Goal: Task Accomplishment & Management: Manage account settings

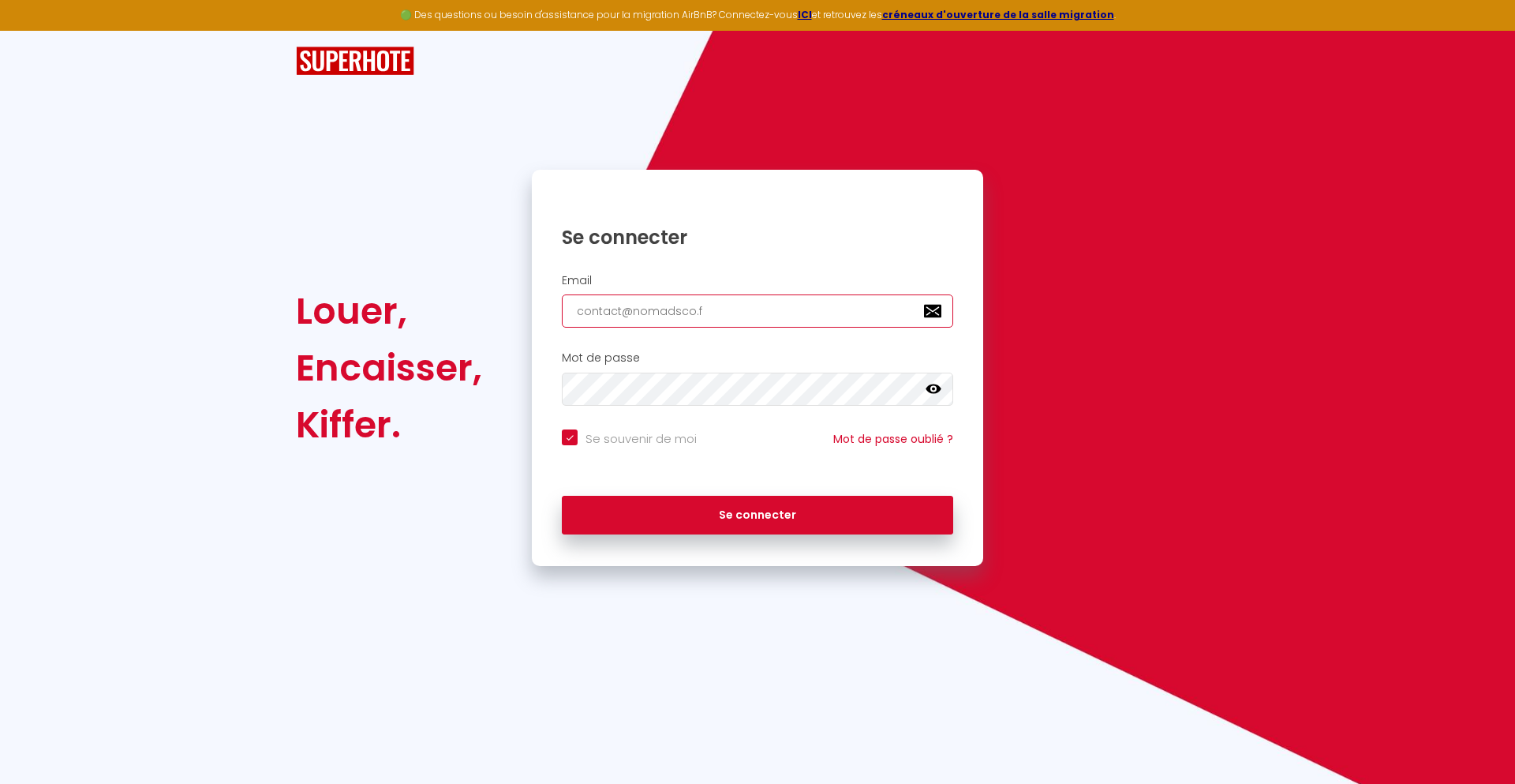
type input "[EMAIL_ADDRESS][DOMAIN_NAME]"
checkbox input "true"
type input "[EMAIL_ADDRESS][DOMAIN_NAME]"
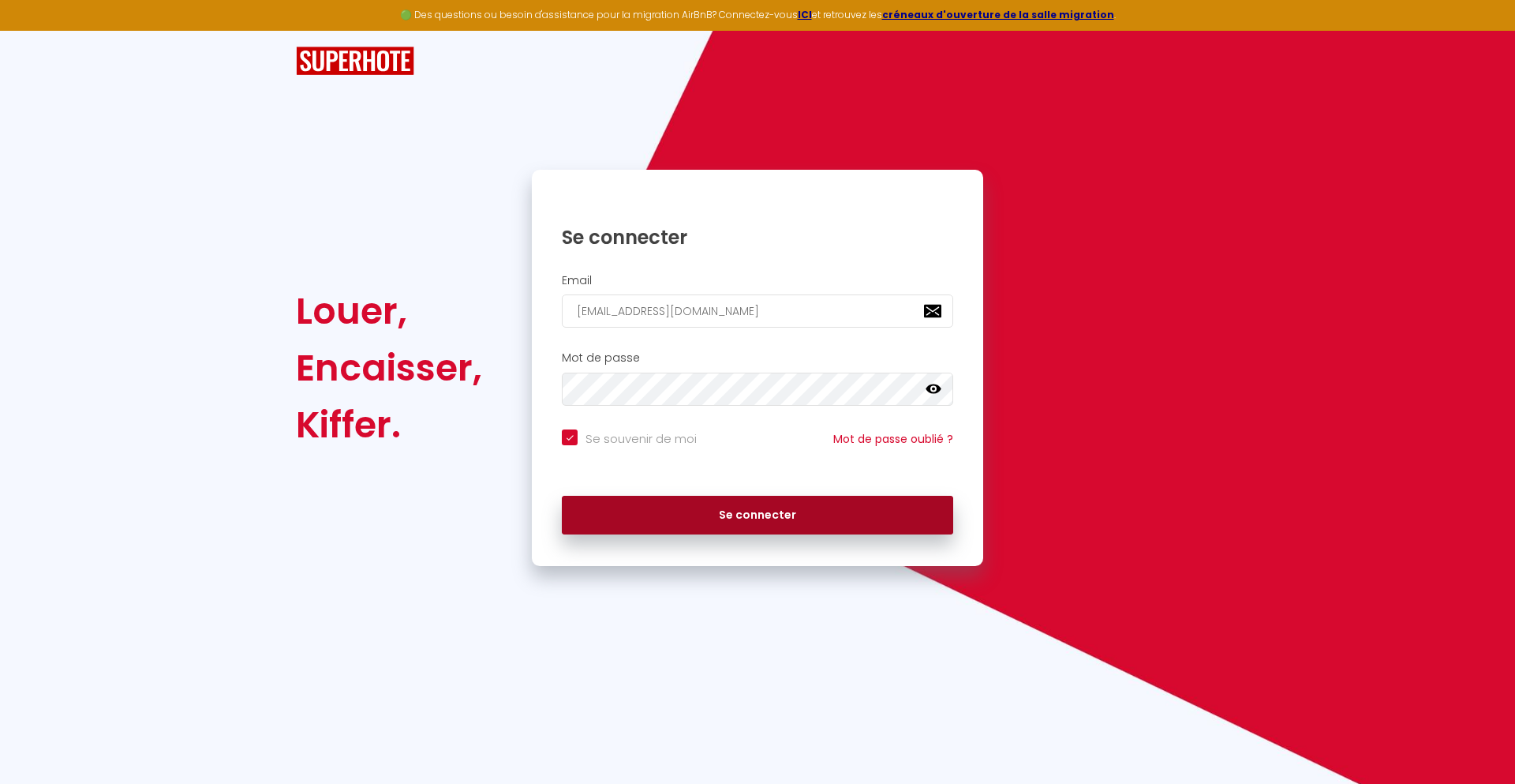
click at [758, 514] on button "Se connecter" at bounding box center [758, 514] width 392 height 39
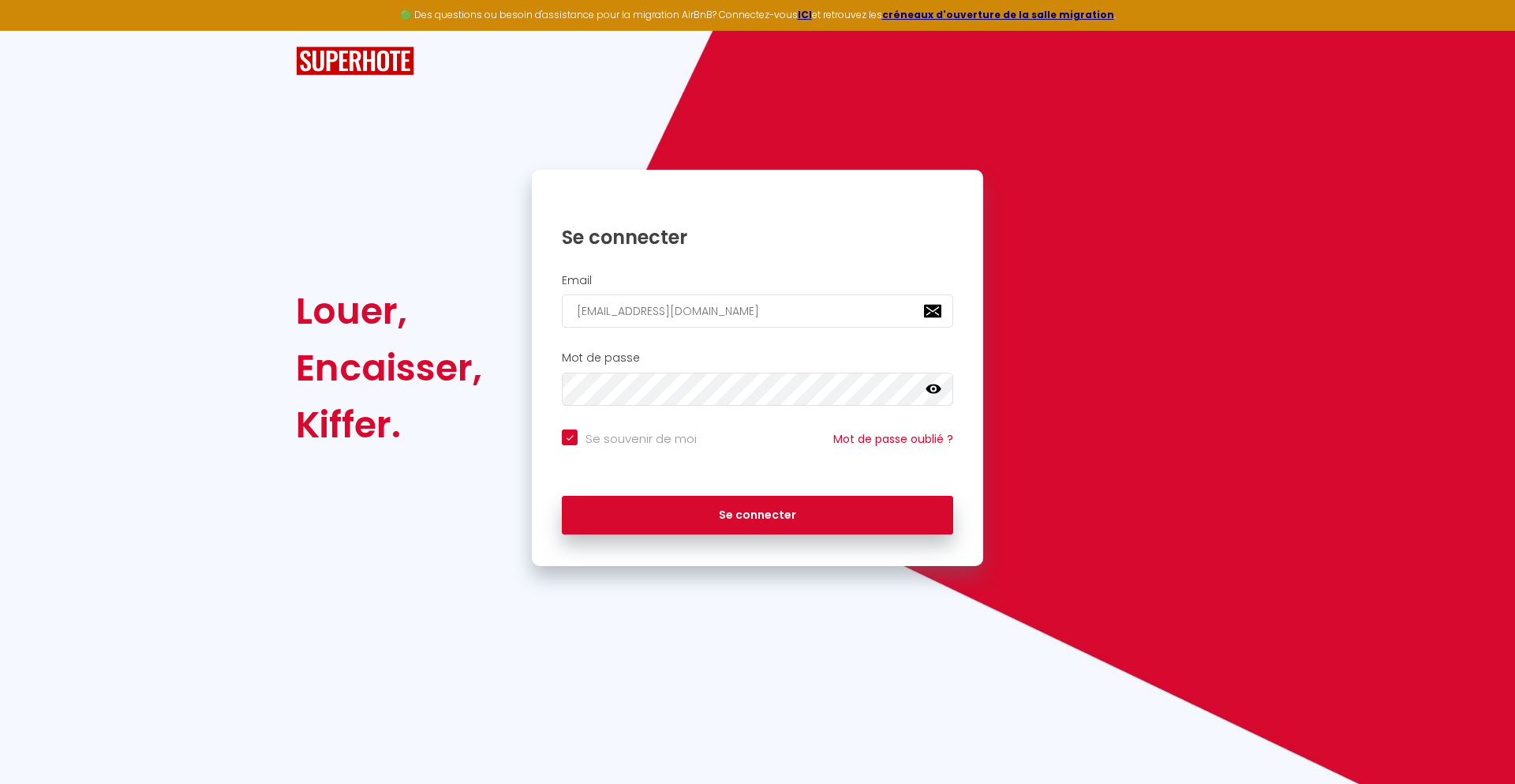
checkbox input "true"
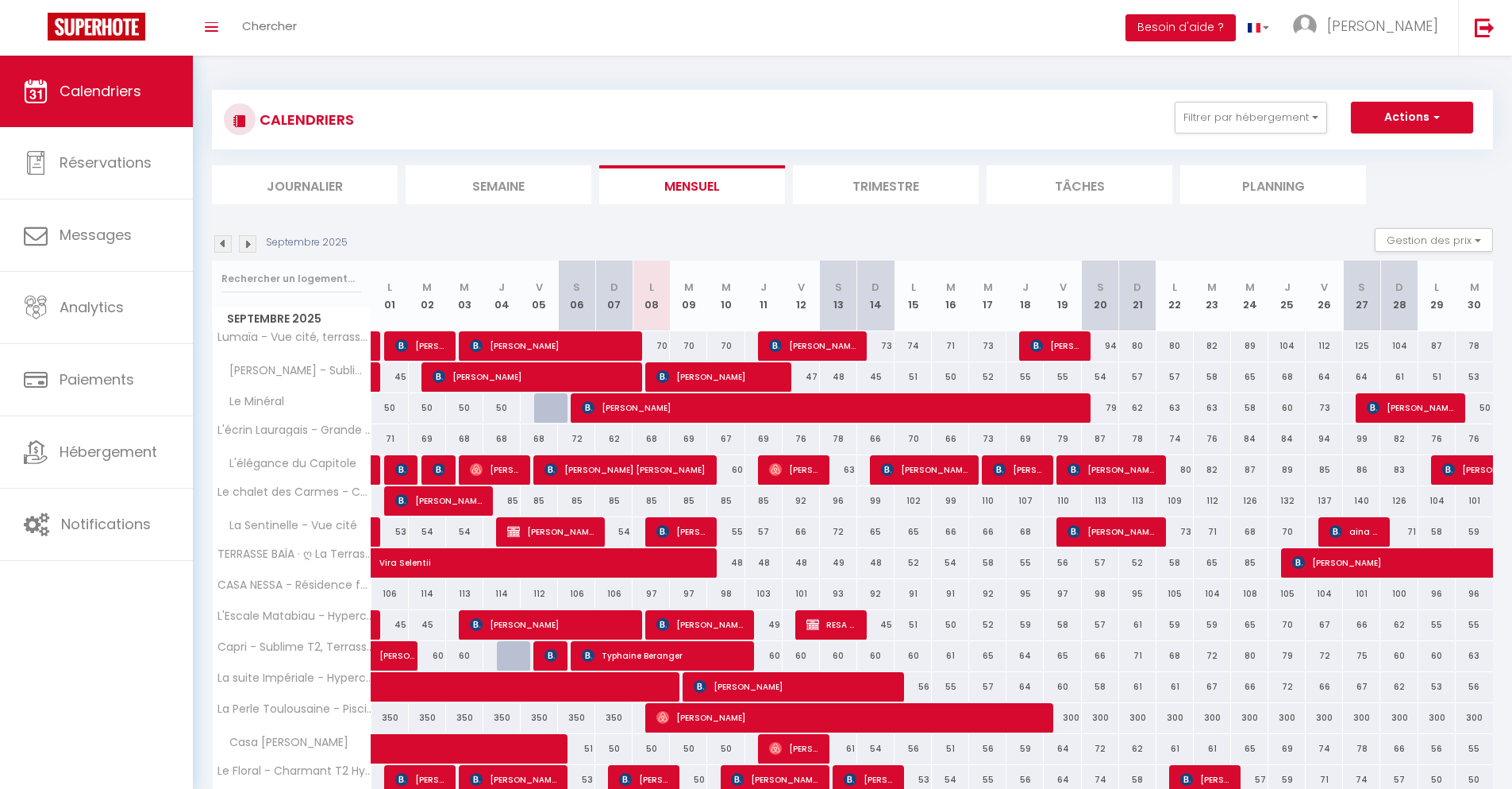
click at [305, 184] on li "Journalier" at bounding box center [305, 184] width 186 height 39
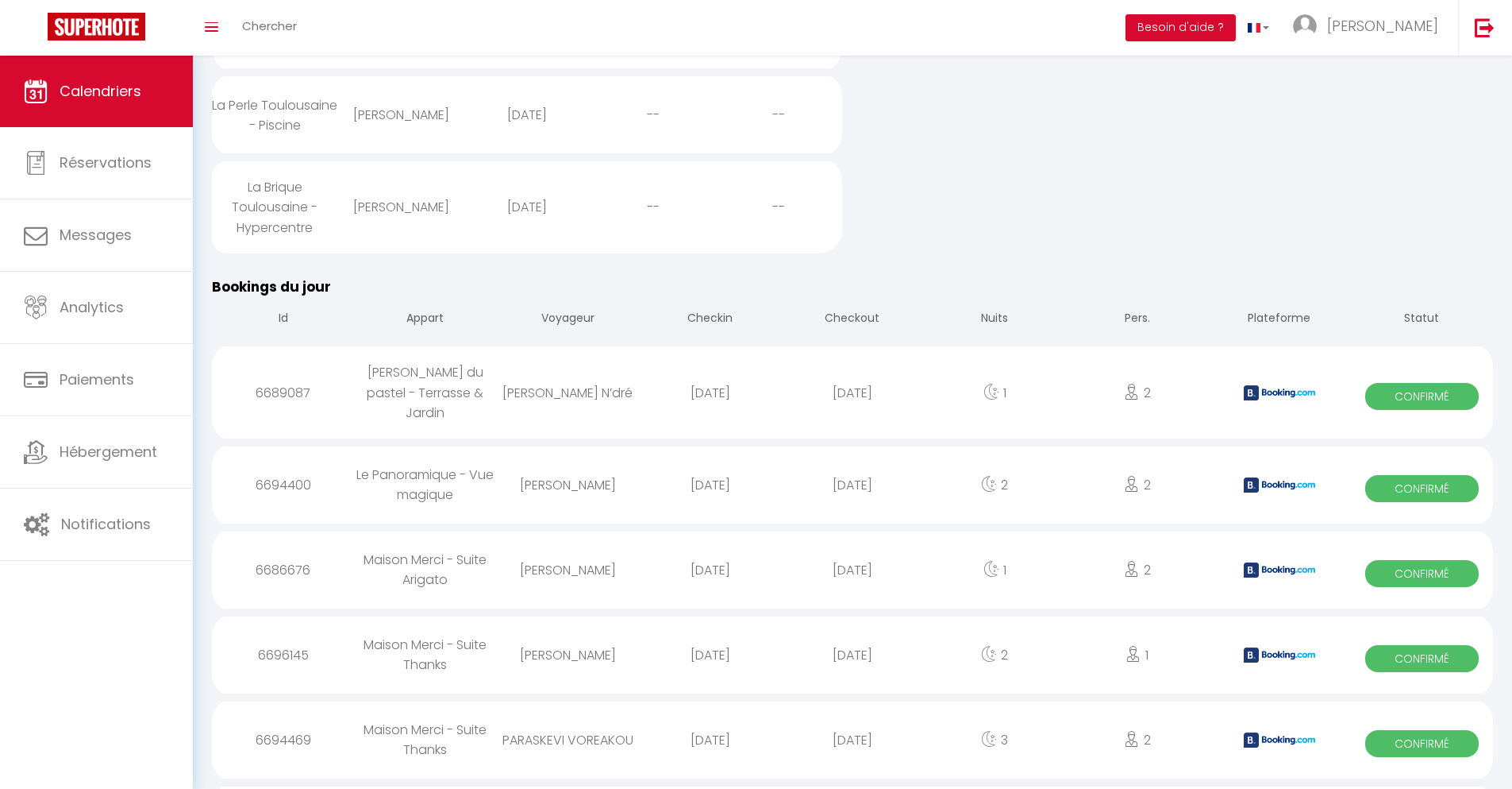
scroll to position [1286, 0]
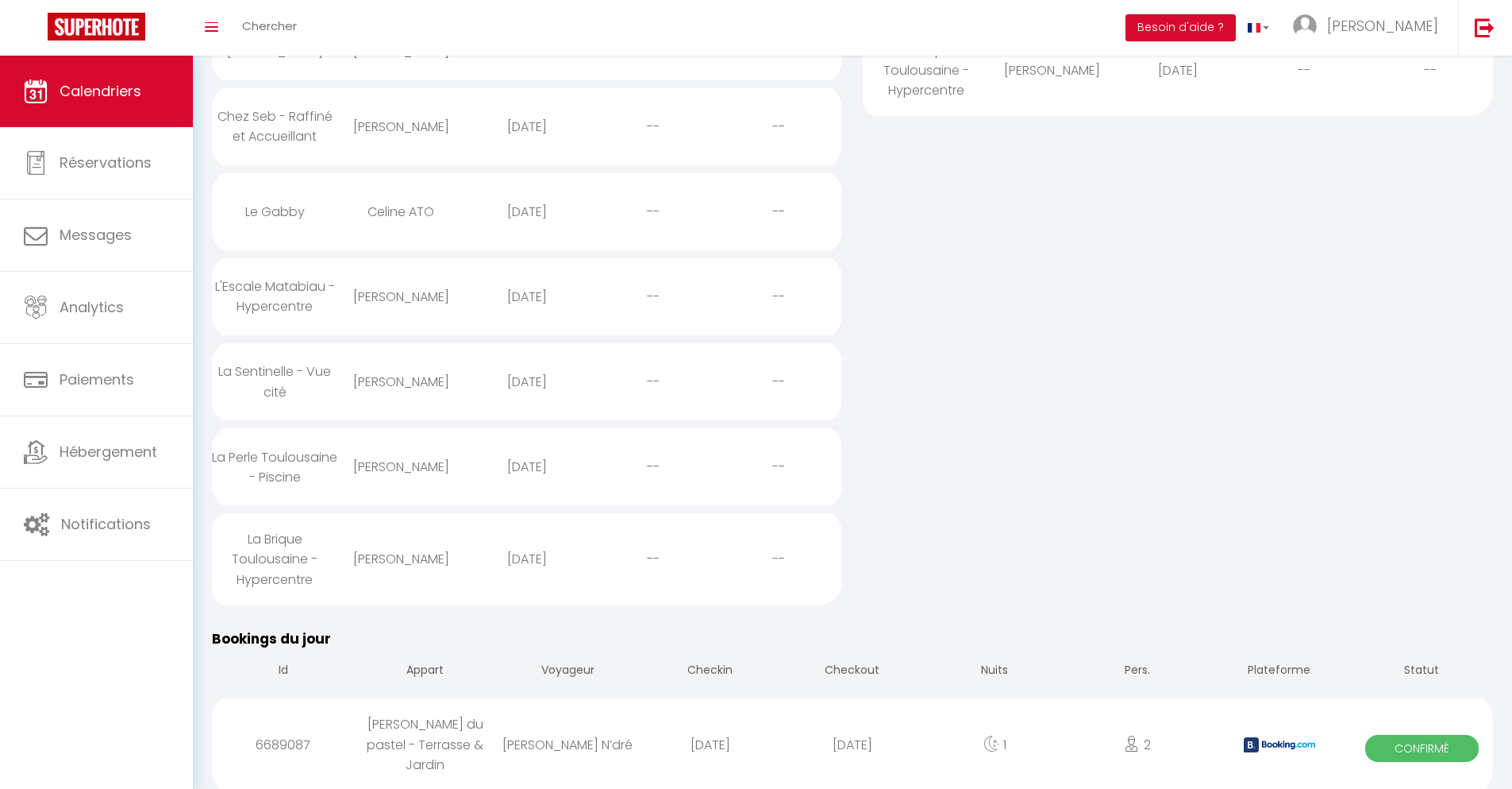
click at [853, 746] on div "[DATE]" at bounding box center [852, 745] width 142 height 52
select select "0"
select select "1"
select select
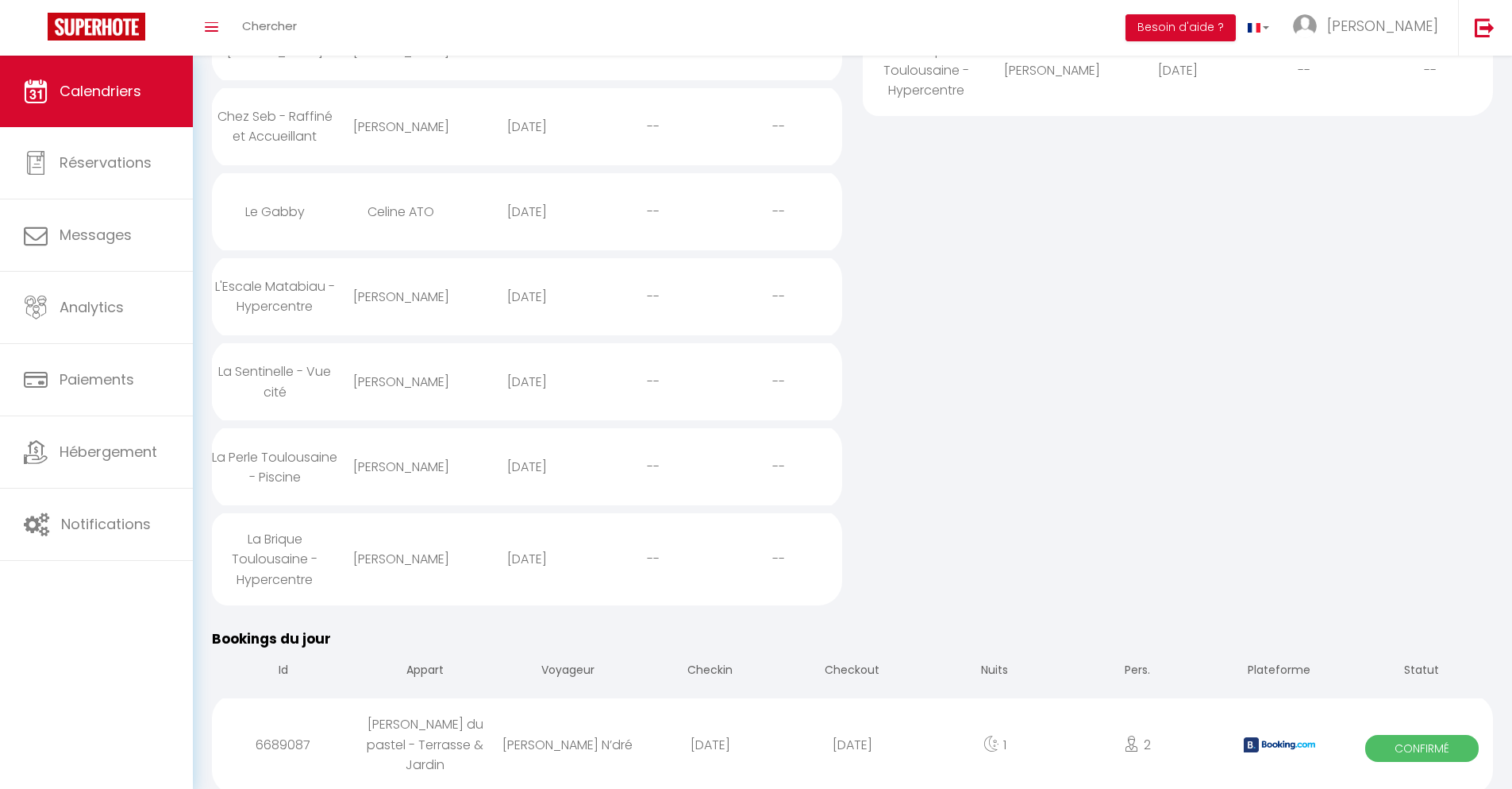
select select
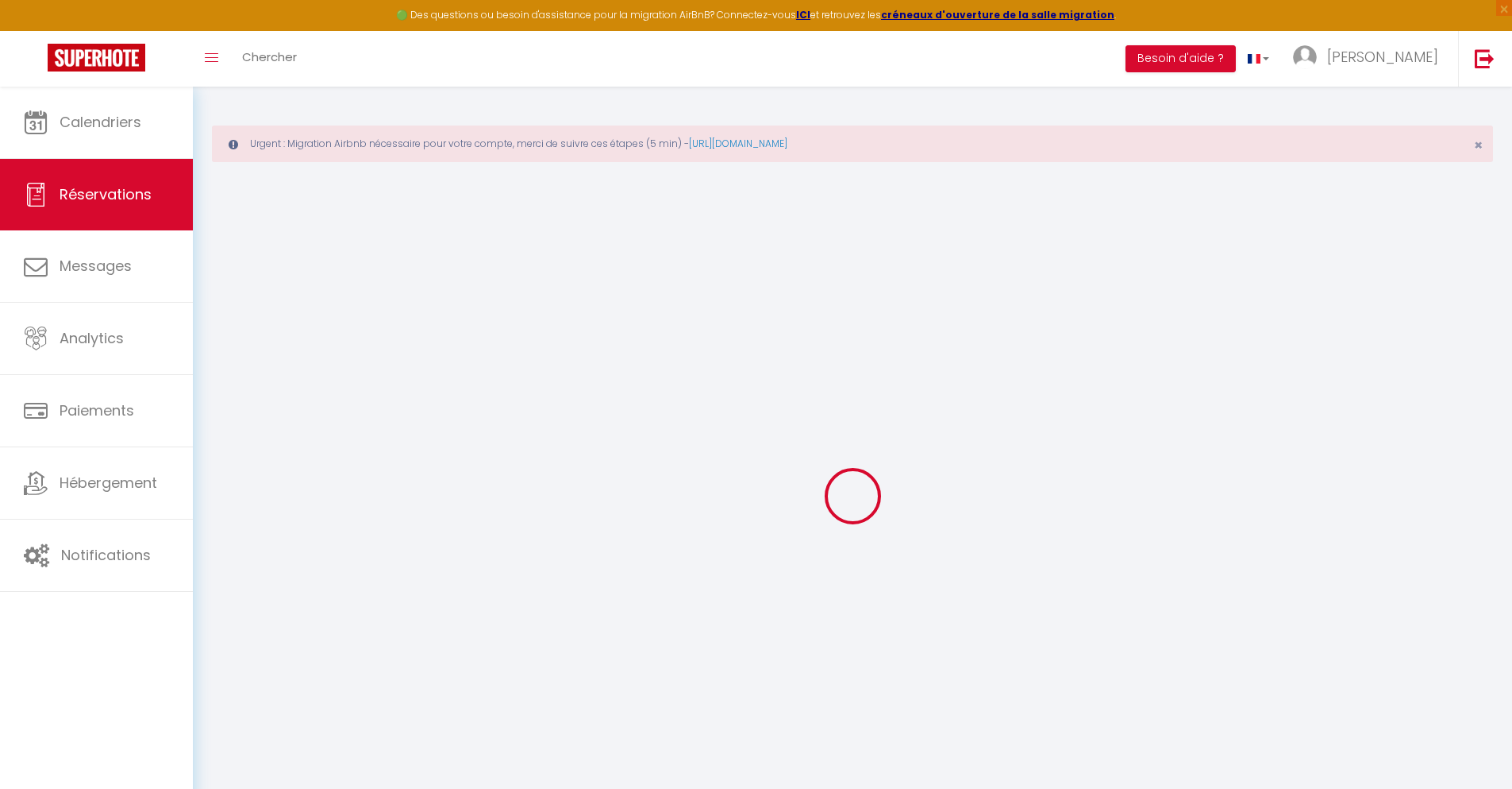
select select
checkbox input "false"
select select
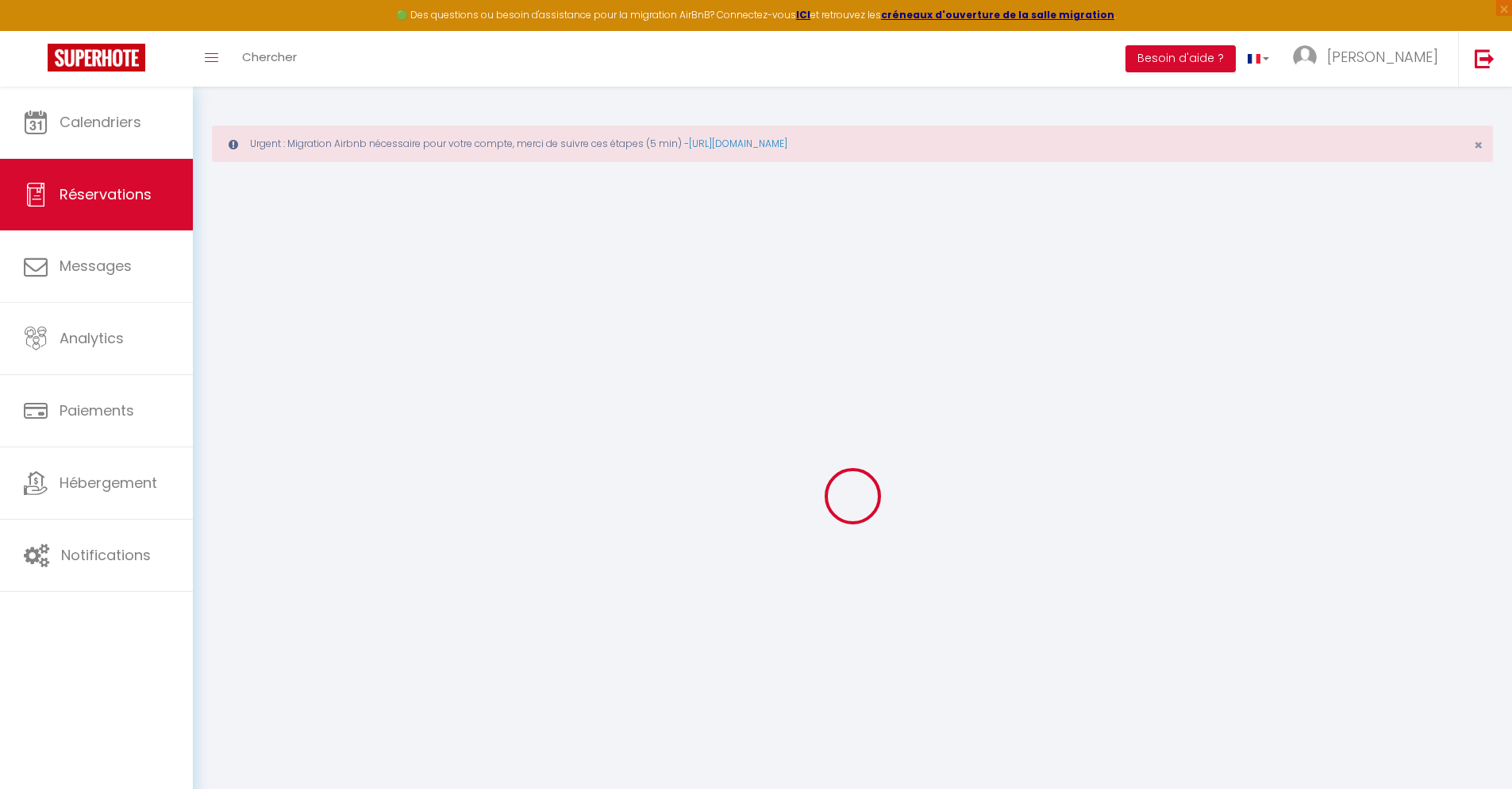
checkbox input "false"
type textarea "** THIS RESERVATION HAS BEEN PRE-PAID ** Je voyage pour affaires et il est poss…"
type input "24"
type input "2.38"
select select
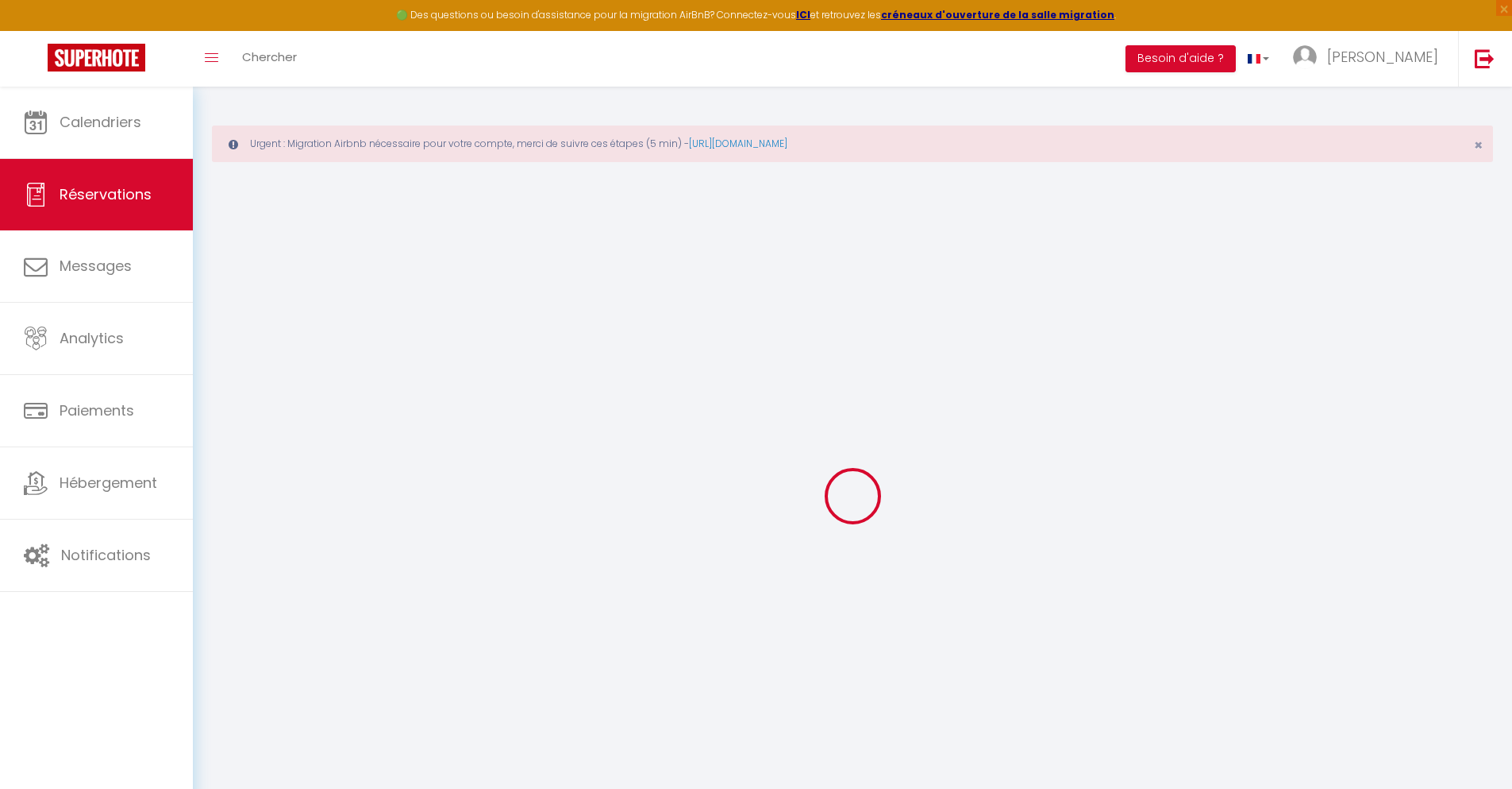
select select
checkbox input "false"
select select
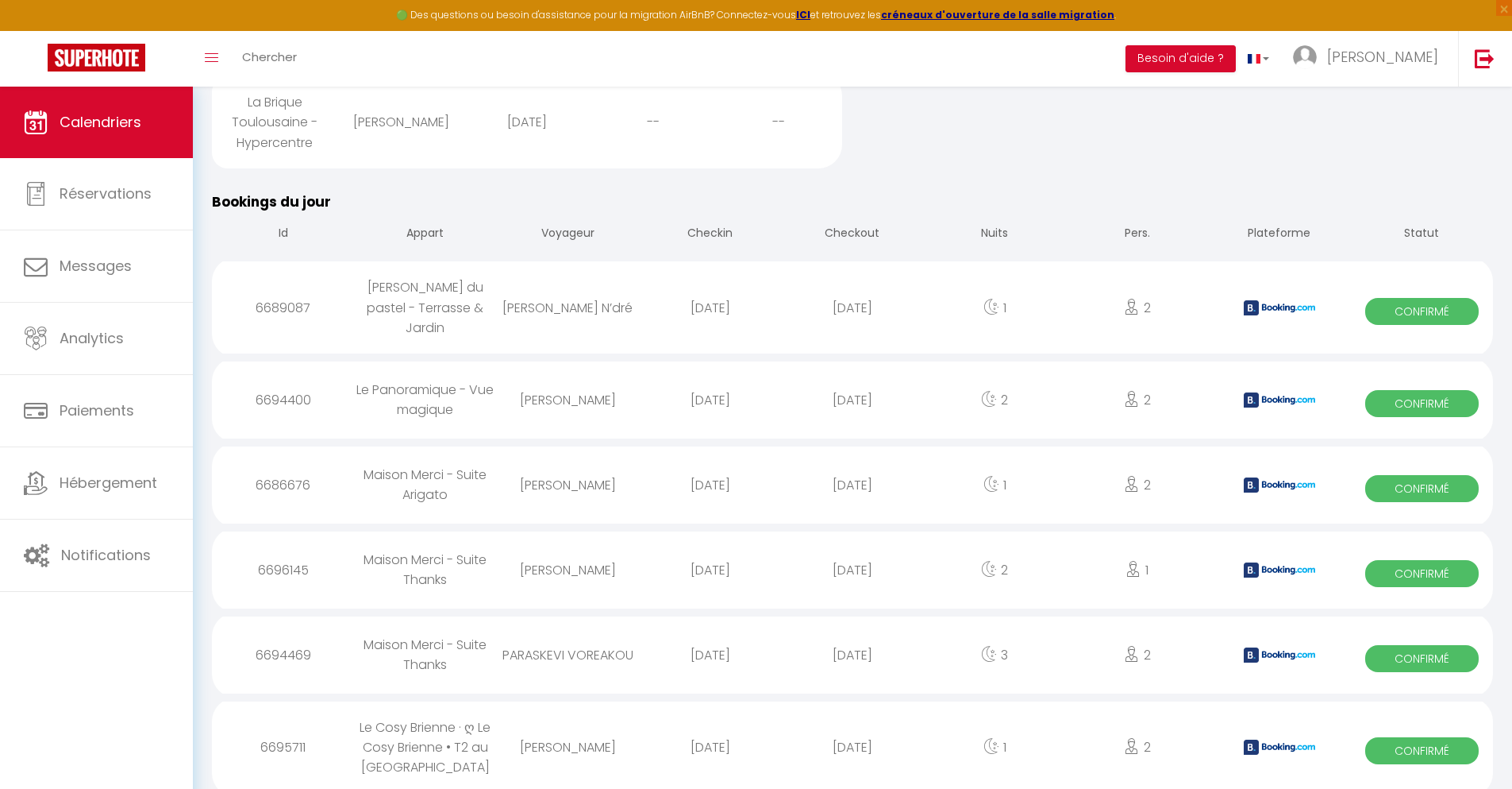
scroll to position [1470, 0]
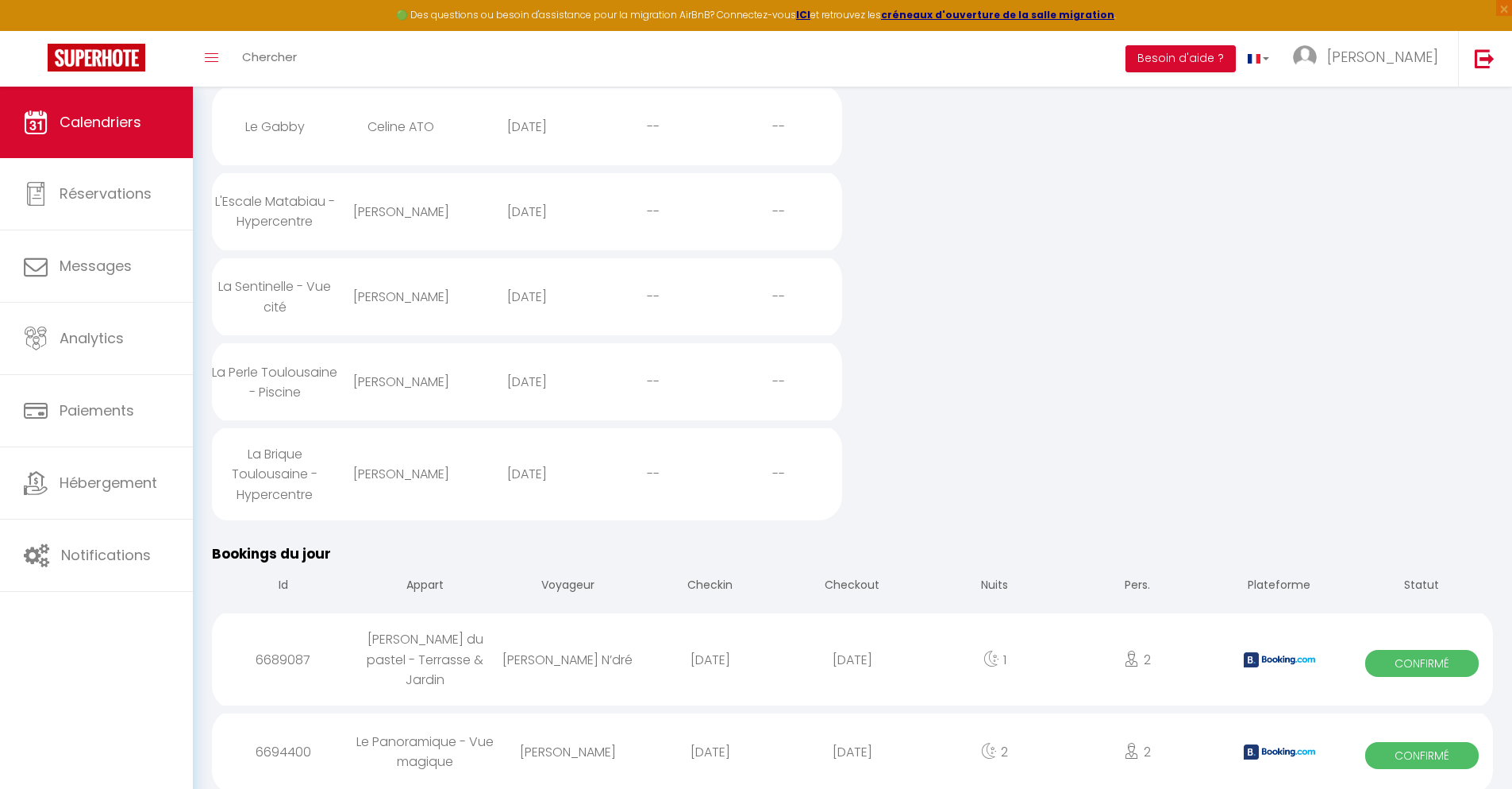
click at [853, 746] on div "[DATE]" at bounding box center [852, 752] width 142 height 52
select select "0"
select select "1"
select select
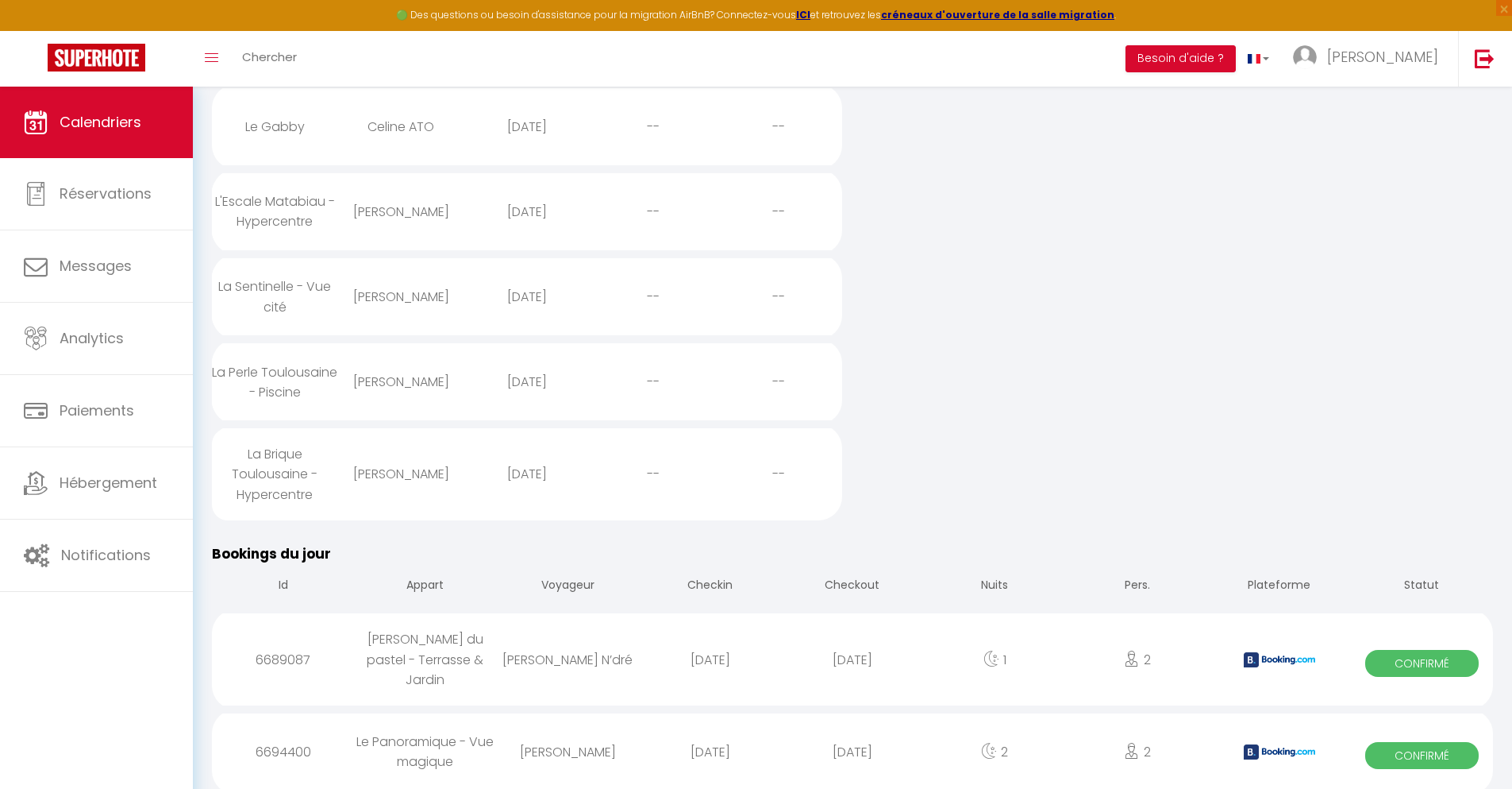
select select
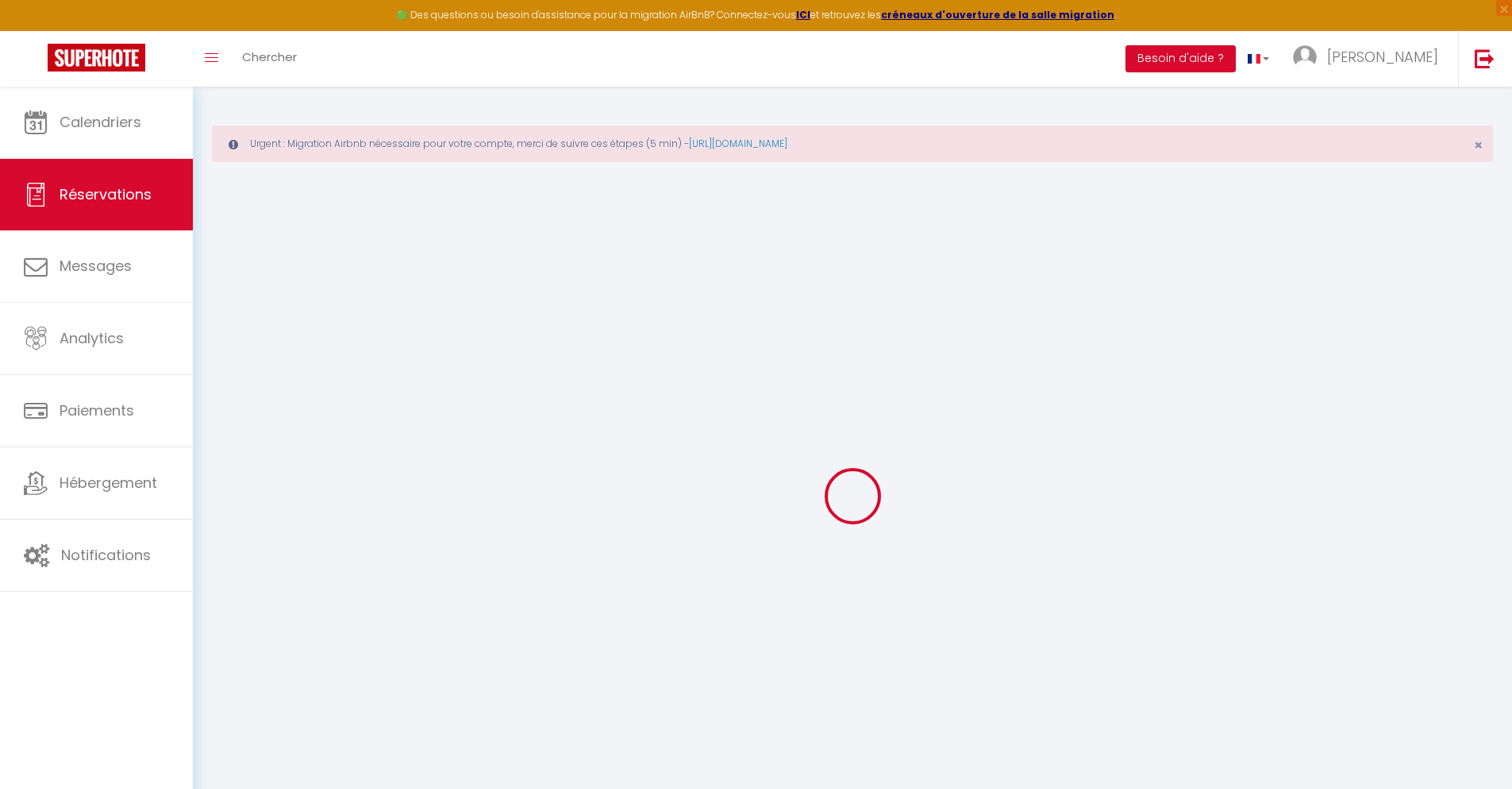
select select
checkbox input "false"
select select
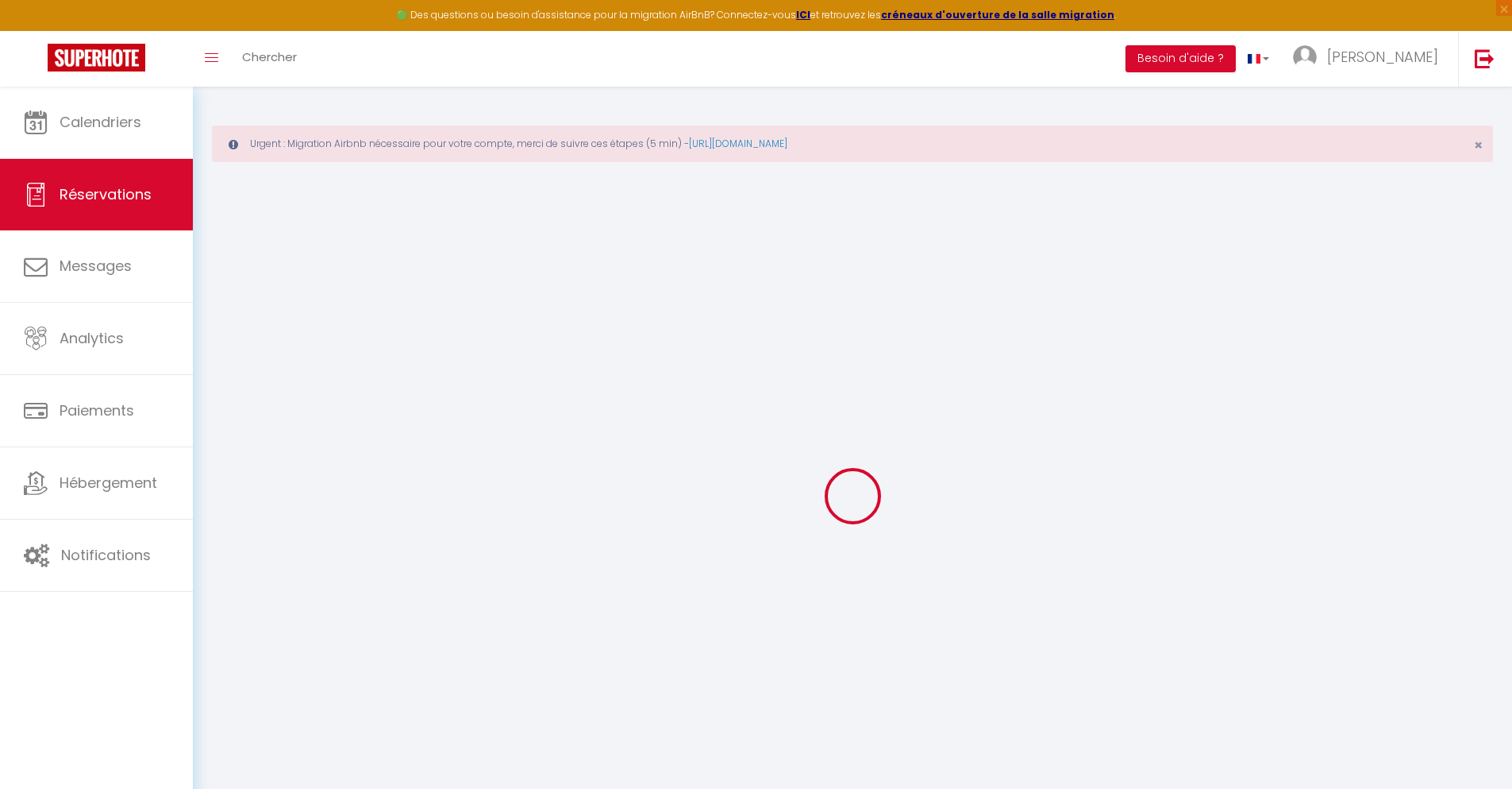
checkbox input "false"
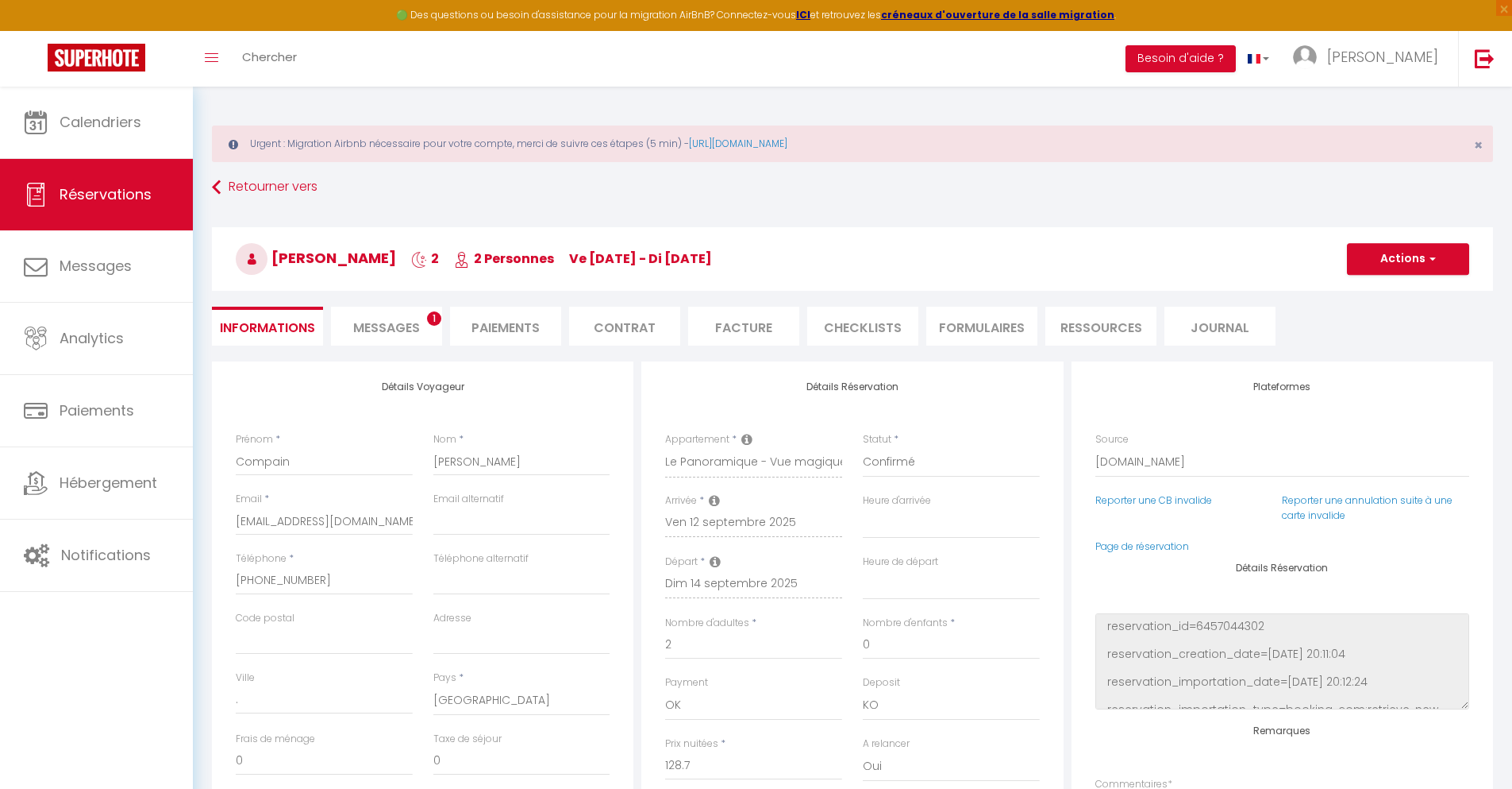
select select
checkbox input "false"
type textarea "** THIS RESERVATION HAS BEEN PRE-PAID ** Reservation has a cancellation grace p…"
type input "30"
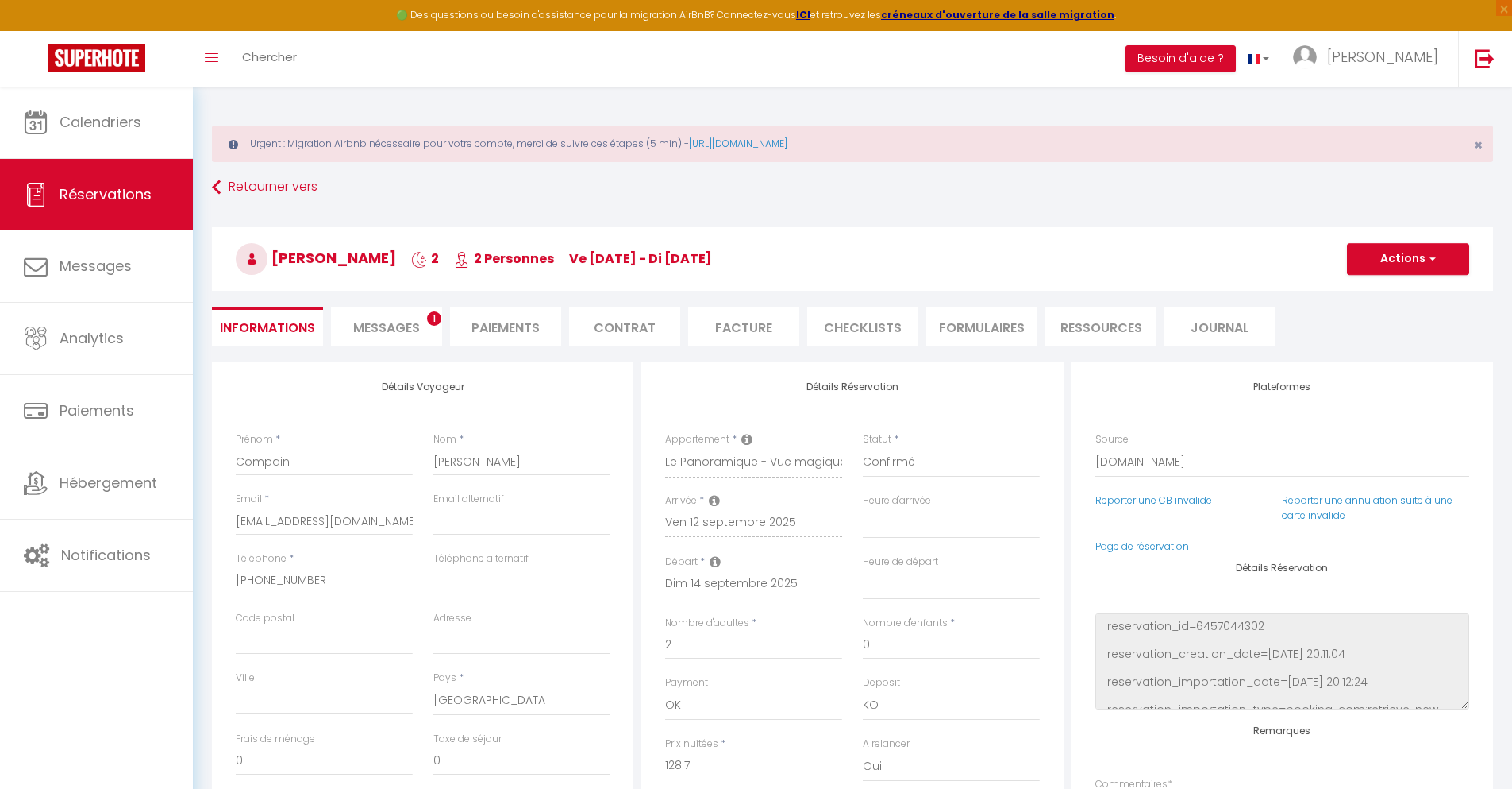
type input "8.42"
select select
checkbox input "false"
select select
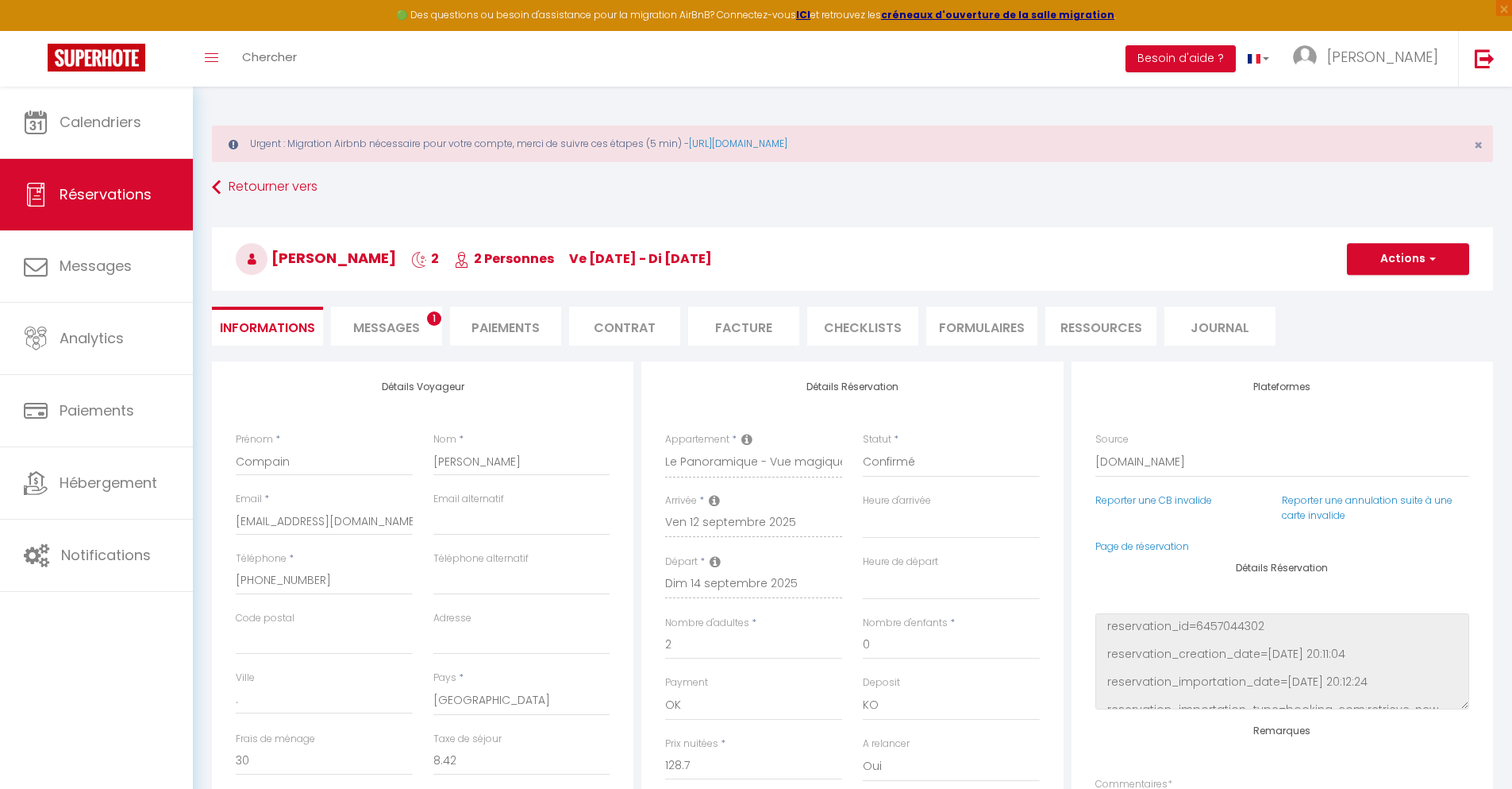
select select
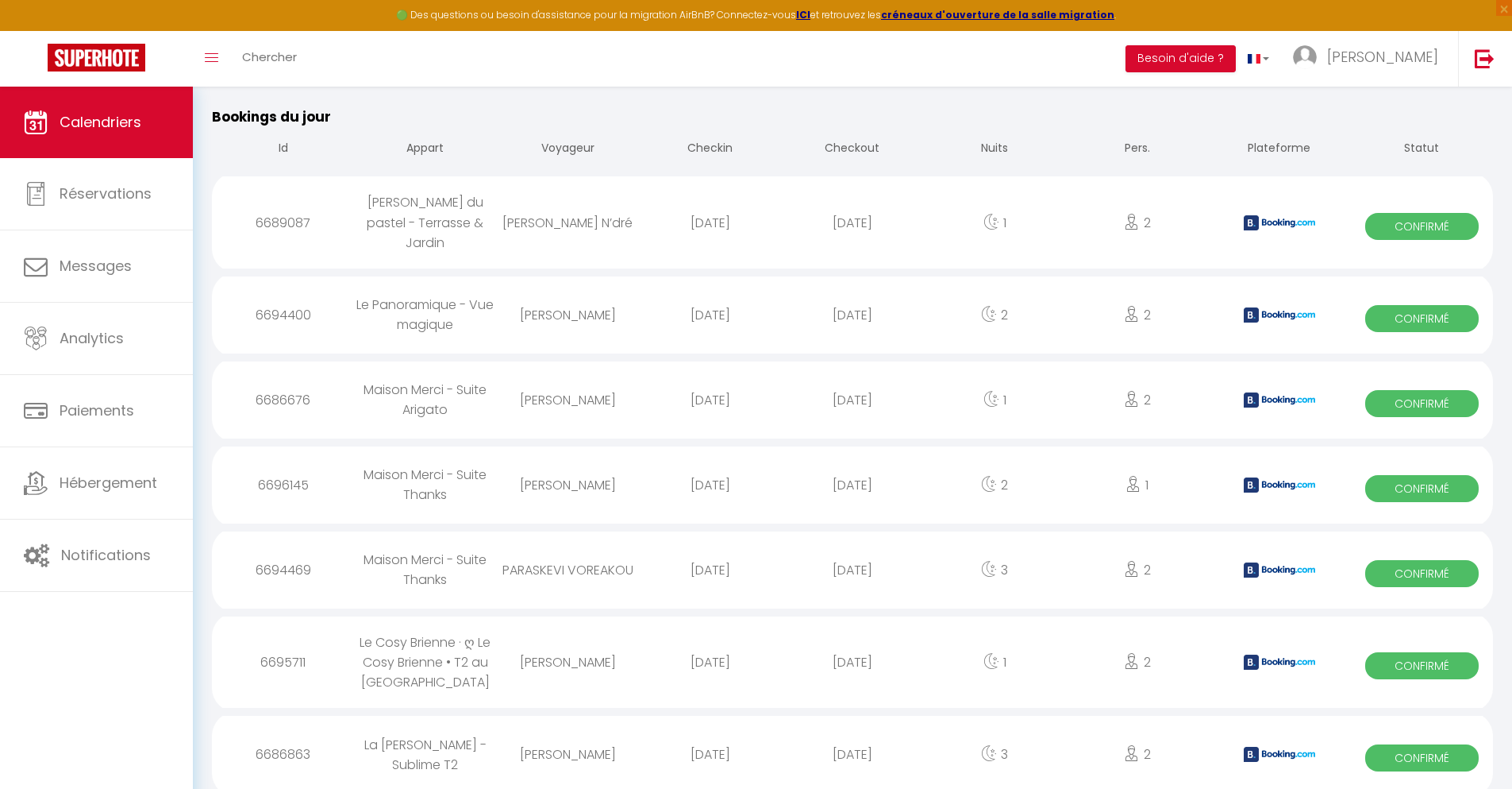
scroll to position [1554, 0]
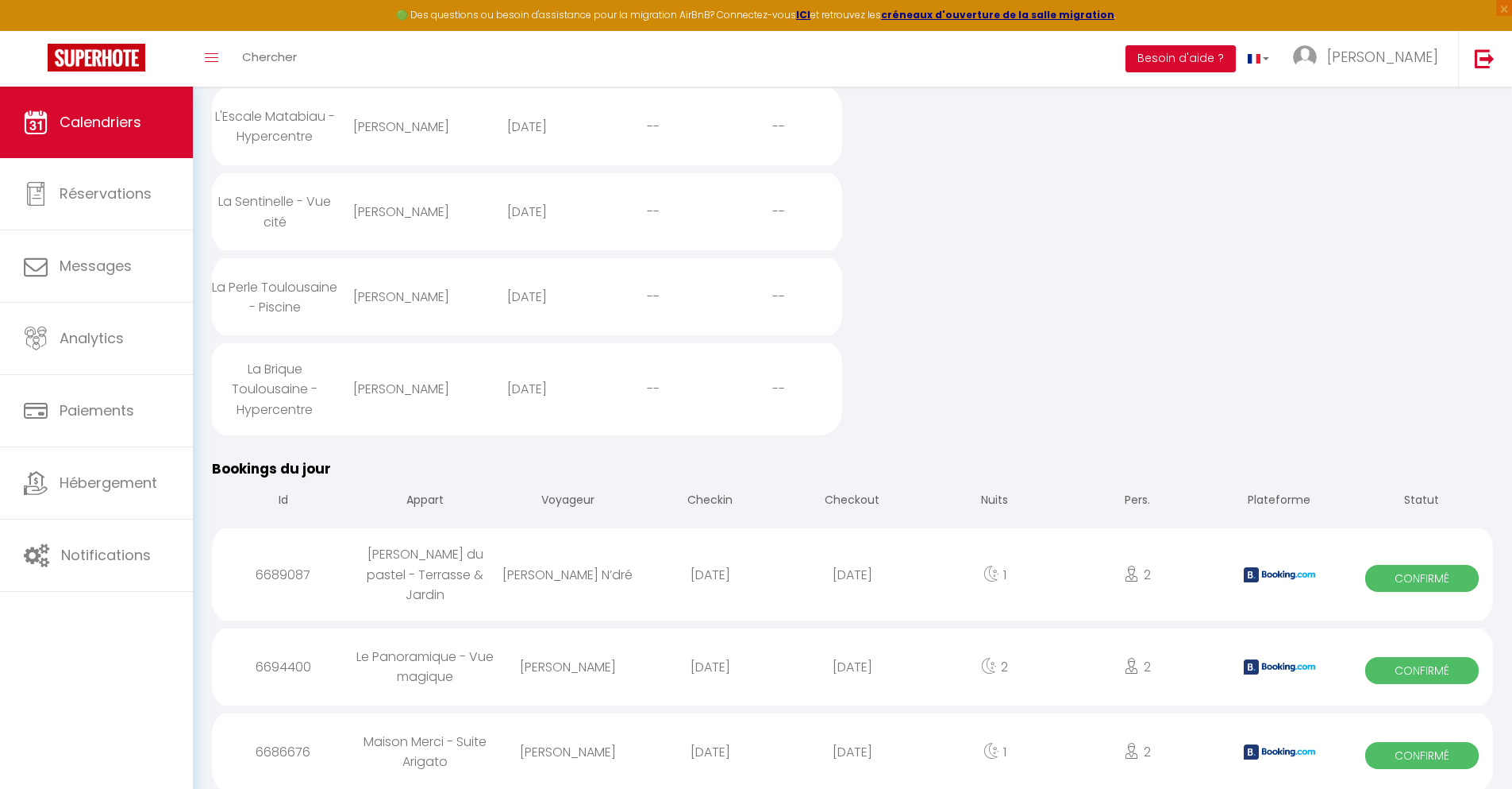
click at [853, 746] on div "[DATE]" at bounding box center [852, 752] width 142 height 52
select select "0"
select select "1"
select select
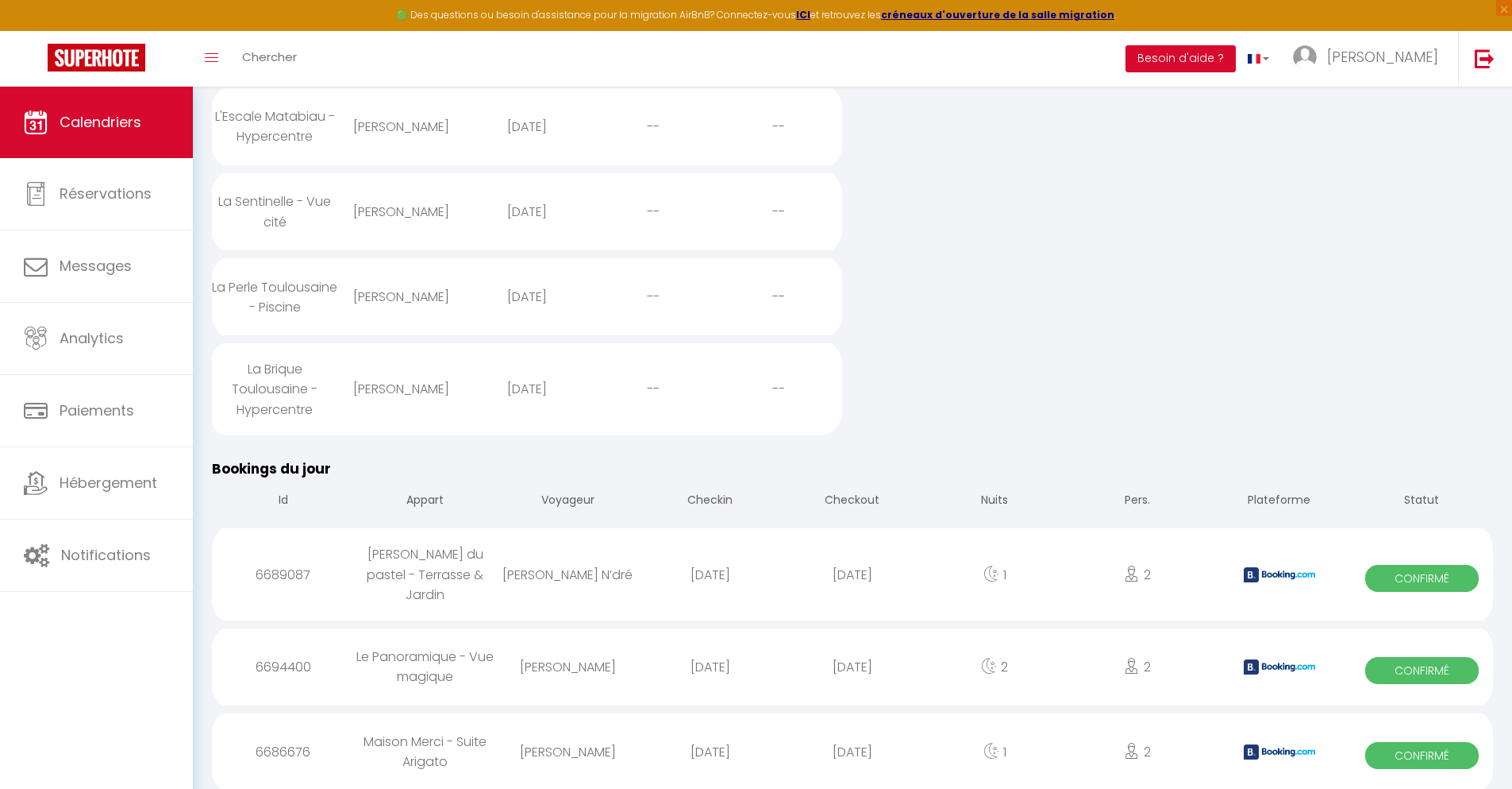
select select
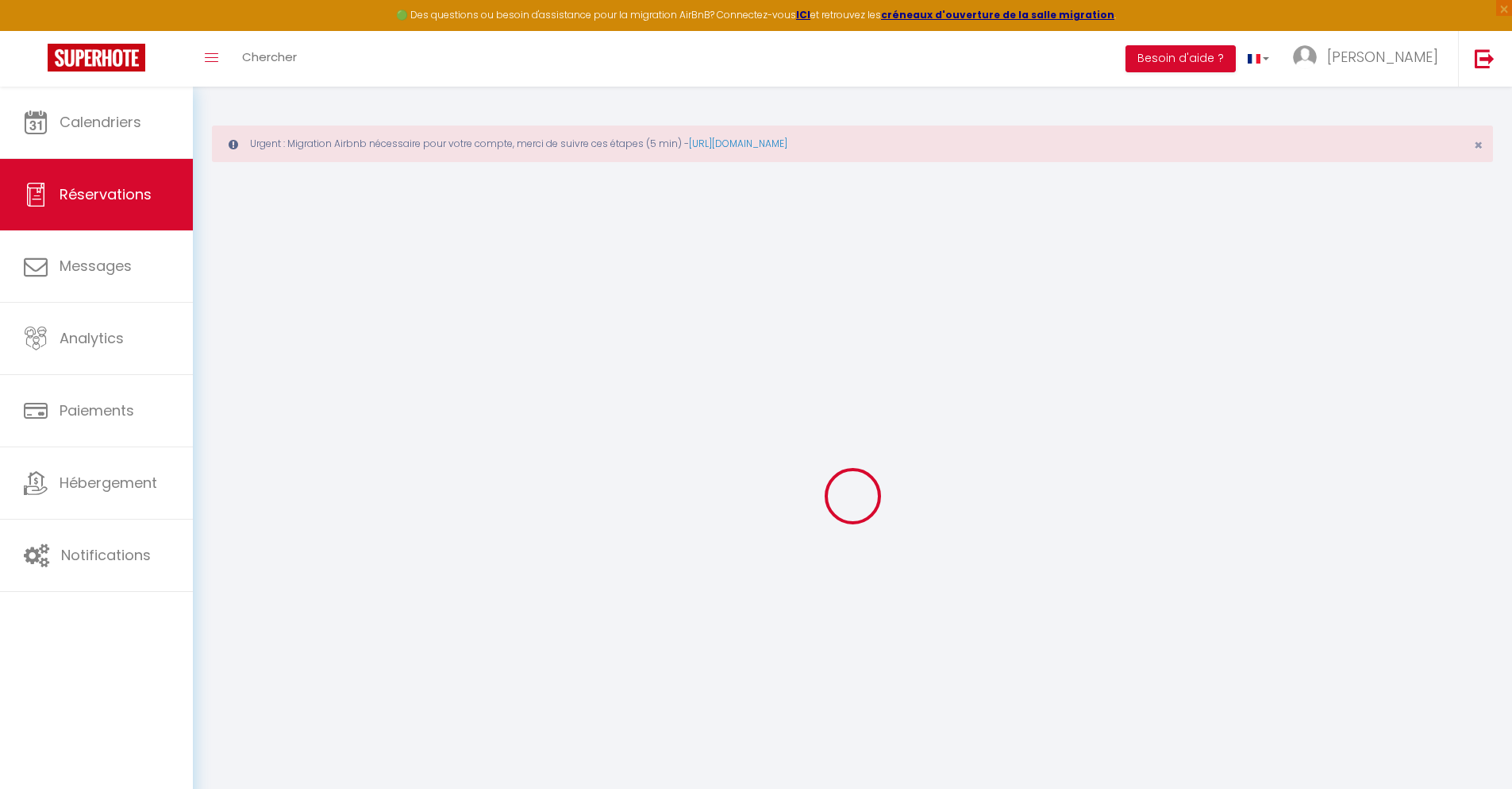
select select
checkbox input "false"
select select
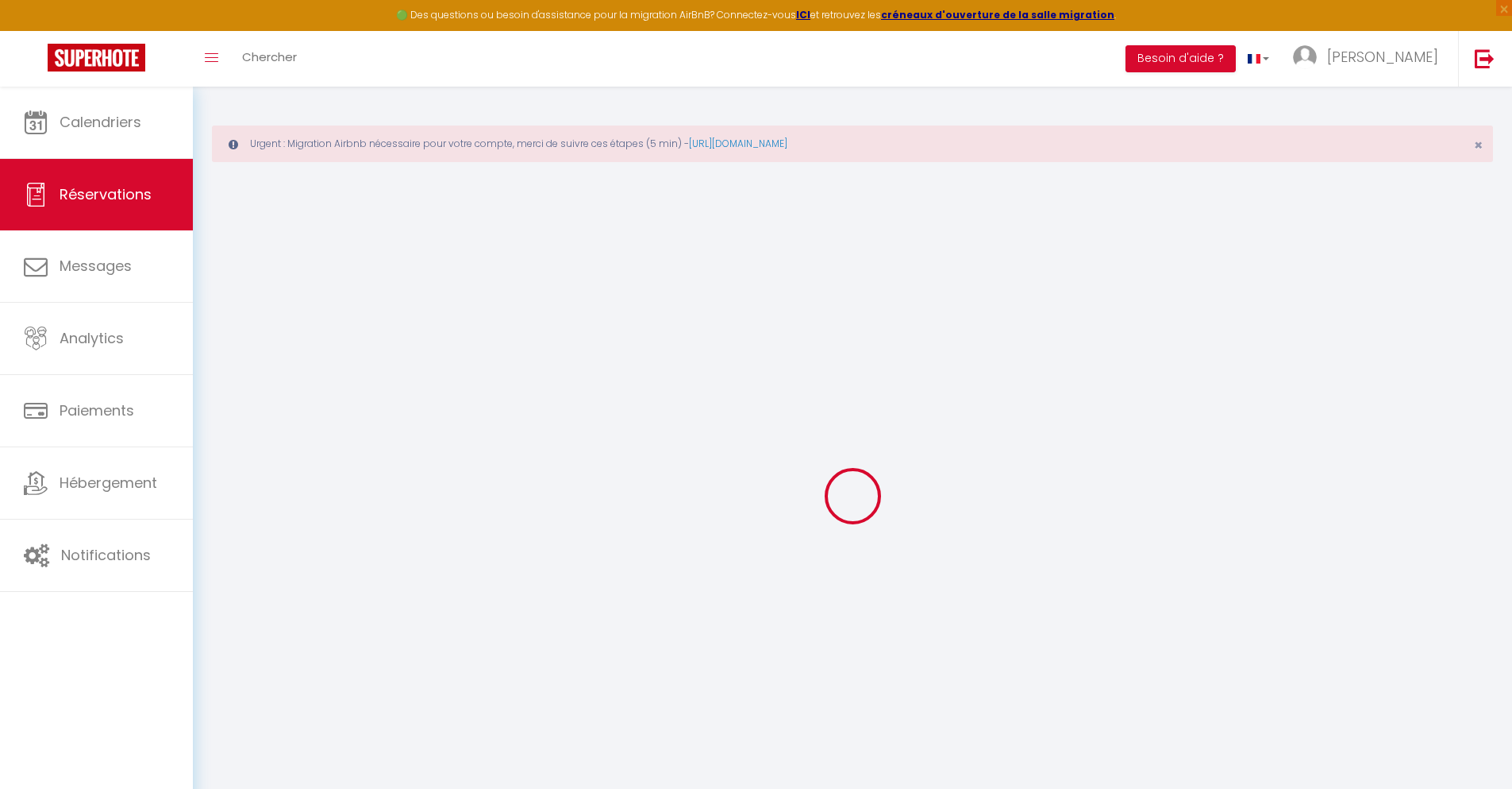
checkbox input "false"
type textarea "** THIS RESERVATION HAS BEEN PRE-PAID ** BOOKING NOTE : Payment charge is EUR 0…"
type input "30"
type input "2.01"
select select
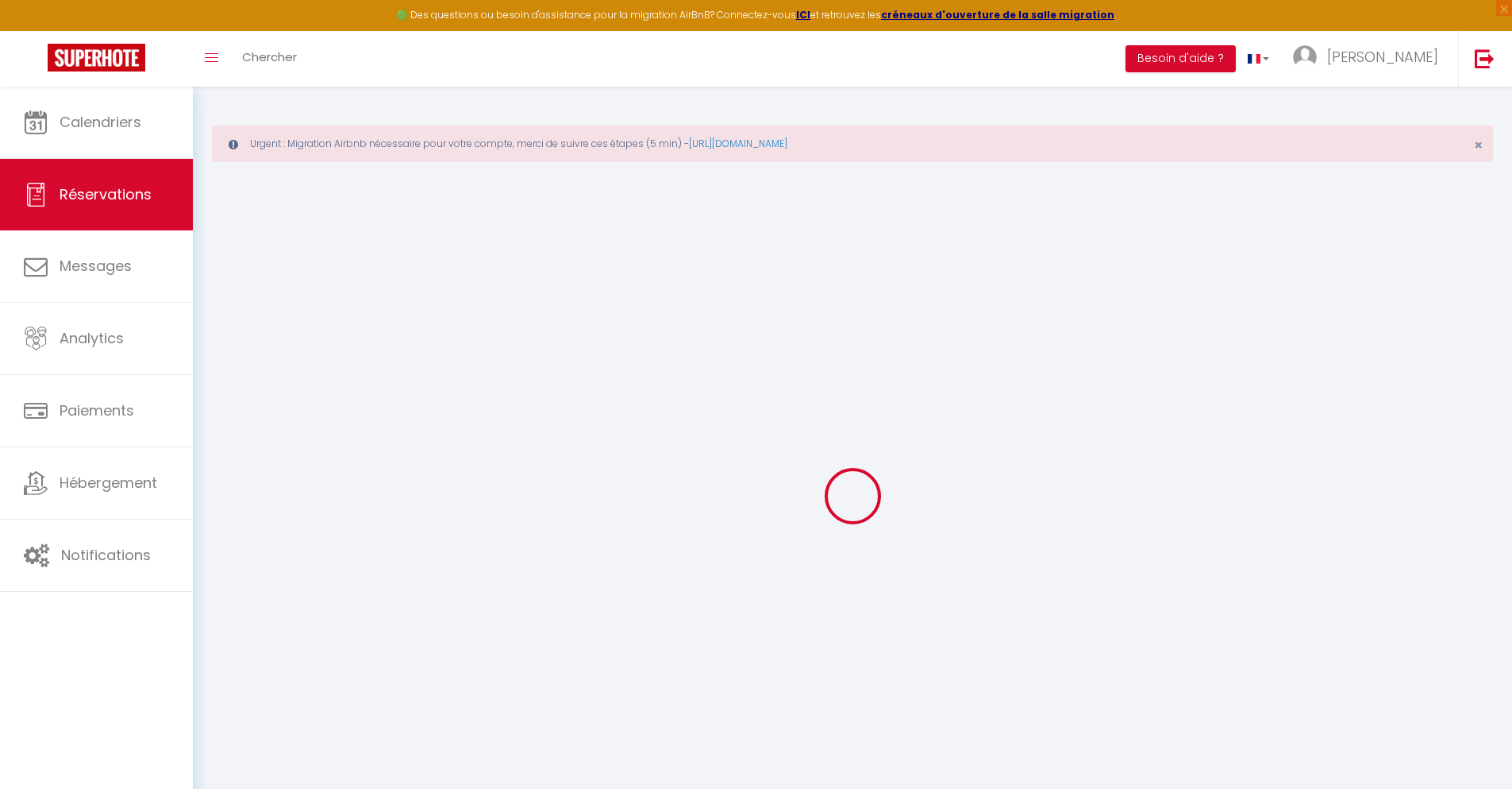
select select
checkbox input "false"
select select
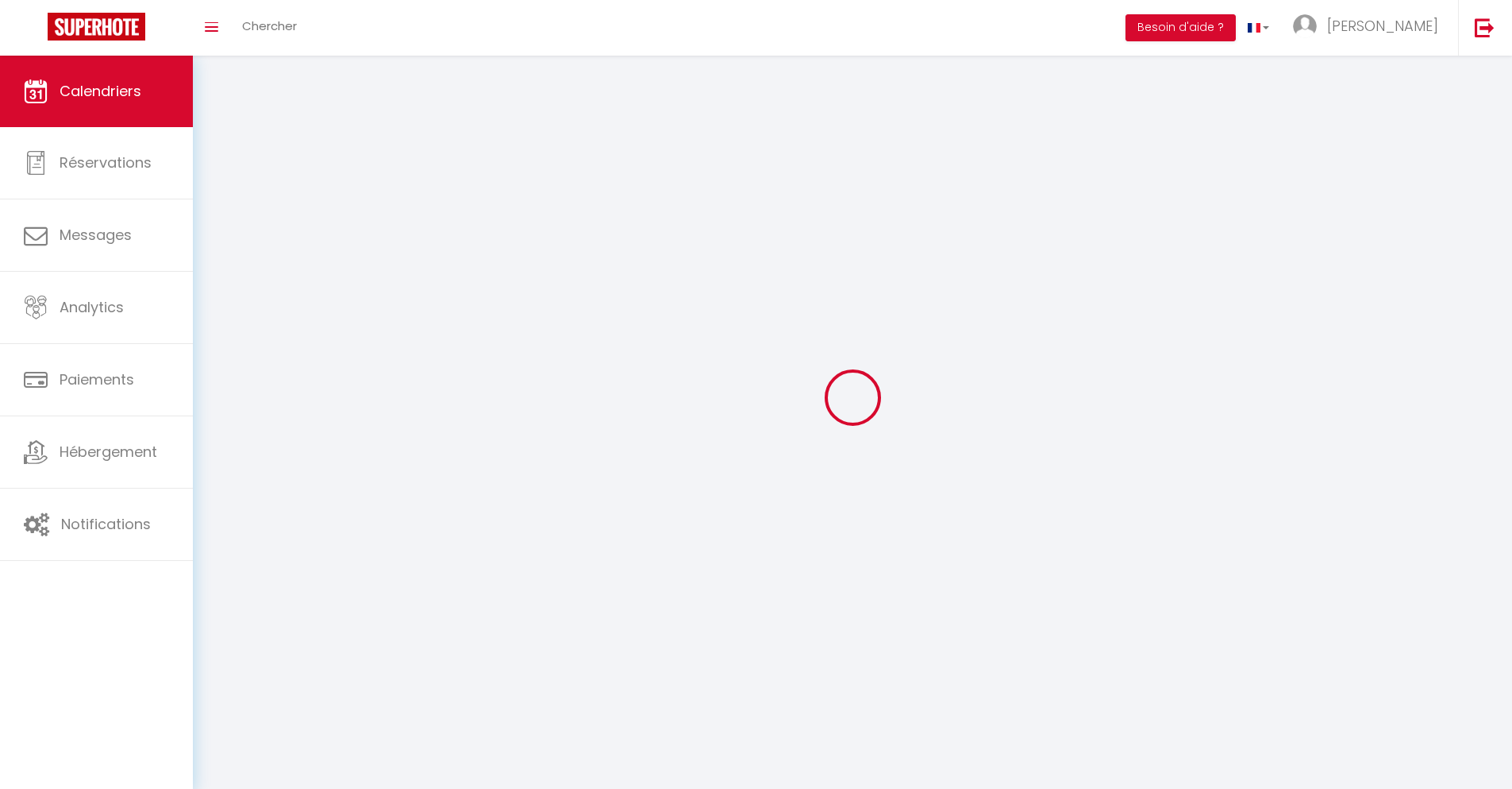
scroll to position [86, 0]
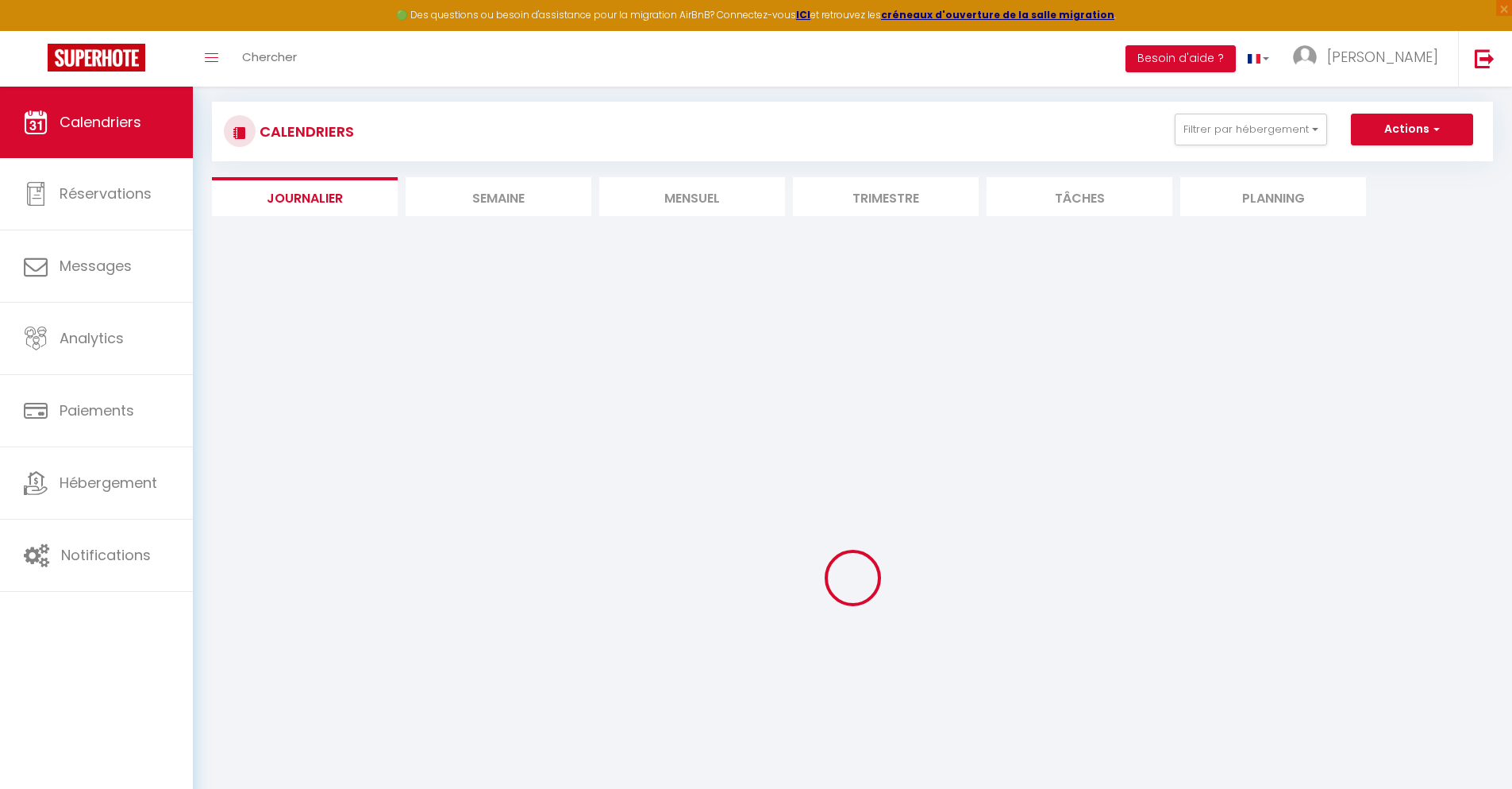
select select
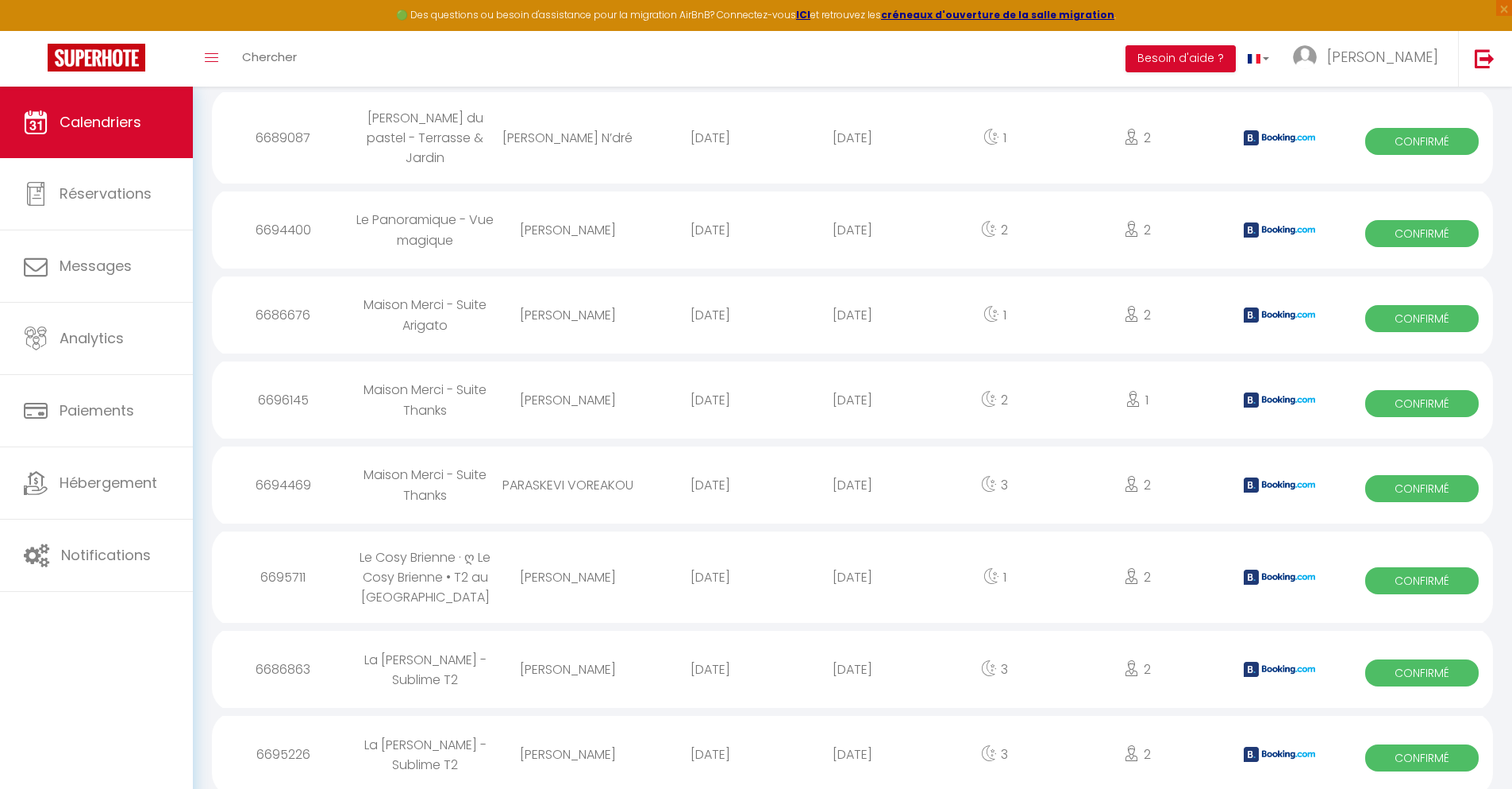
scroll to position [1724, 0]
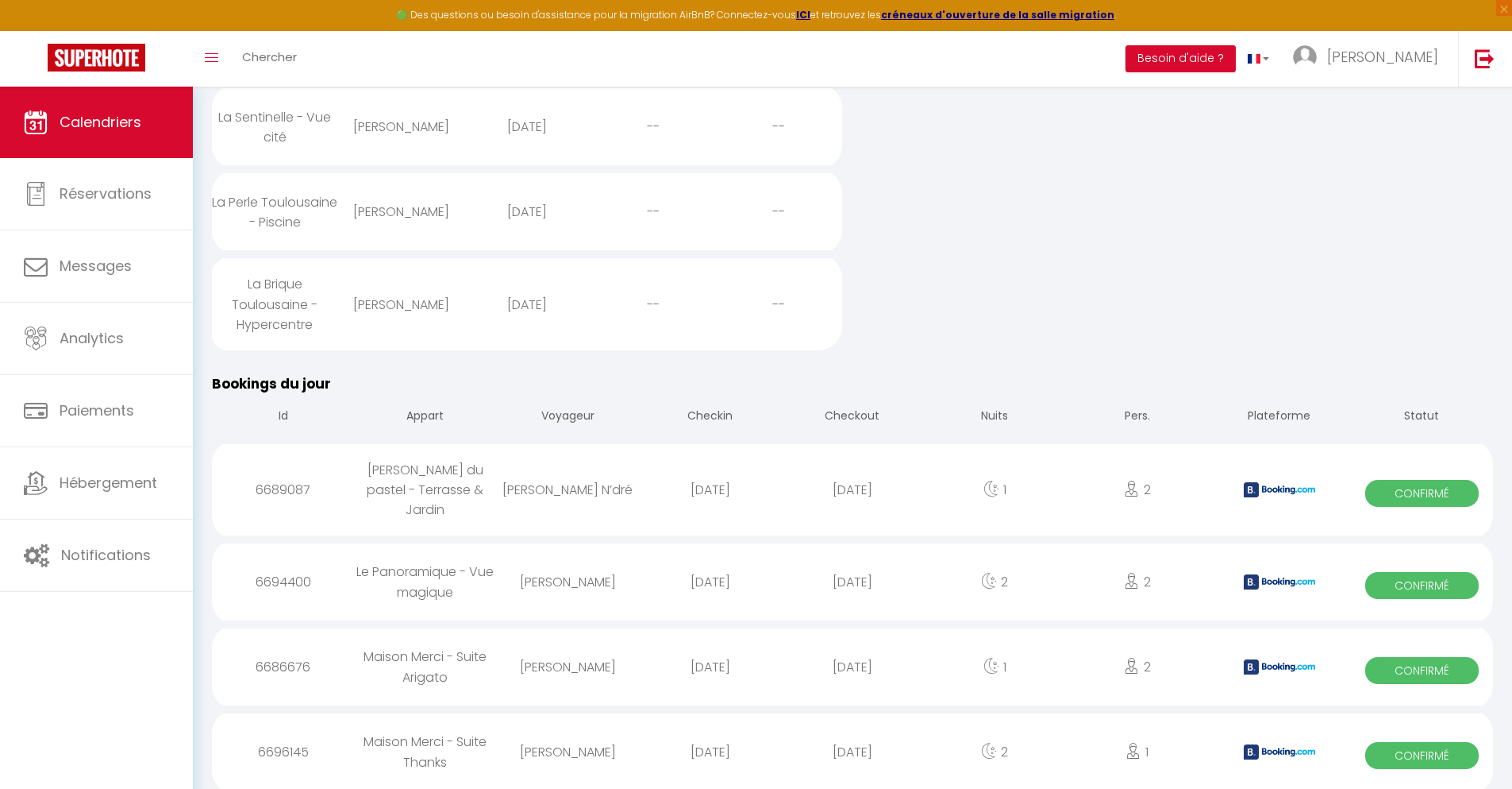
click at [853, 746] on div "[DATE]" at bounding box center [852, 752] width 142 height 52
select select "0"
select select "1"
select select
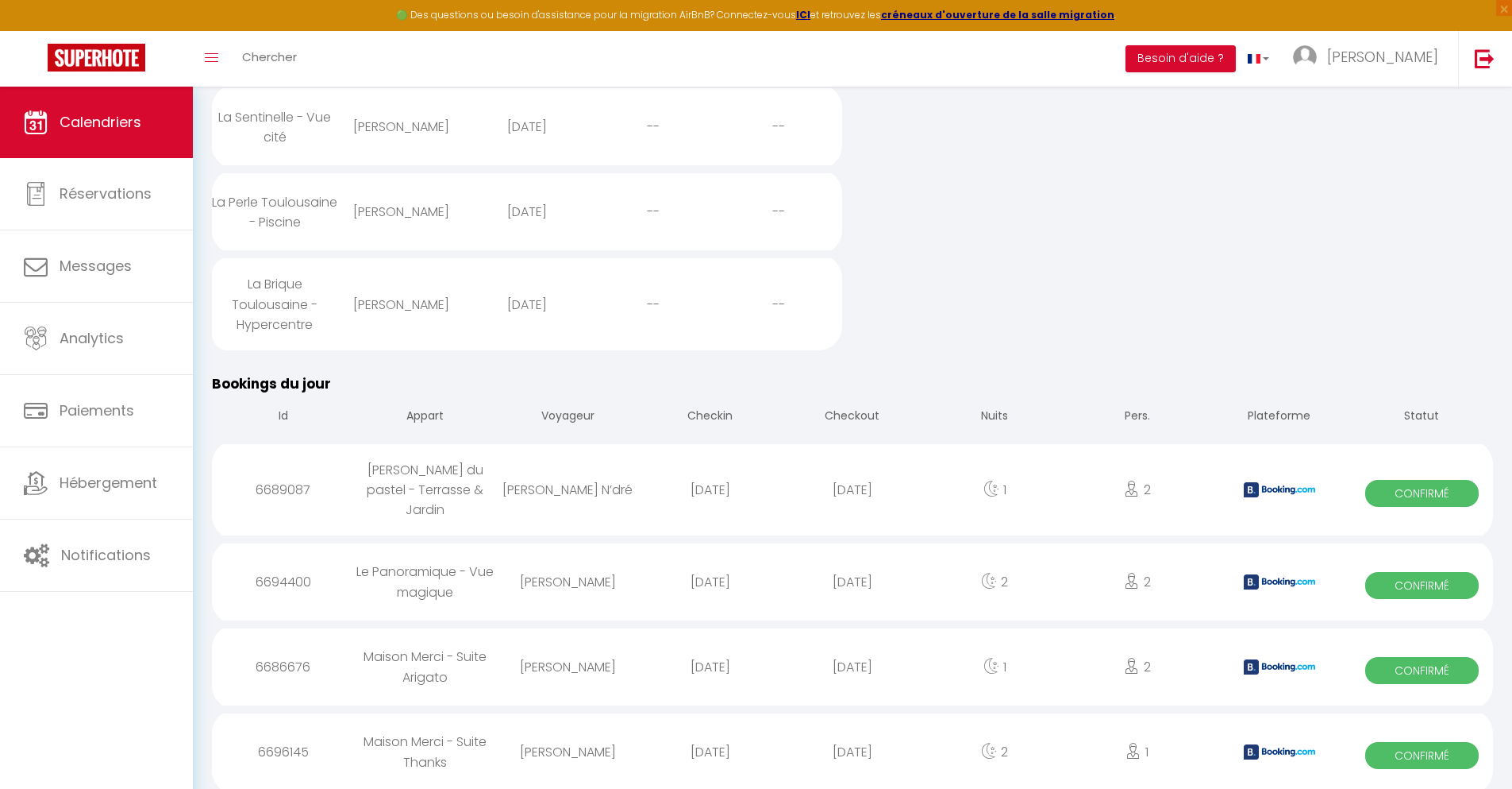
select select
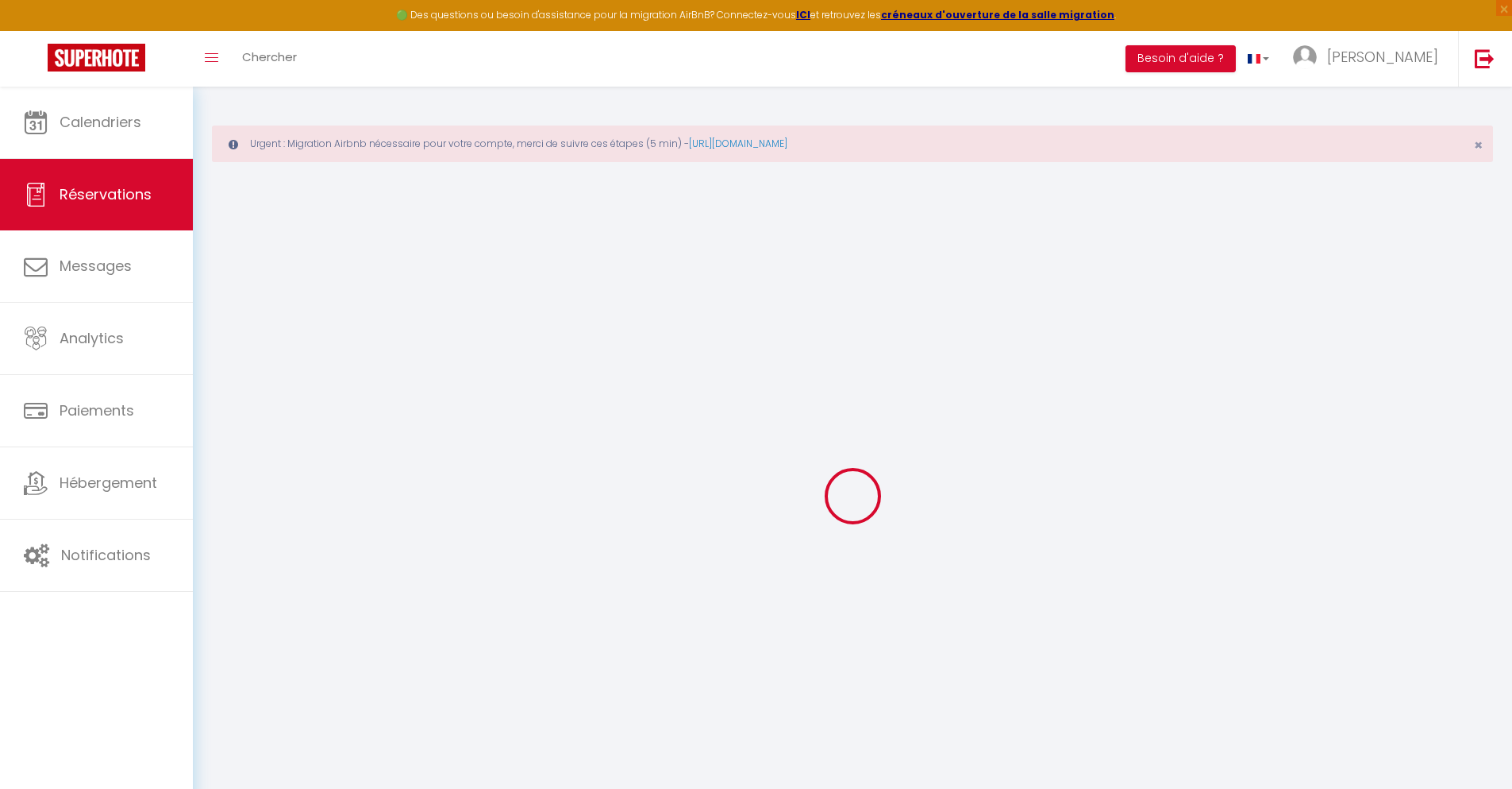
type input "[PERSON_NAME]"
type input "[EMAIL_ADDRESS][DOMAIN_NAME]"
type input "[PHONE_NUMBER]"
type input "."
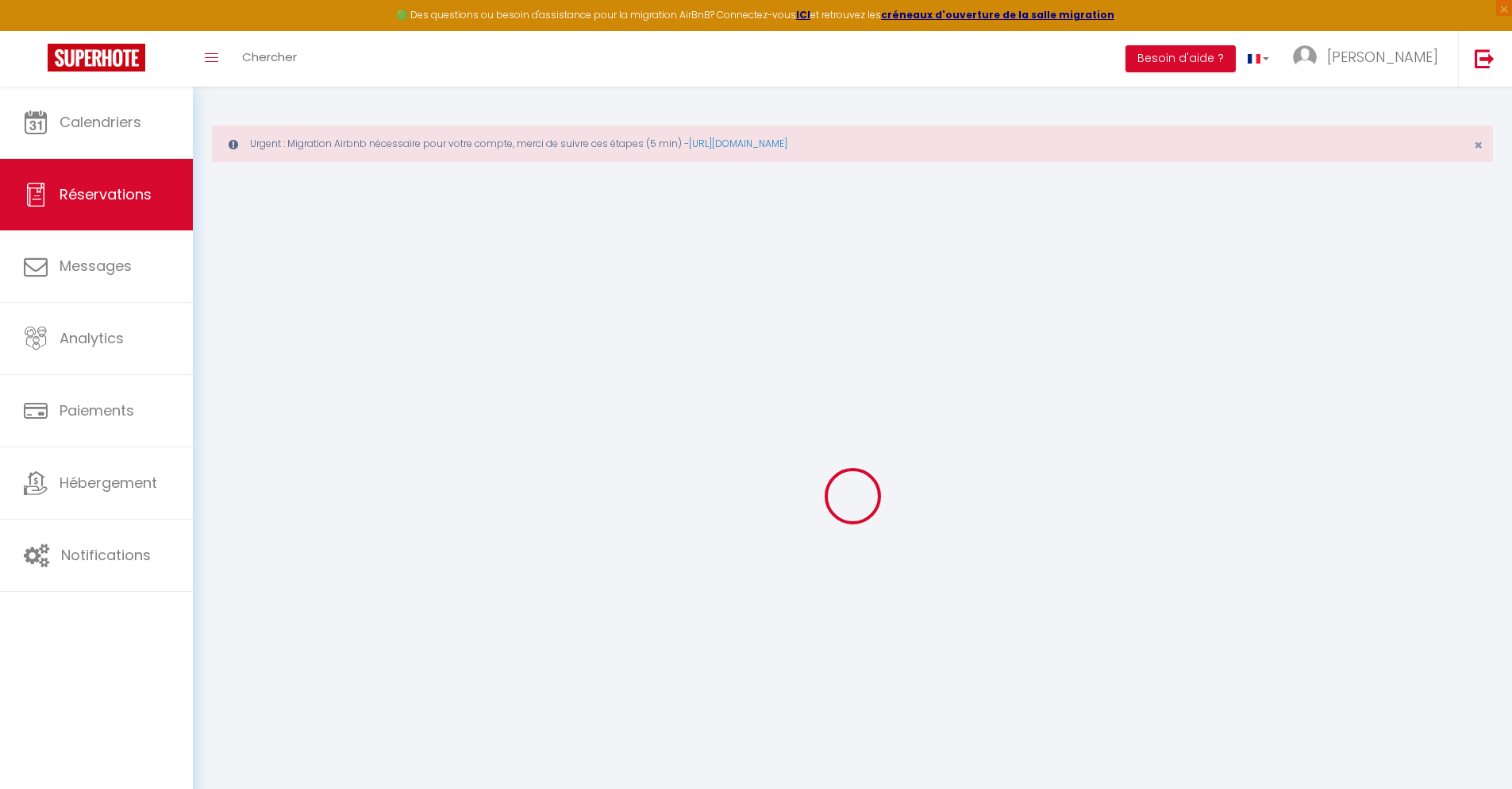
select select "IE"
type input "16.67"
type input "1.43"
select select "36910"
select select "1"
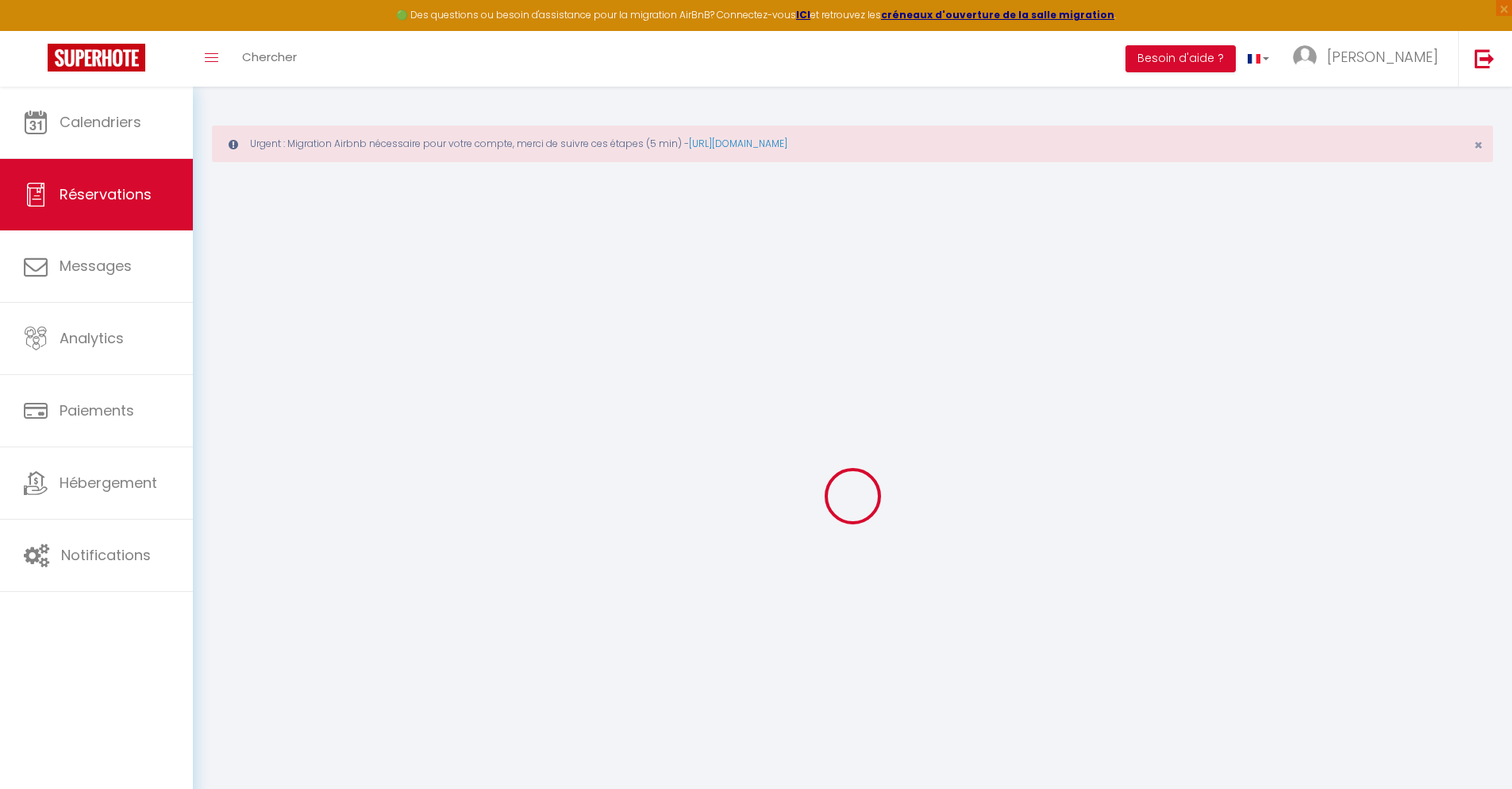
select select
type input "1"
select select "12"
select select
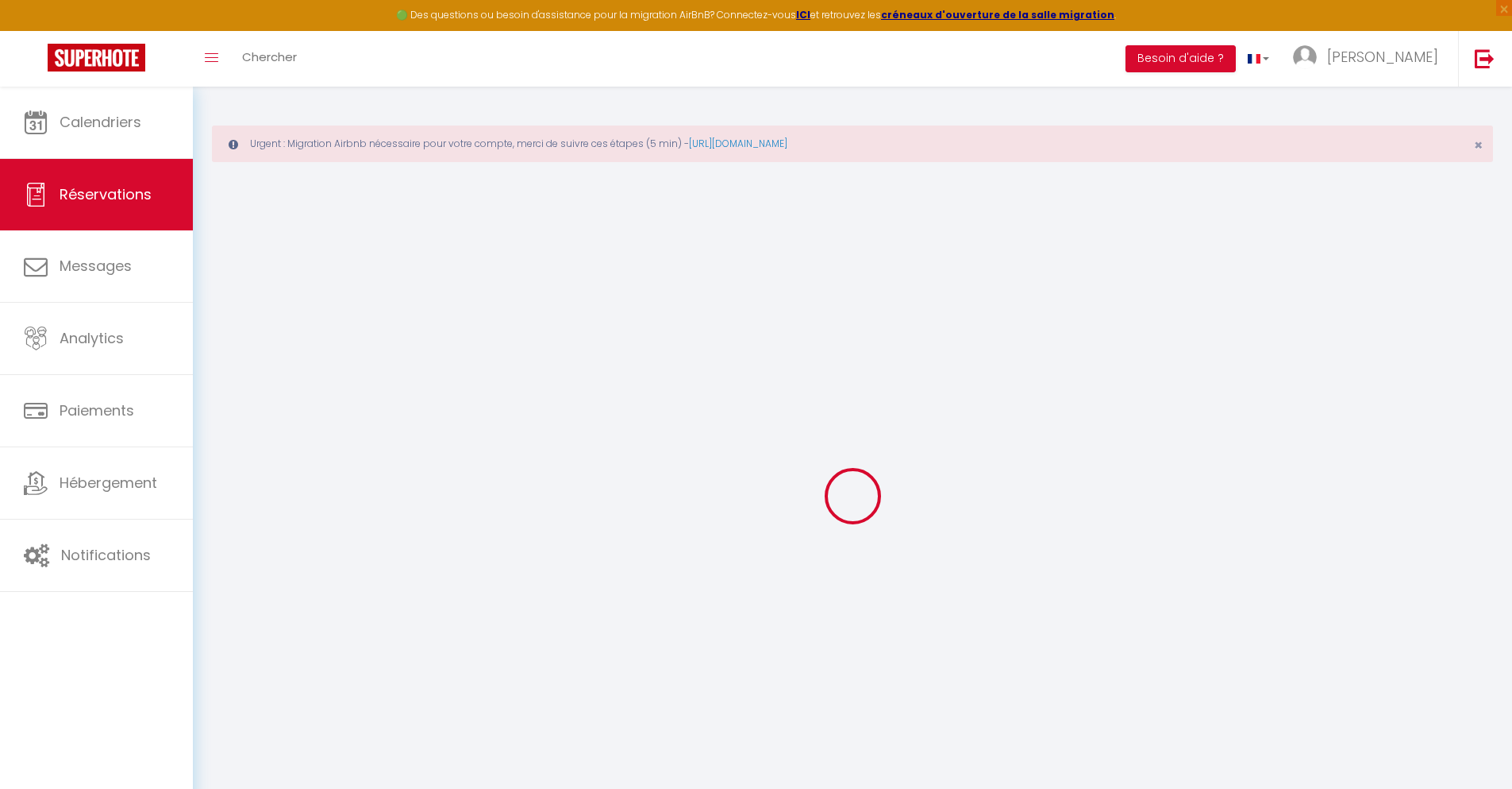
type input "68.04"
checkbox input "false"
type input "0"
select select "2"
type input "0"
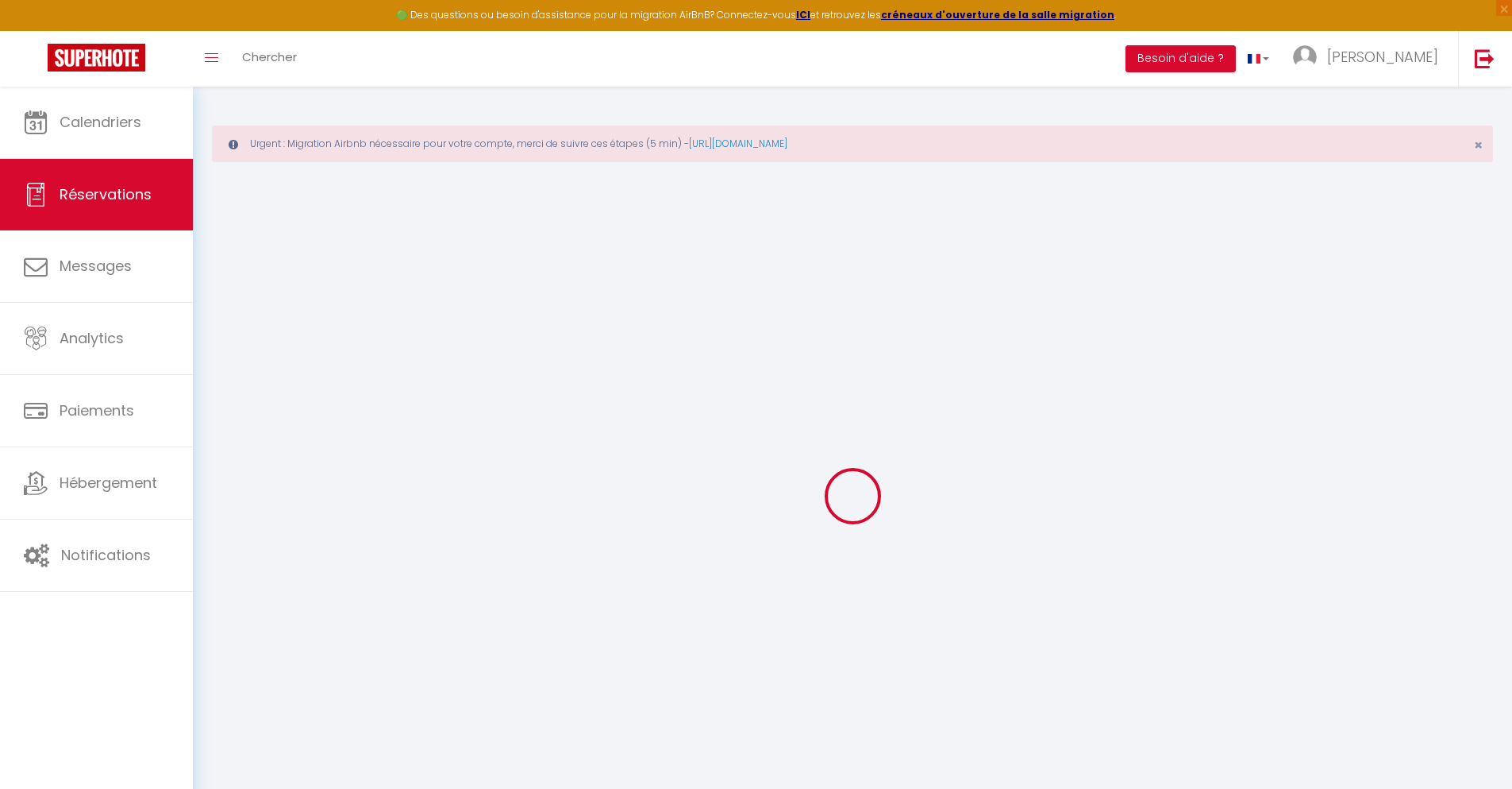
type input "0"
select select
select select "14"
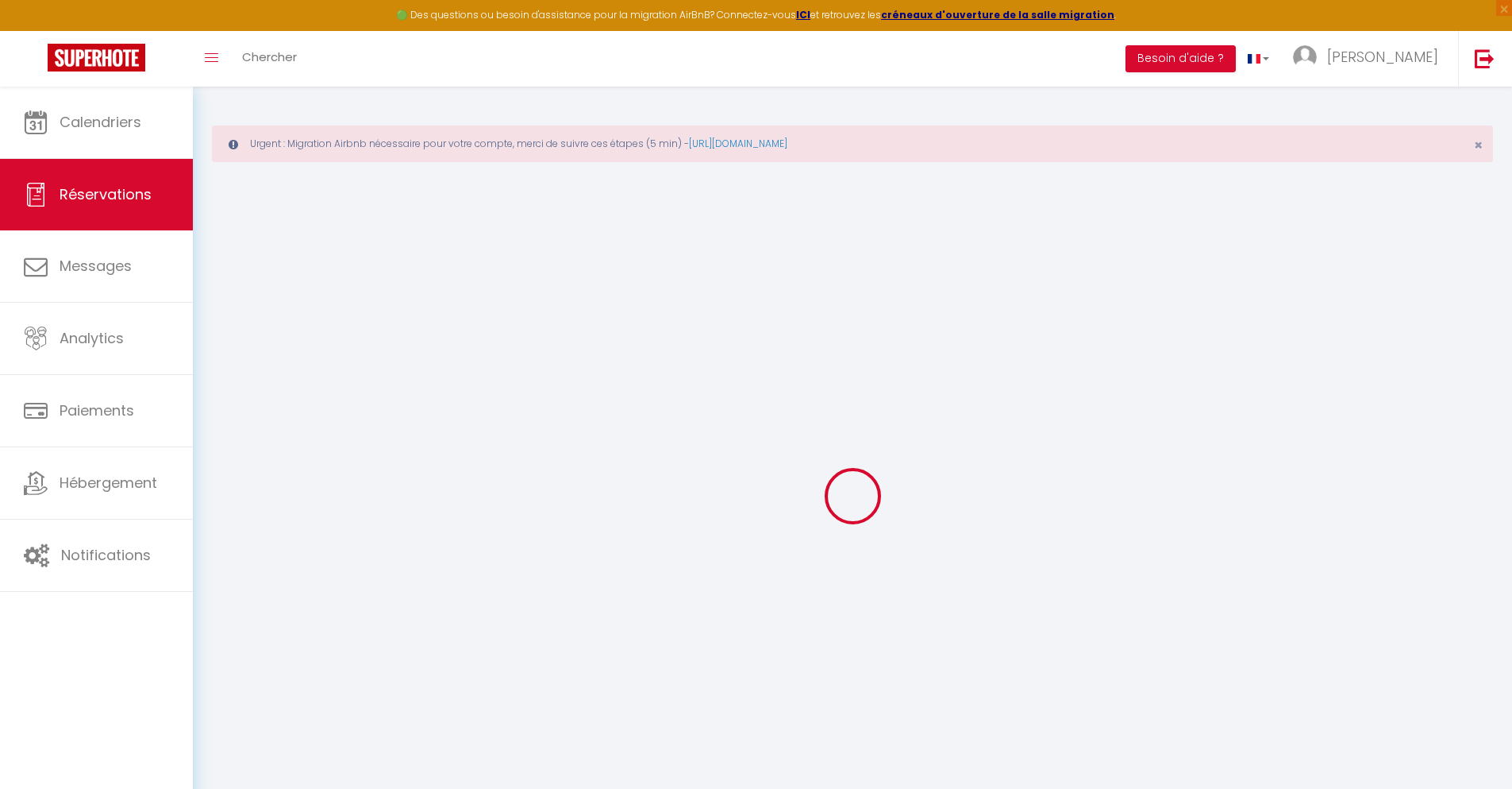
checkbox input "false"
select select
checkbox input "false"
select select
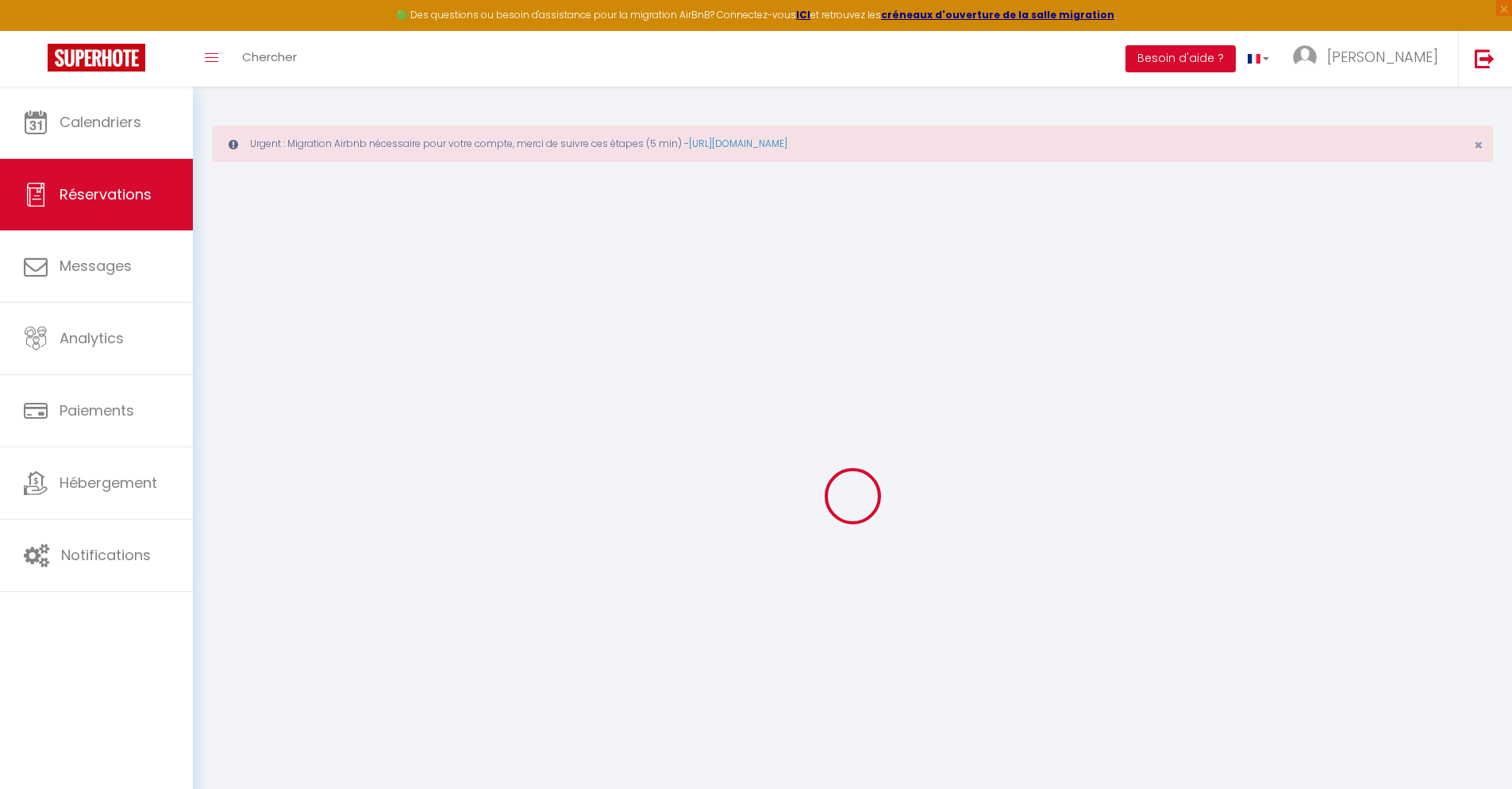
select select
checkbox input "false"
type textarea "** THIS RESERVATION HAS BEEN PRE-PAID ** BOOKING NOTE : Payment charge is EUR 1…"
type input "30"
type input "4.45"
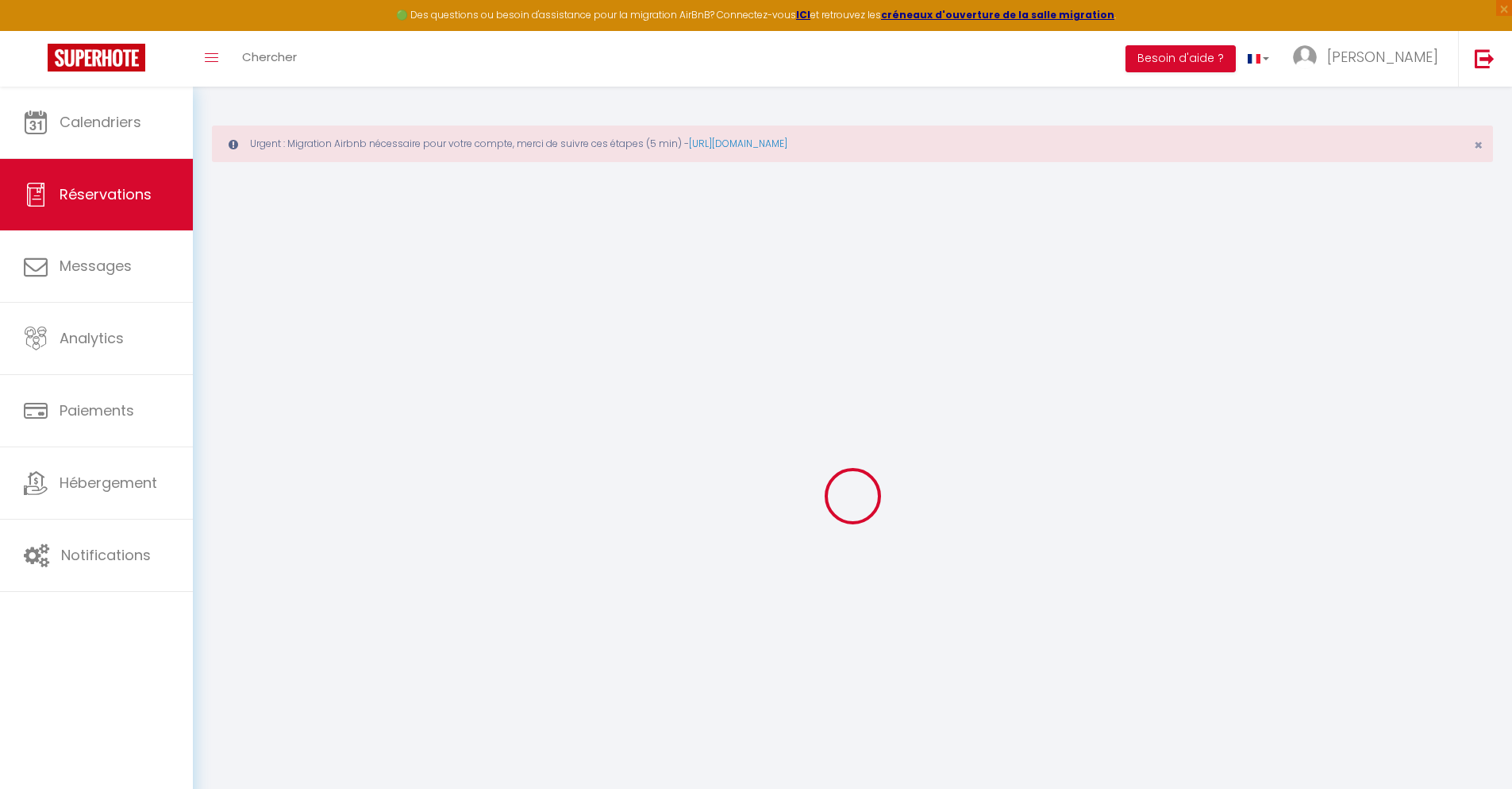
select select
checkbox input "false"
select select
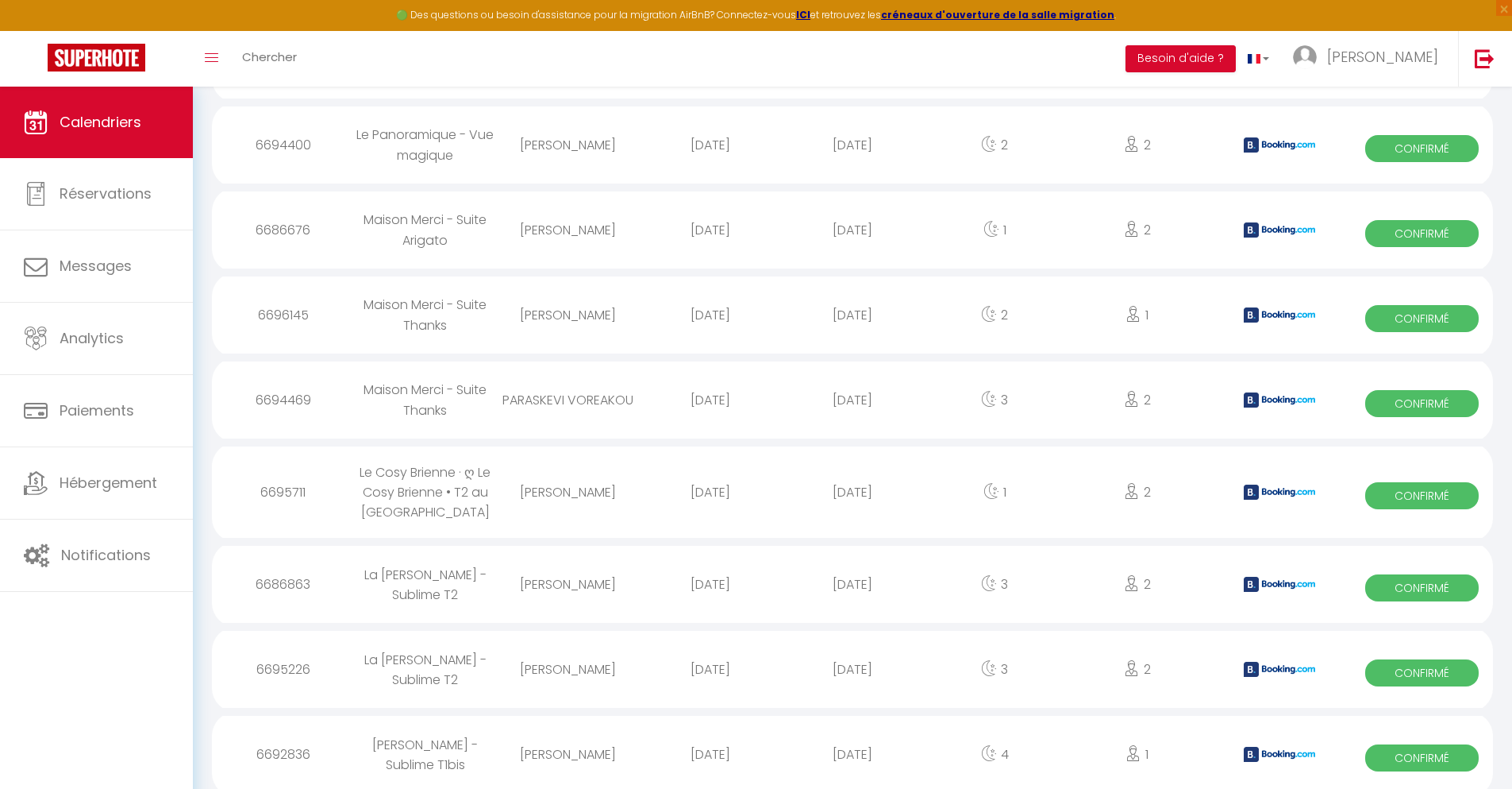
scroll to position [1809, 0]
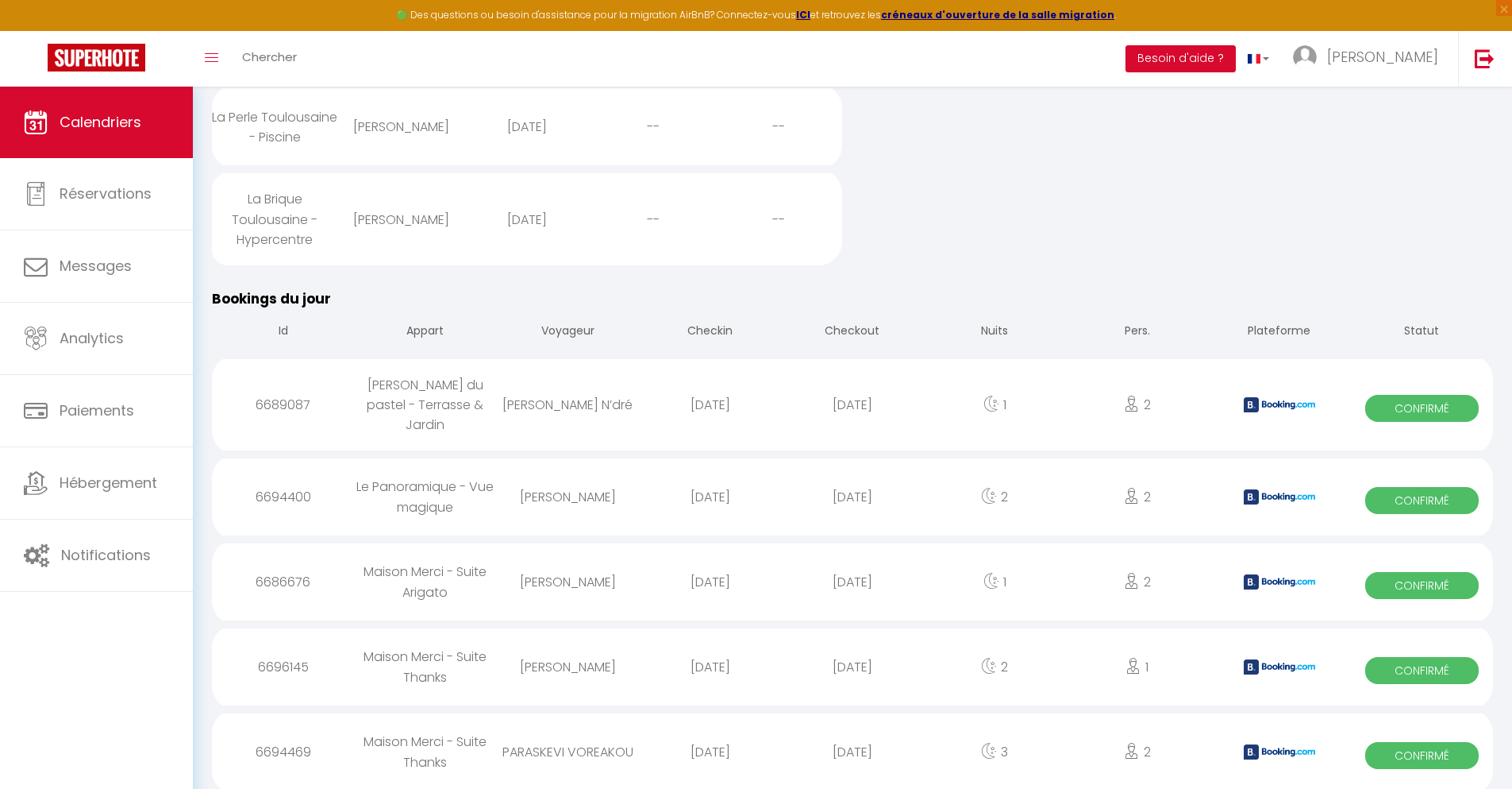
click at [853, 746] on div "[DATE]" at bounding box center [852, 752] width 142 height 52
select select "0"
select select "1"
select select
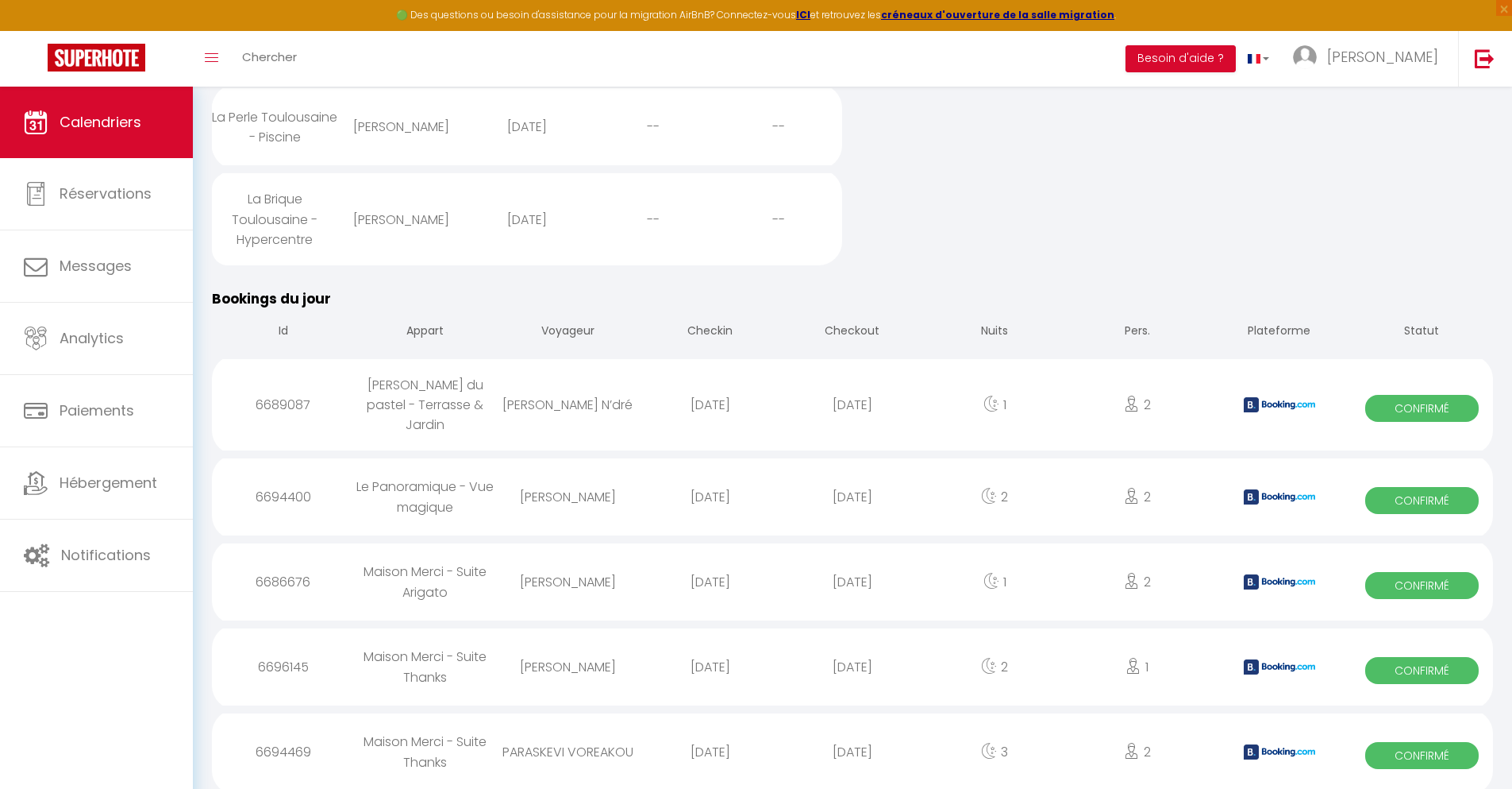
select select
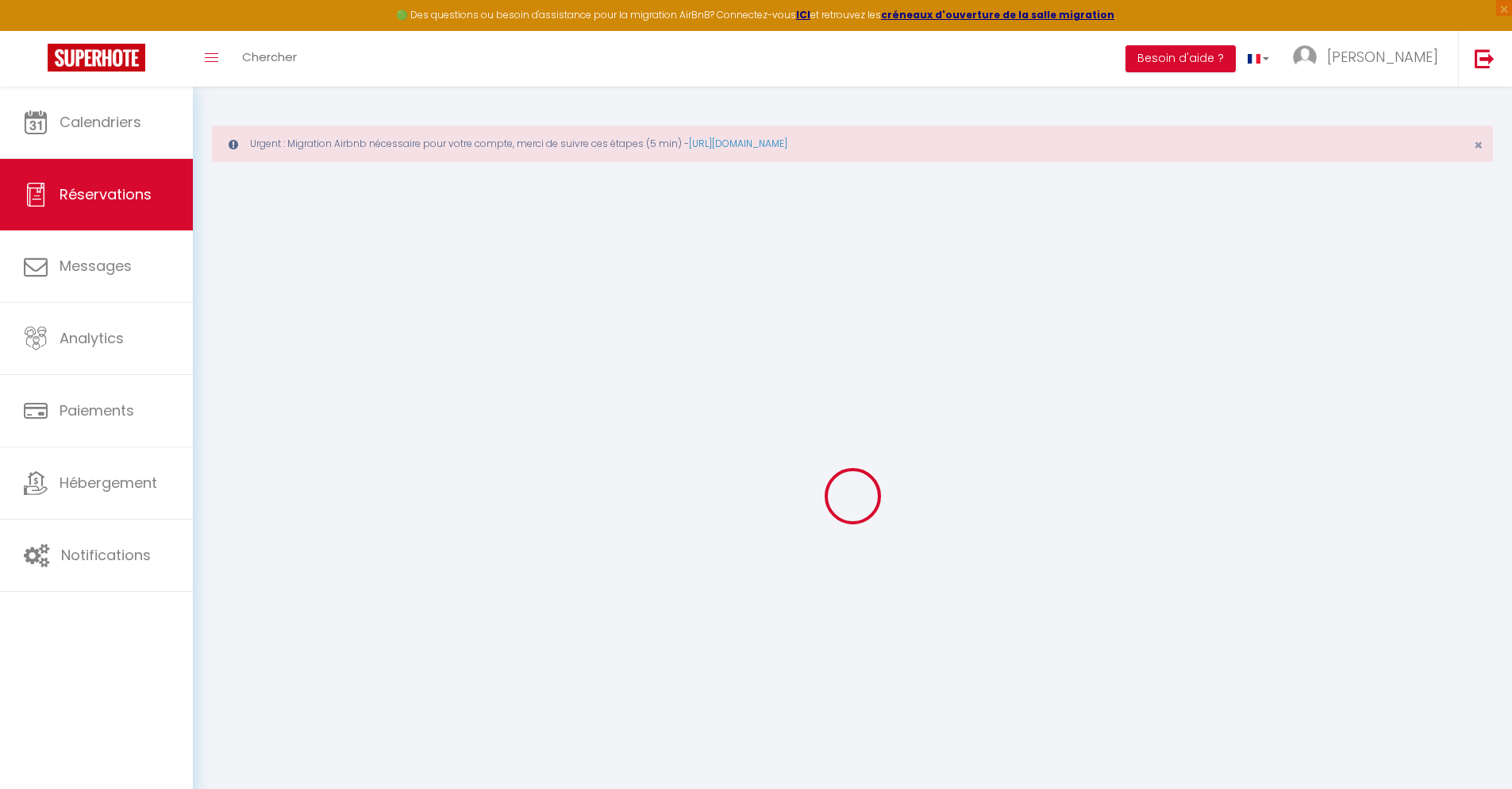
type input "PARASKEVI"
type input "VOREAKOU"
type input "[EMAIL_ADDRESS][DOMAIN_NAME]"
type input "[PHONE_NUMBER]"
select select "GR"
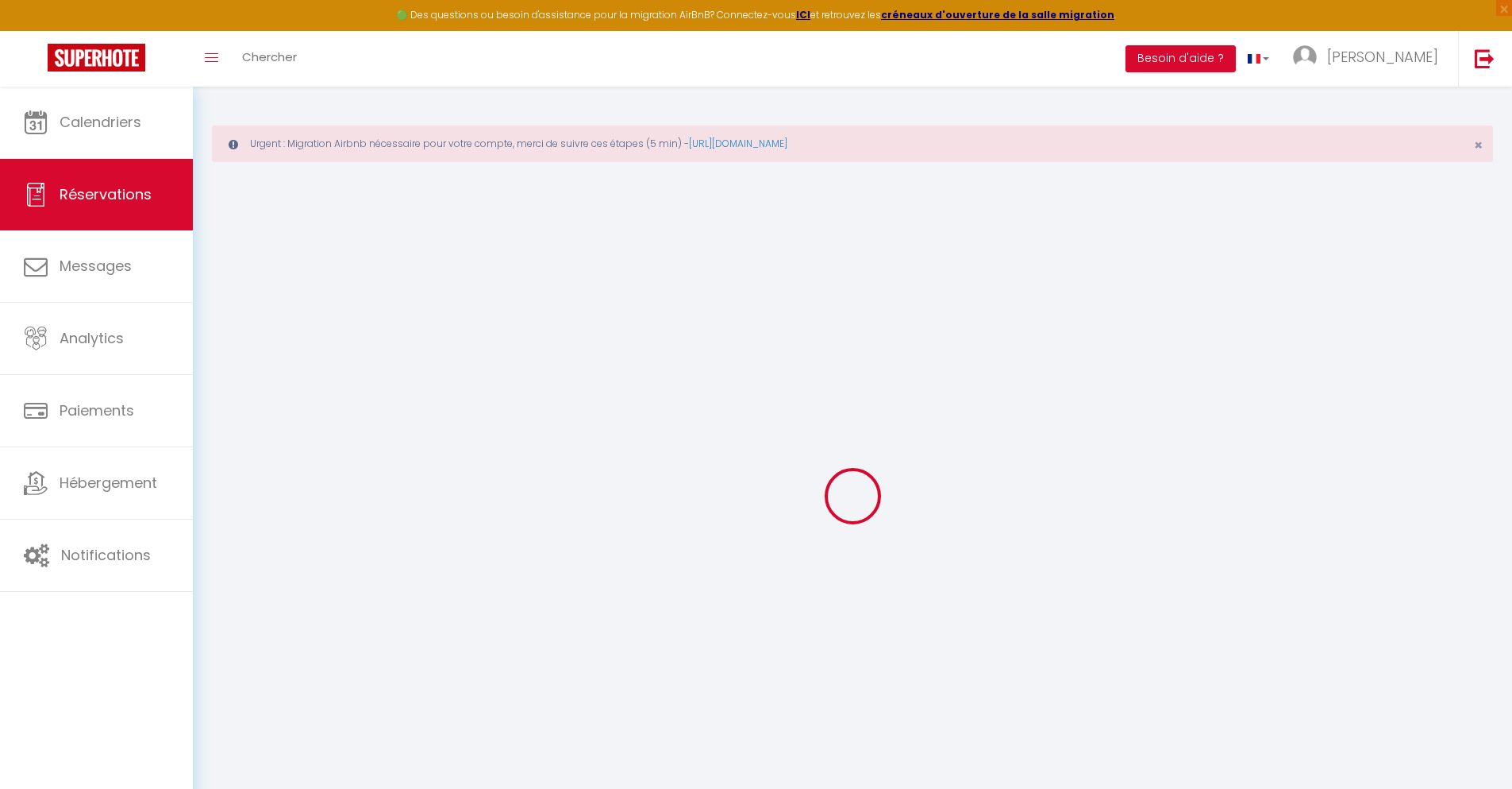
type input "25.89"
type input "2.24"
select select "36910"
select select "1"
select select
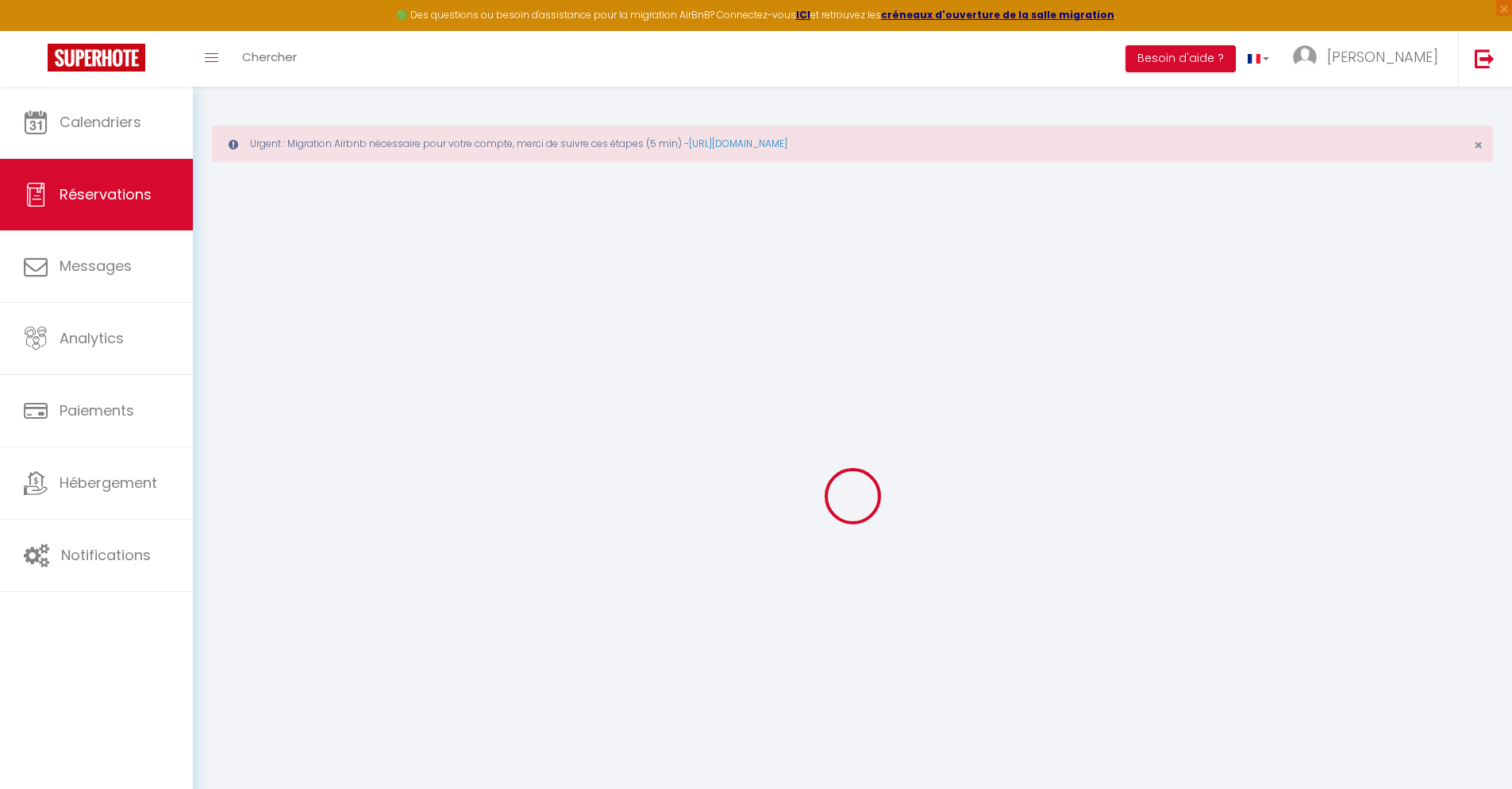
select select
type input "2"
select select "12"
select select
type input "122.31"
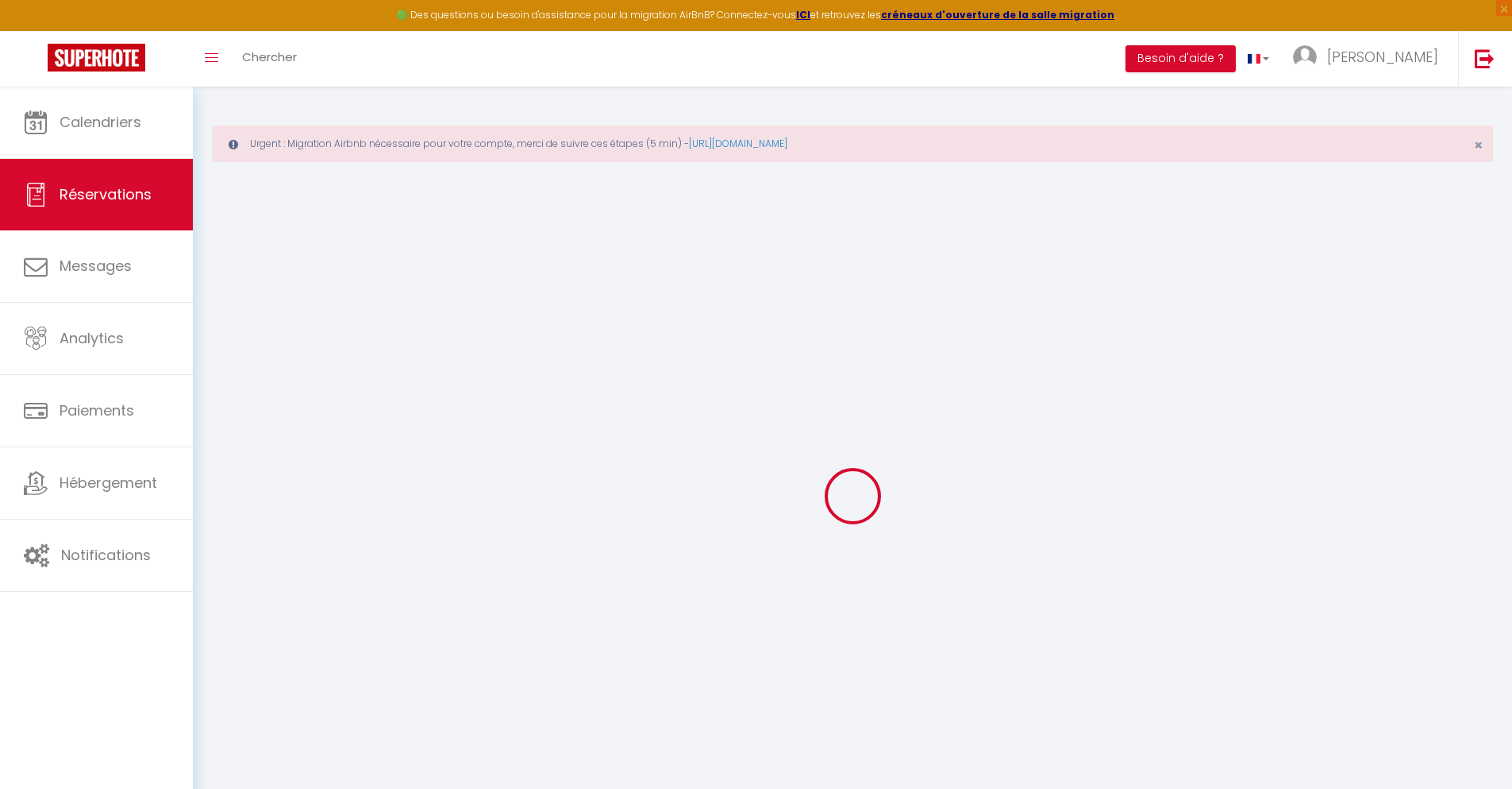
checkbox input "false"
type input "0"
select select "2"
type input "0"
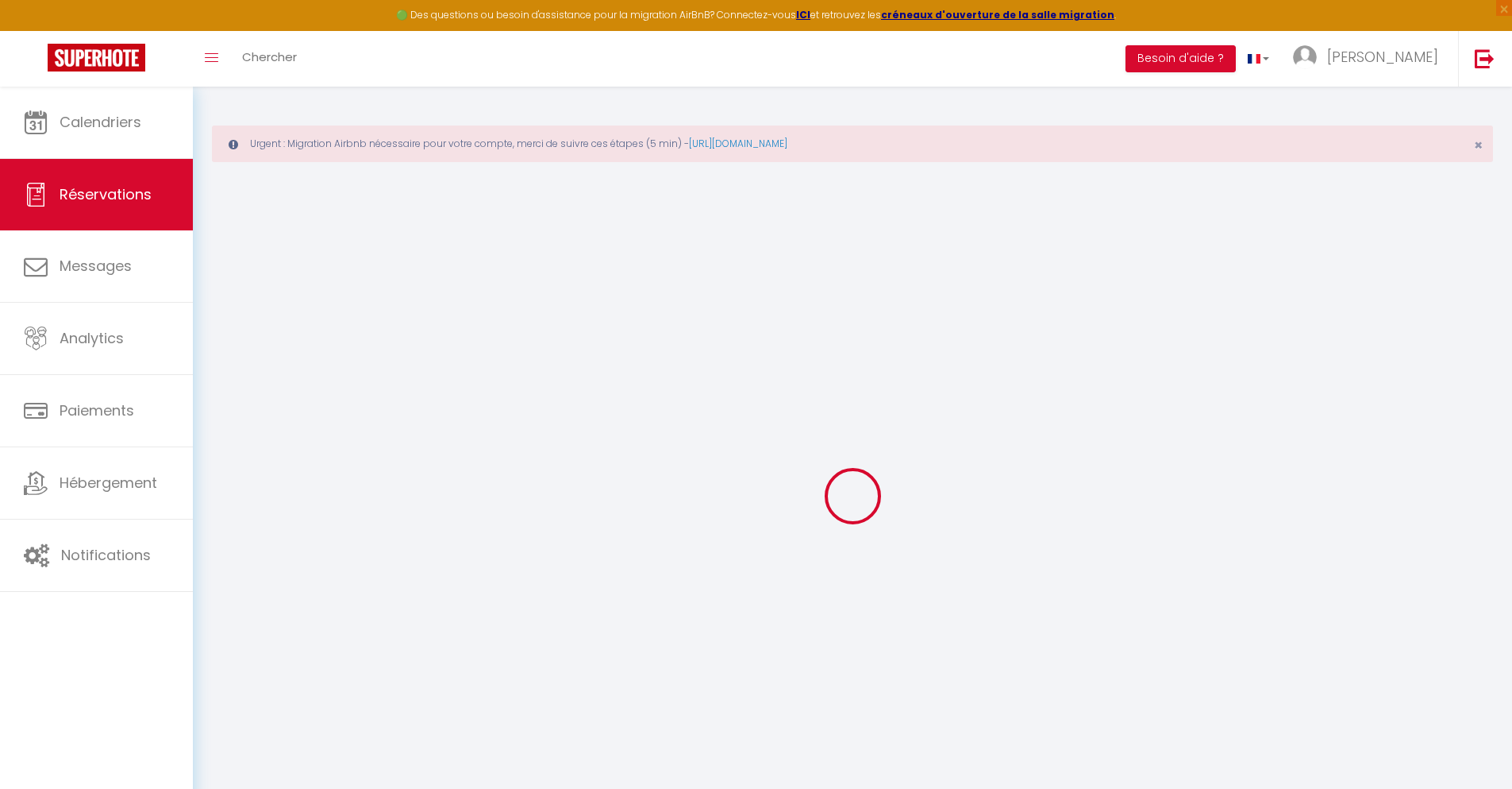
type input "0"
select select
select select "14"
checkbox input "false"
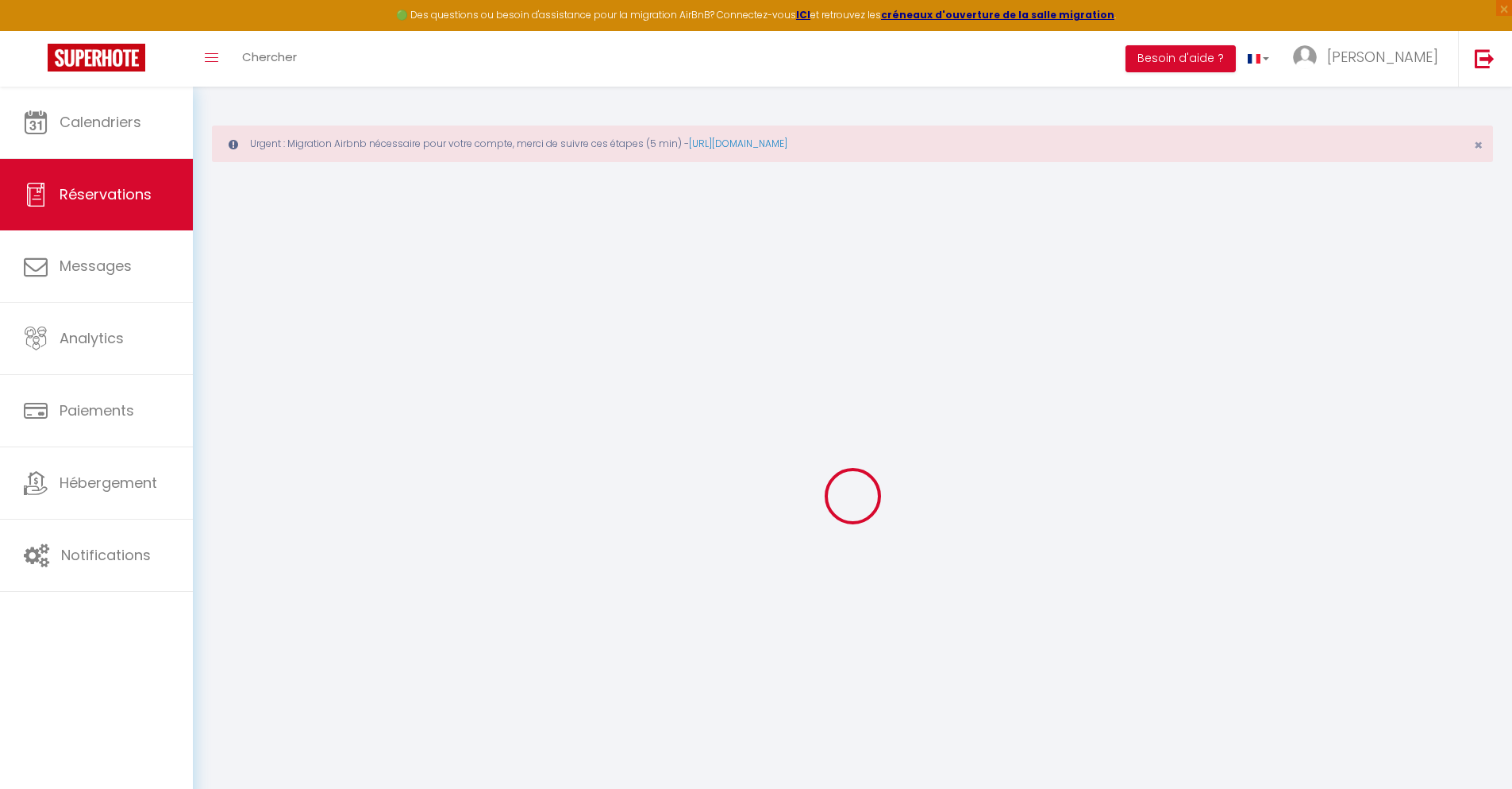
select select
checkbox input "false"
select select
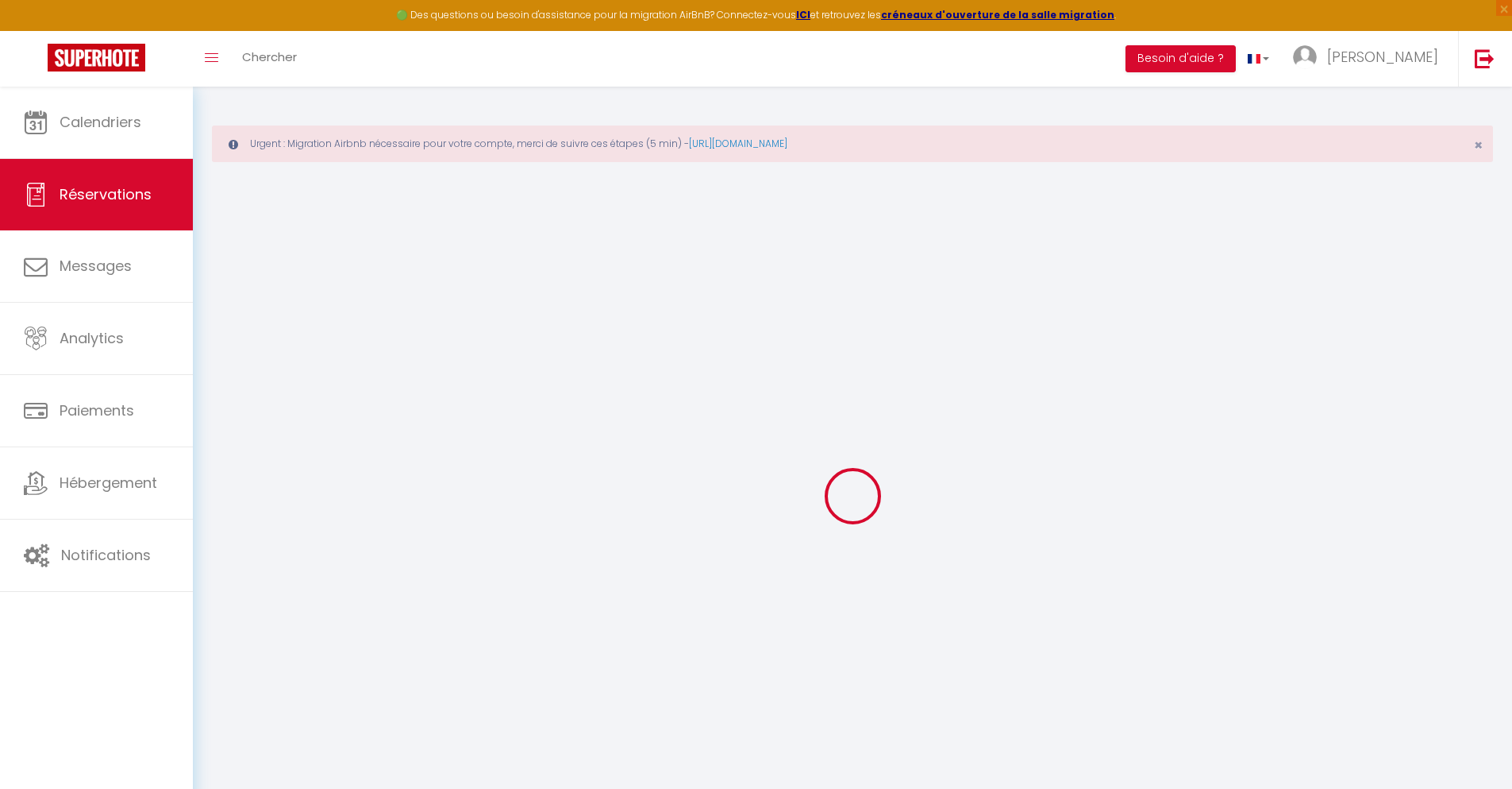
checkbox input "false"
type textarea "** THIS RESERVATION HAS BEEN PRE-PAID ** Reservation has a cancellation grace p…"
type input "30"
type input "8.01"
select select
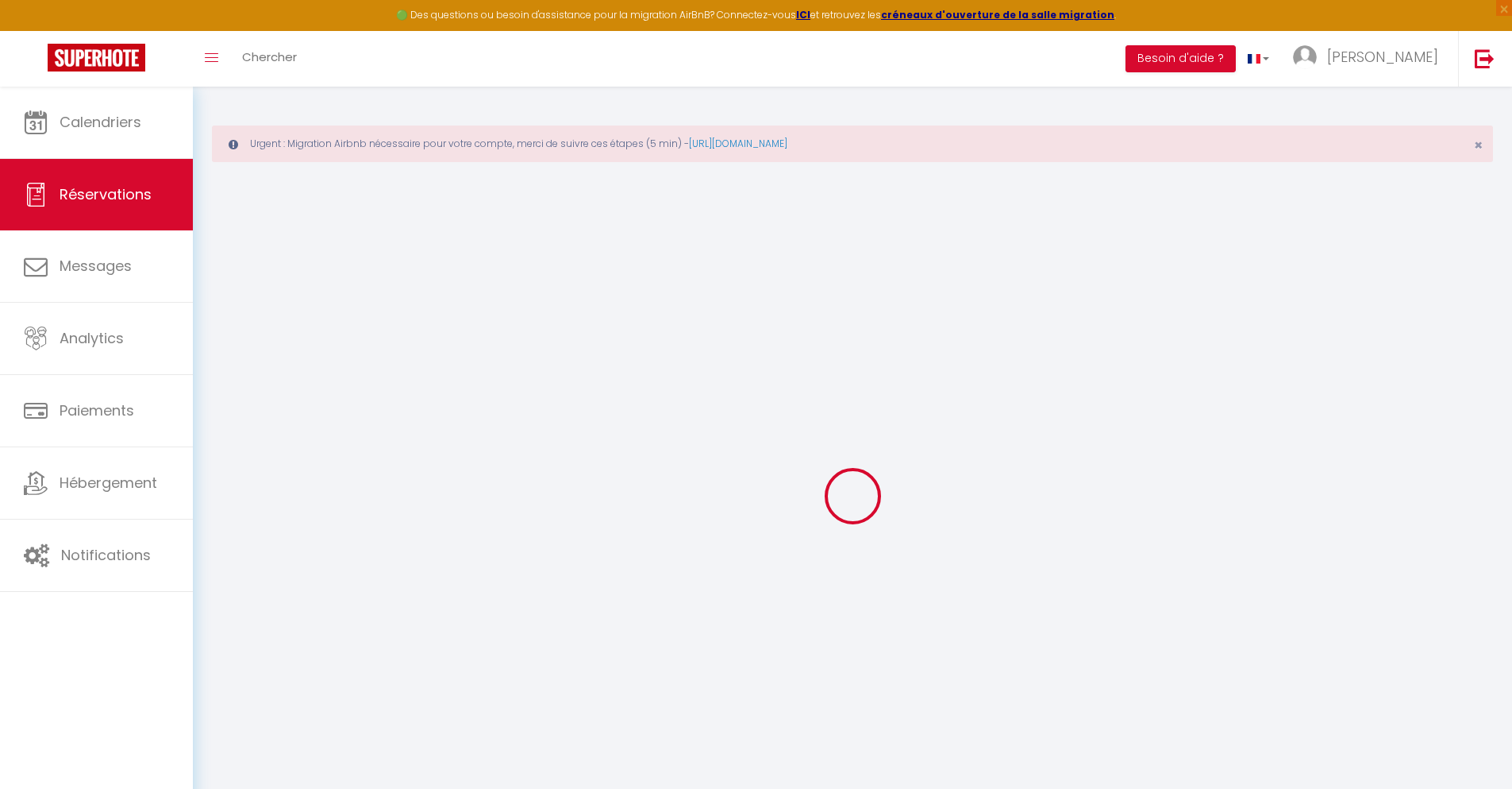
select select
checkbox input "false"
select select
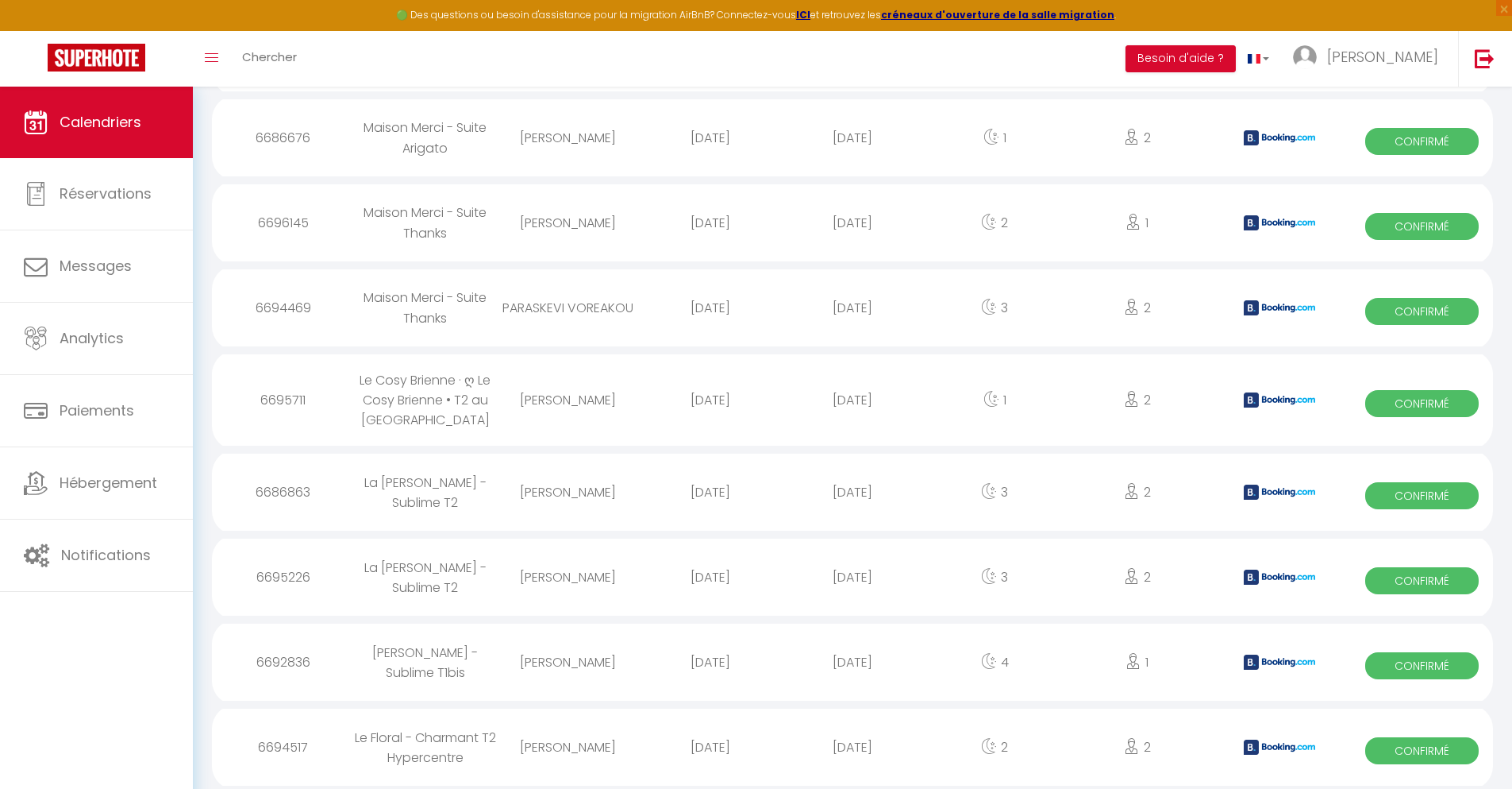
scroll to position [1909, 0]
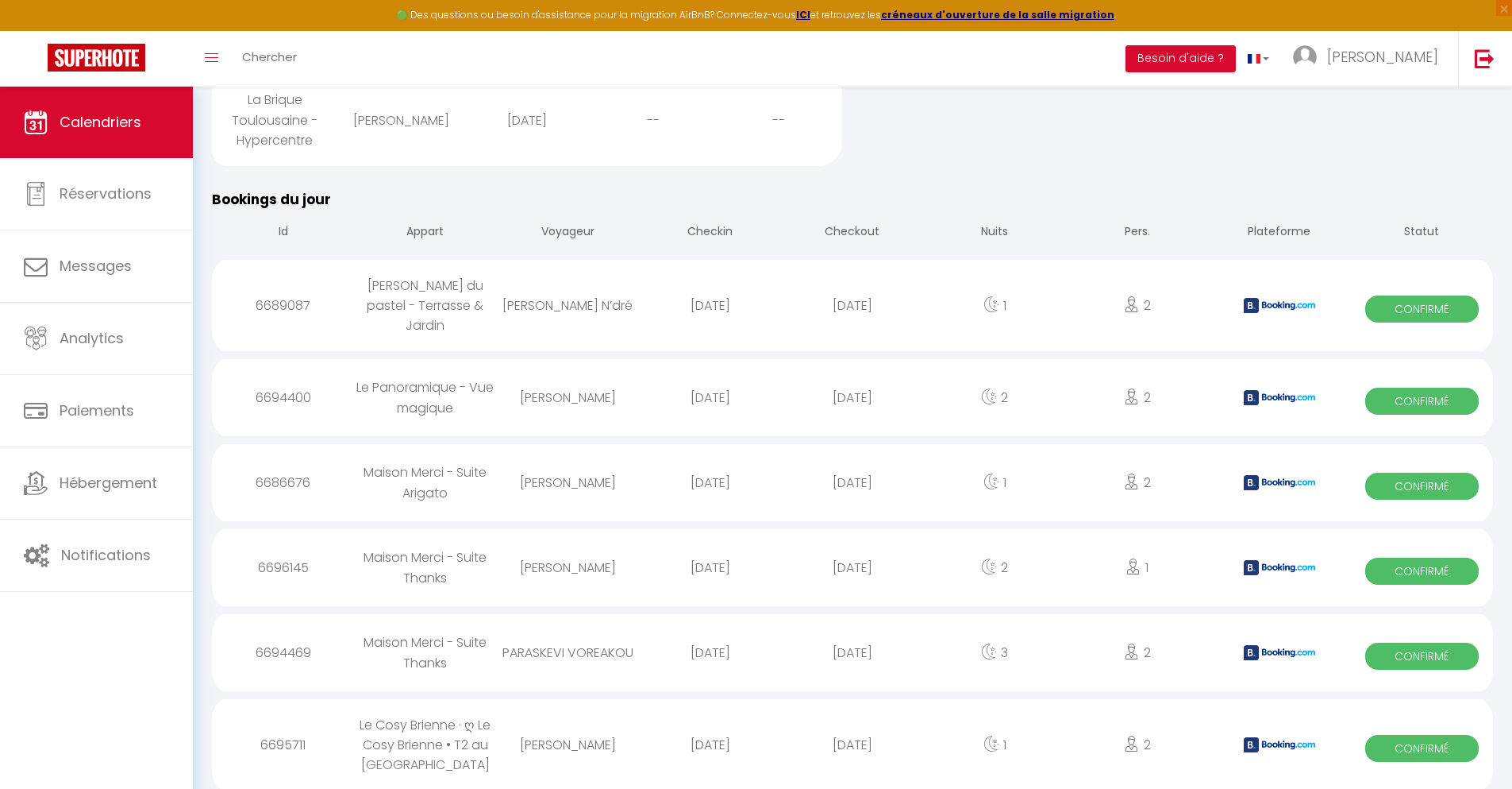
click at [853, 738] on div "[DATE]" at bounding box center [852, 745] width 142 height 52
select select "0"
select select "1"
select select
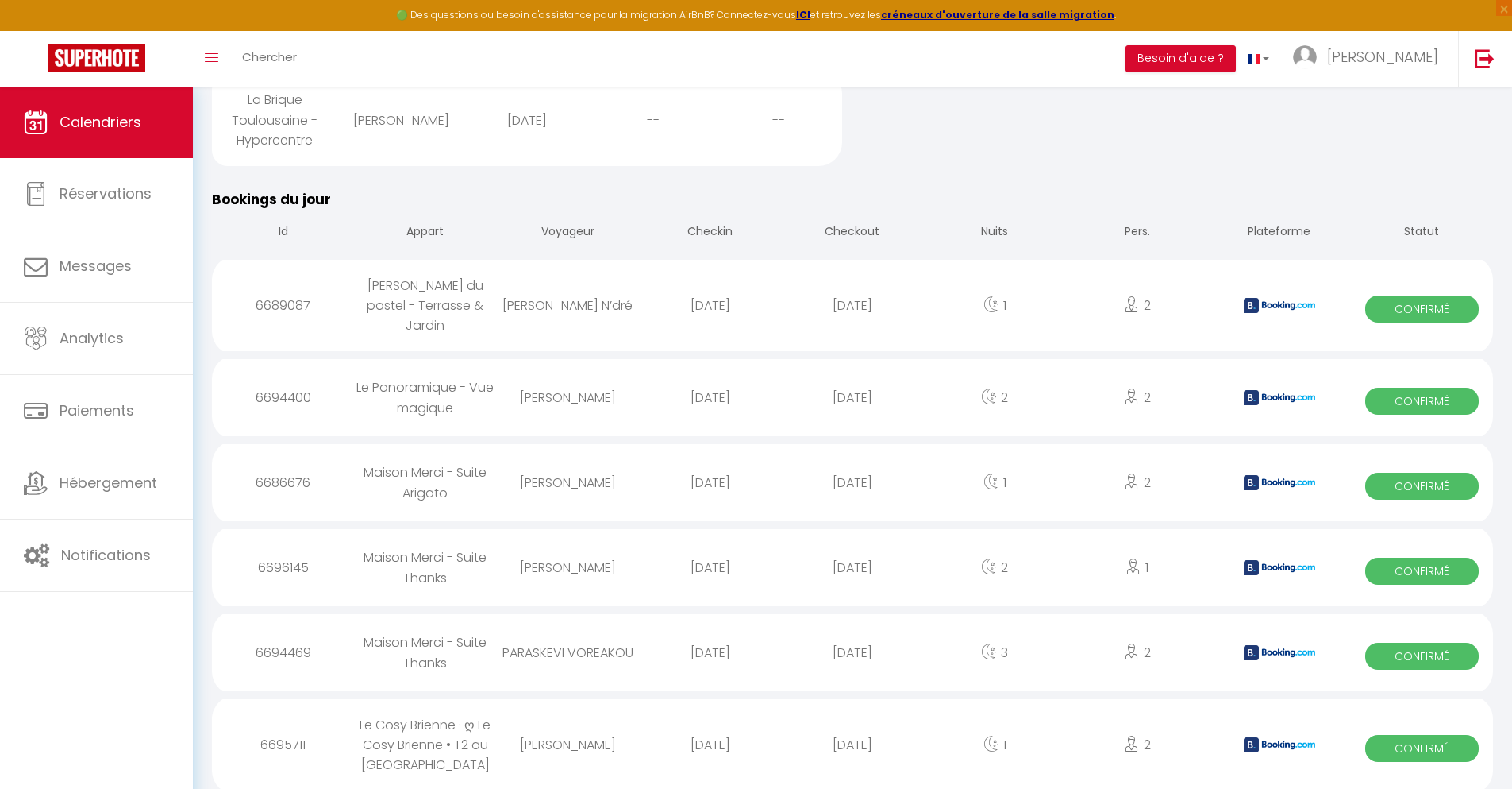
select select
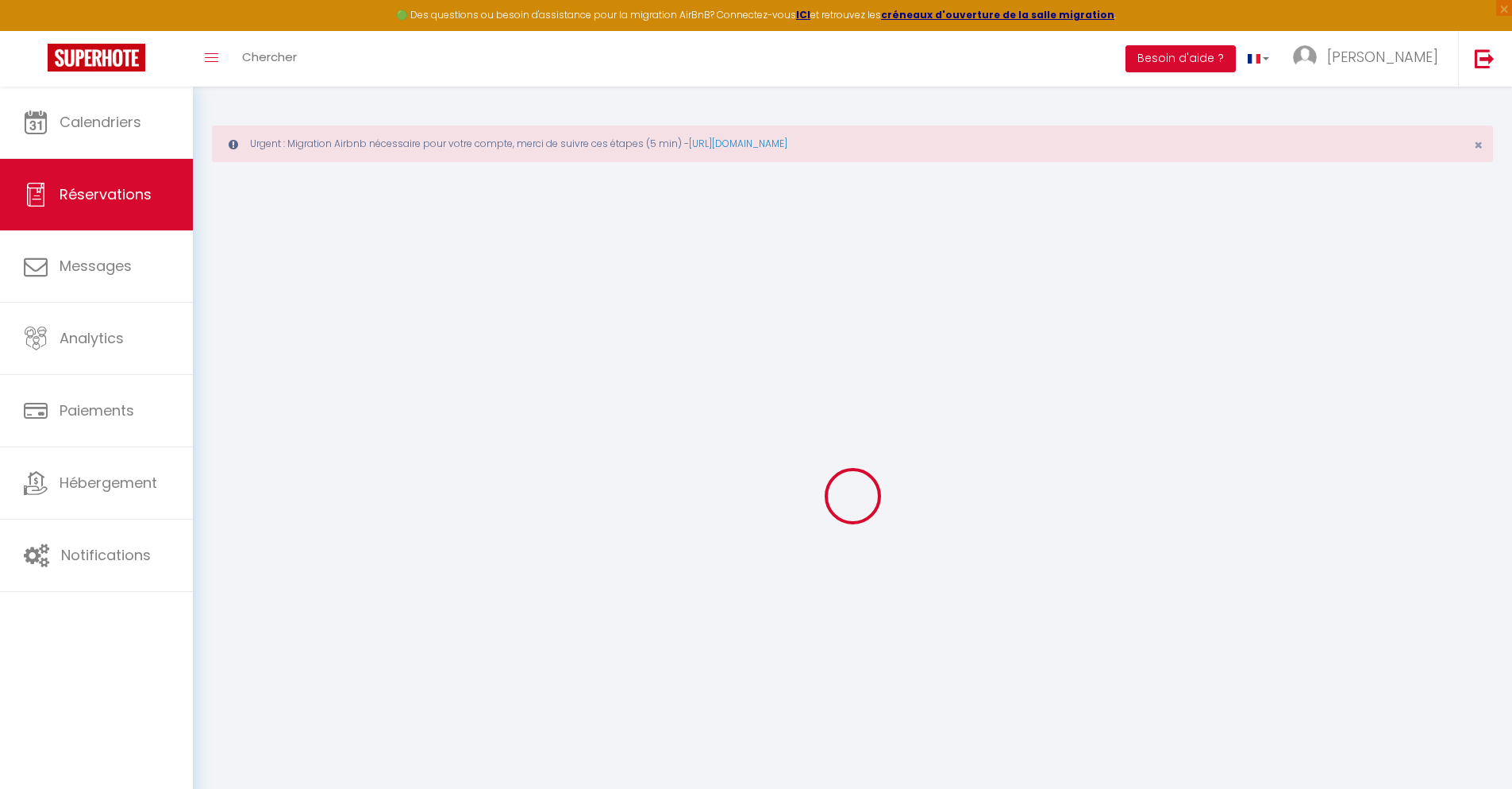
type input "[PERSON_NAME]"
type input "Arzac"
type input "[EMAIL_ADDRESS][DOMAIN_NAME]"
type input "[PHONE_NUMBER]"
select select "FR"
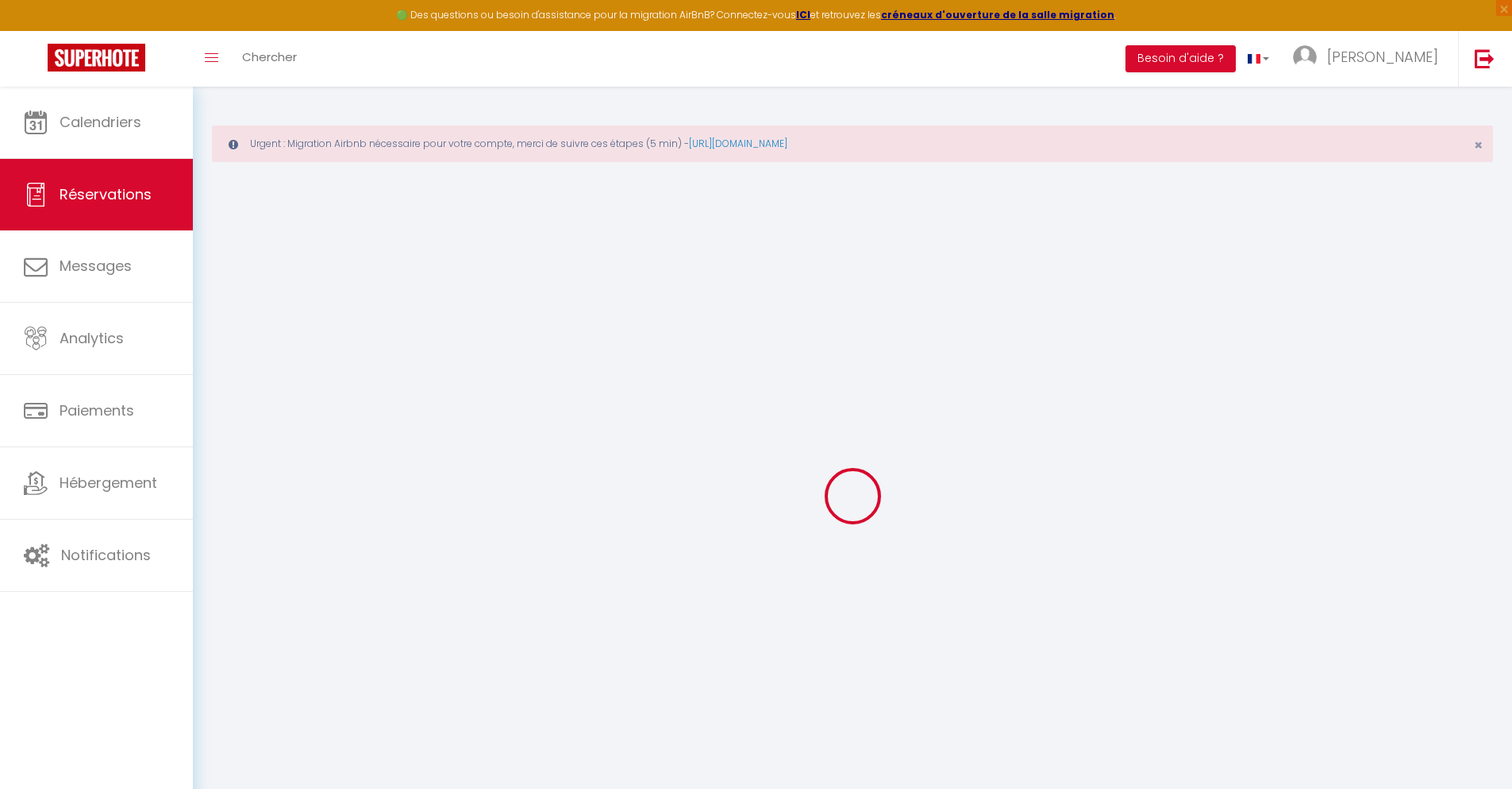
type input "14.76"
type input "1.26"
select select "41110"
select select "1"
select select
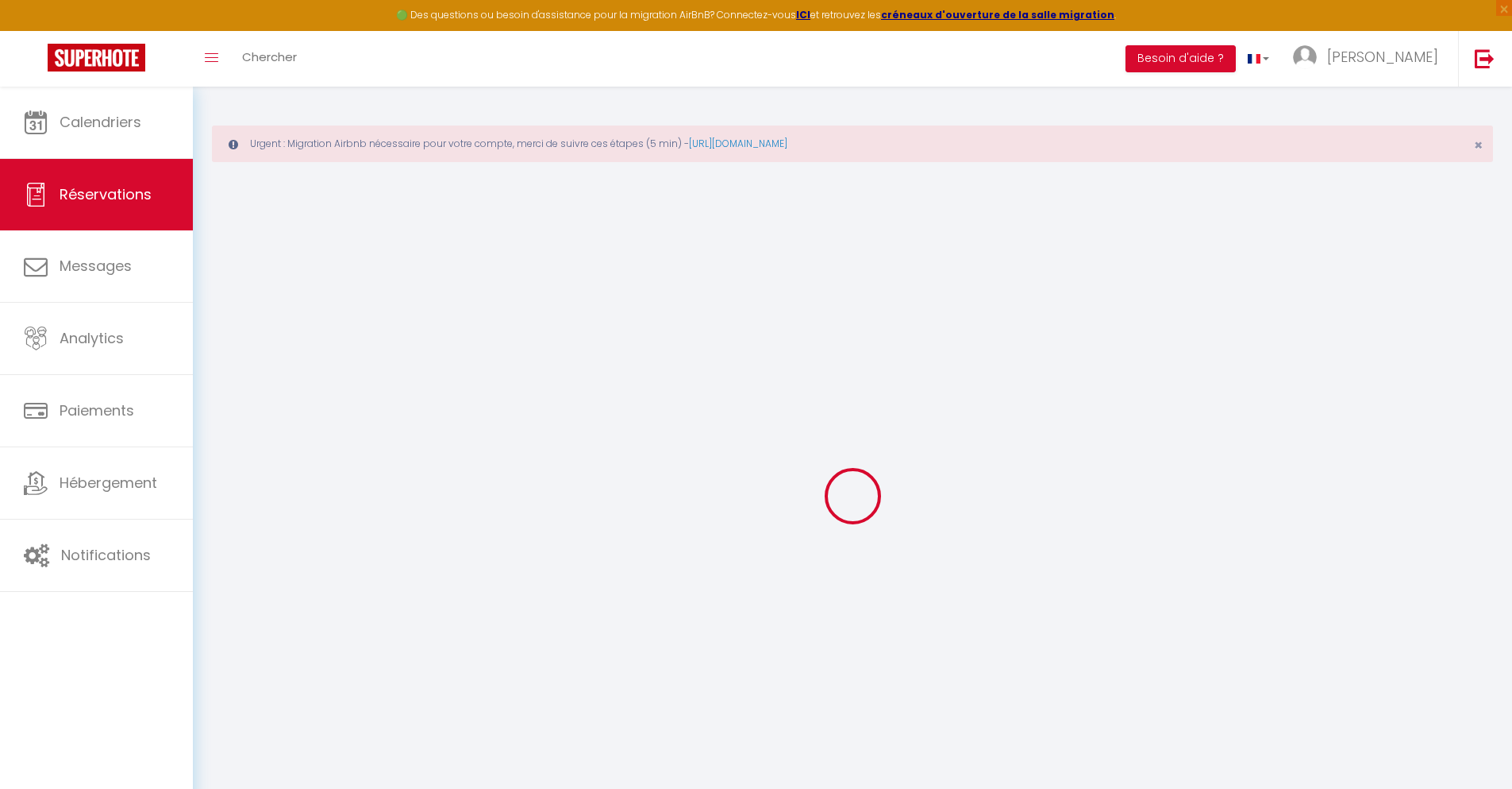
select select
type input "2"
select select "12"
select select
type input "46.8"
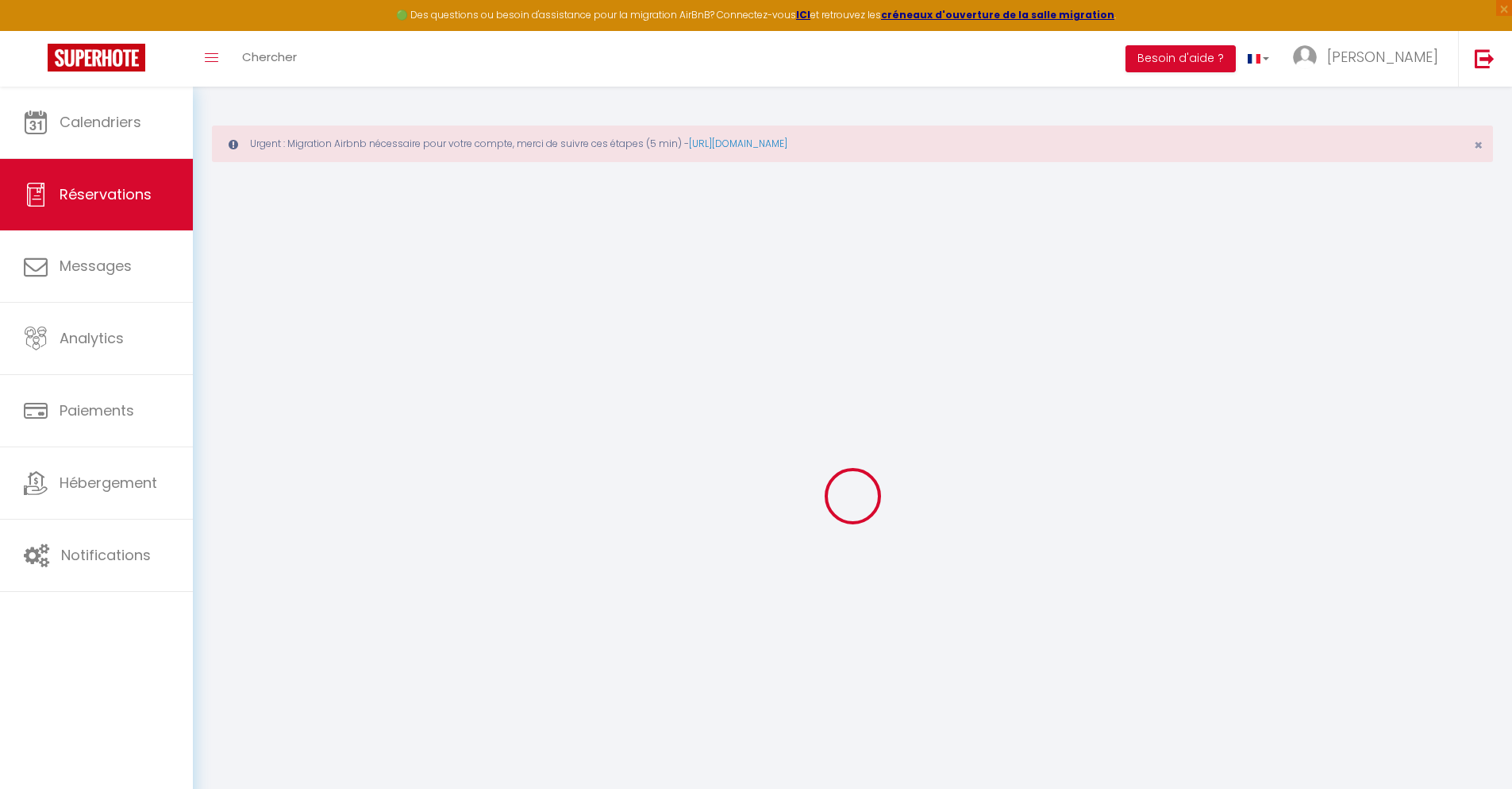
checkbox input "false"
type input "0"
select select "2"
type input "0"
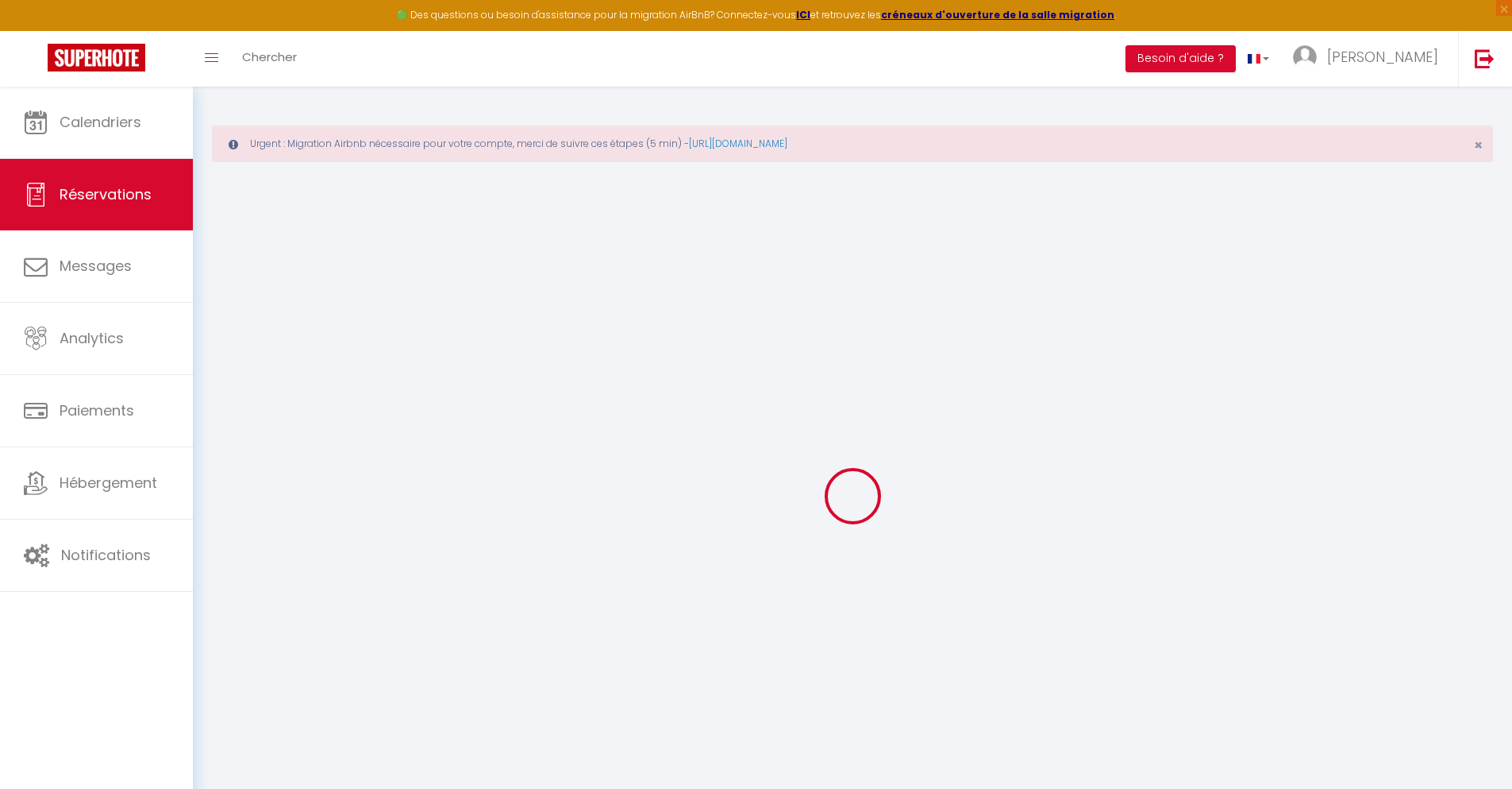
type input "0"
select select
select select "14"
checkbox input "false"
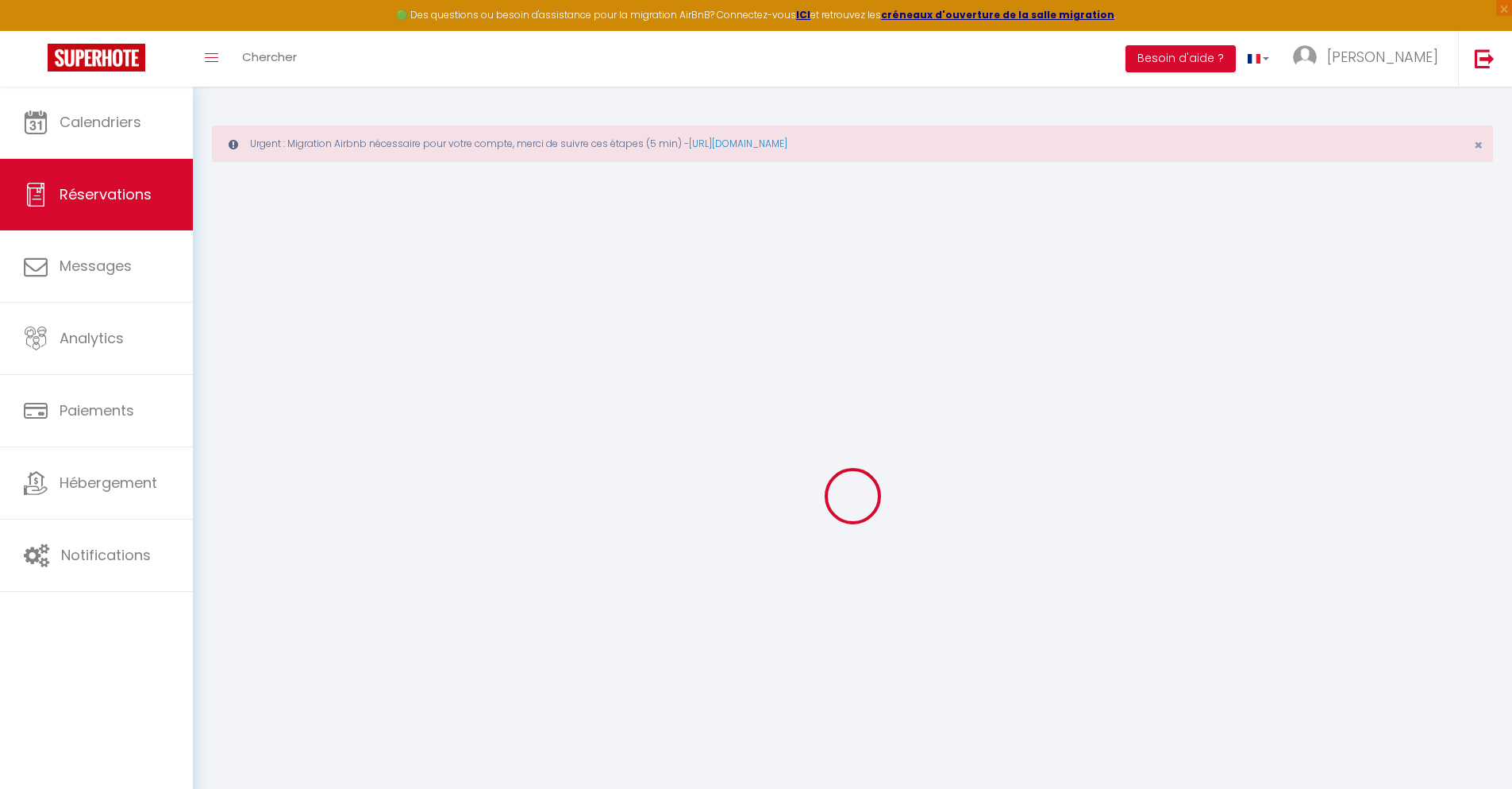
select select
checkbox input "false"
select select
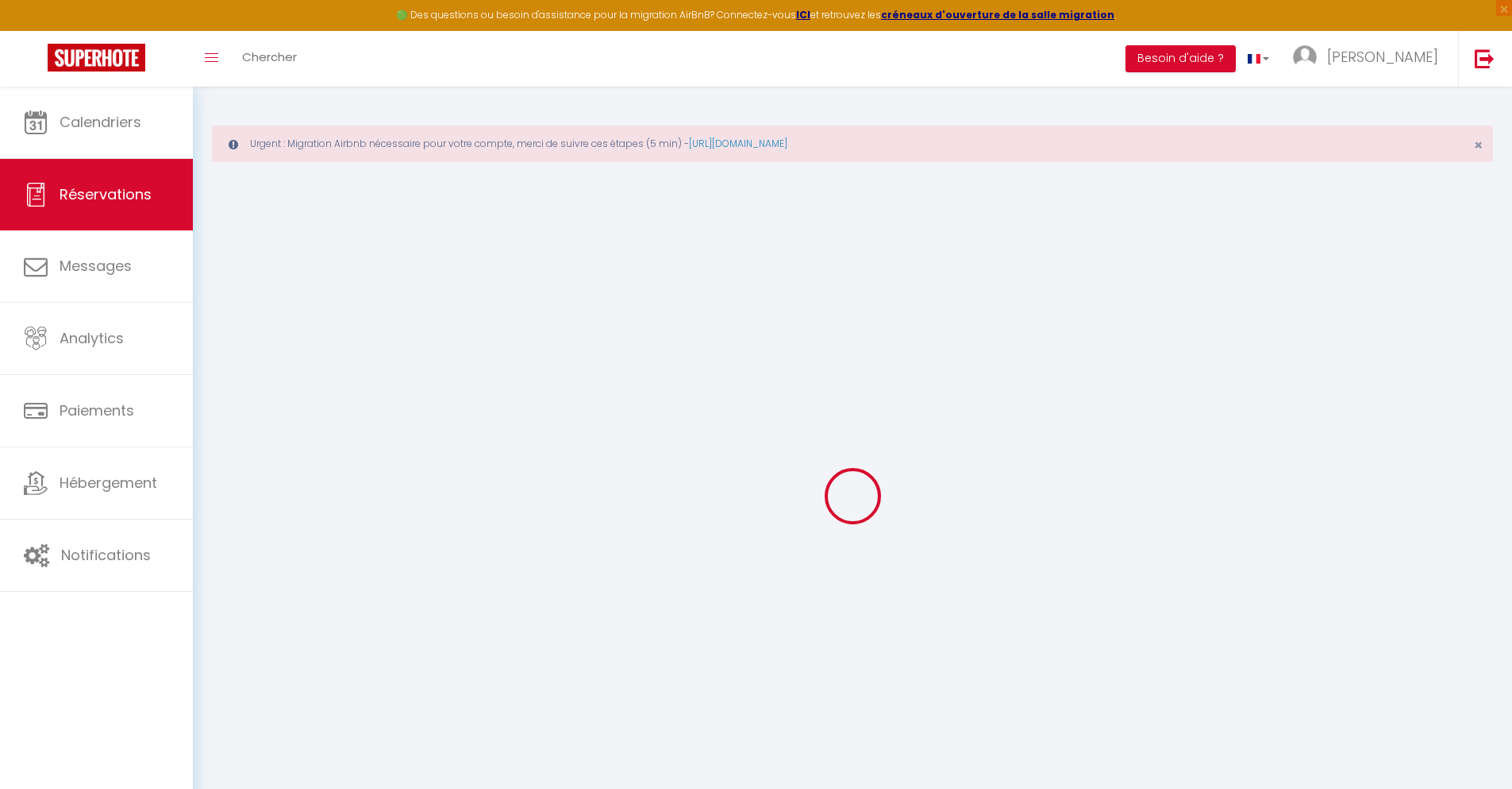
checkbox input "false"
type textarea "** THIS RESERVATION HAS BEEN PRE-PAID ** BOOKING NOTE : Payment charge is EUR 1…"
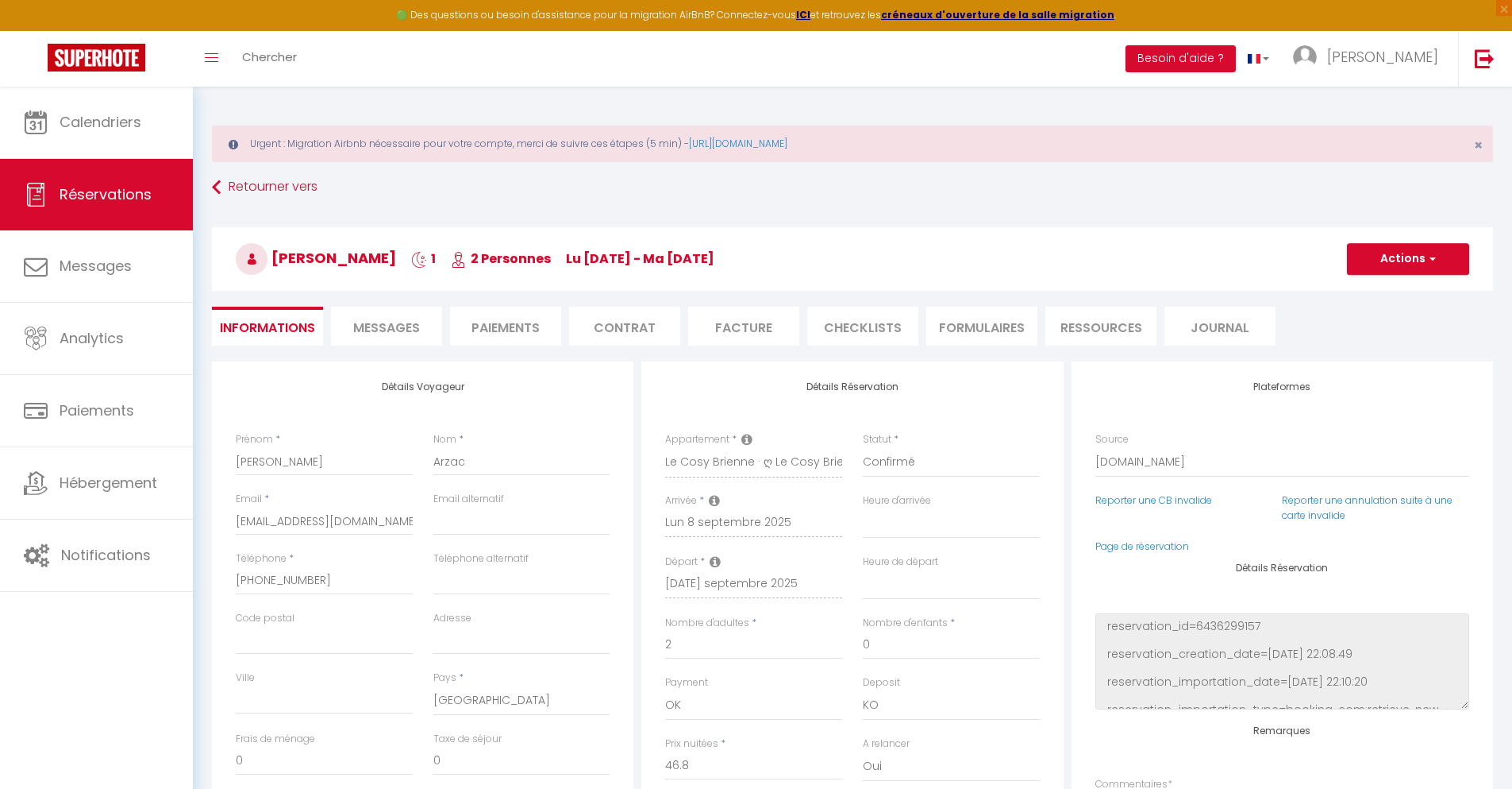
type input "40"
type input "3.37"
select select
checkbox input "false"
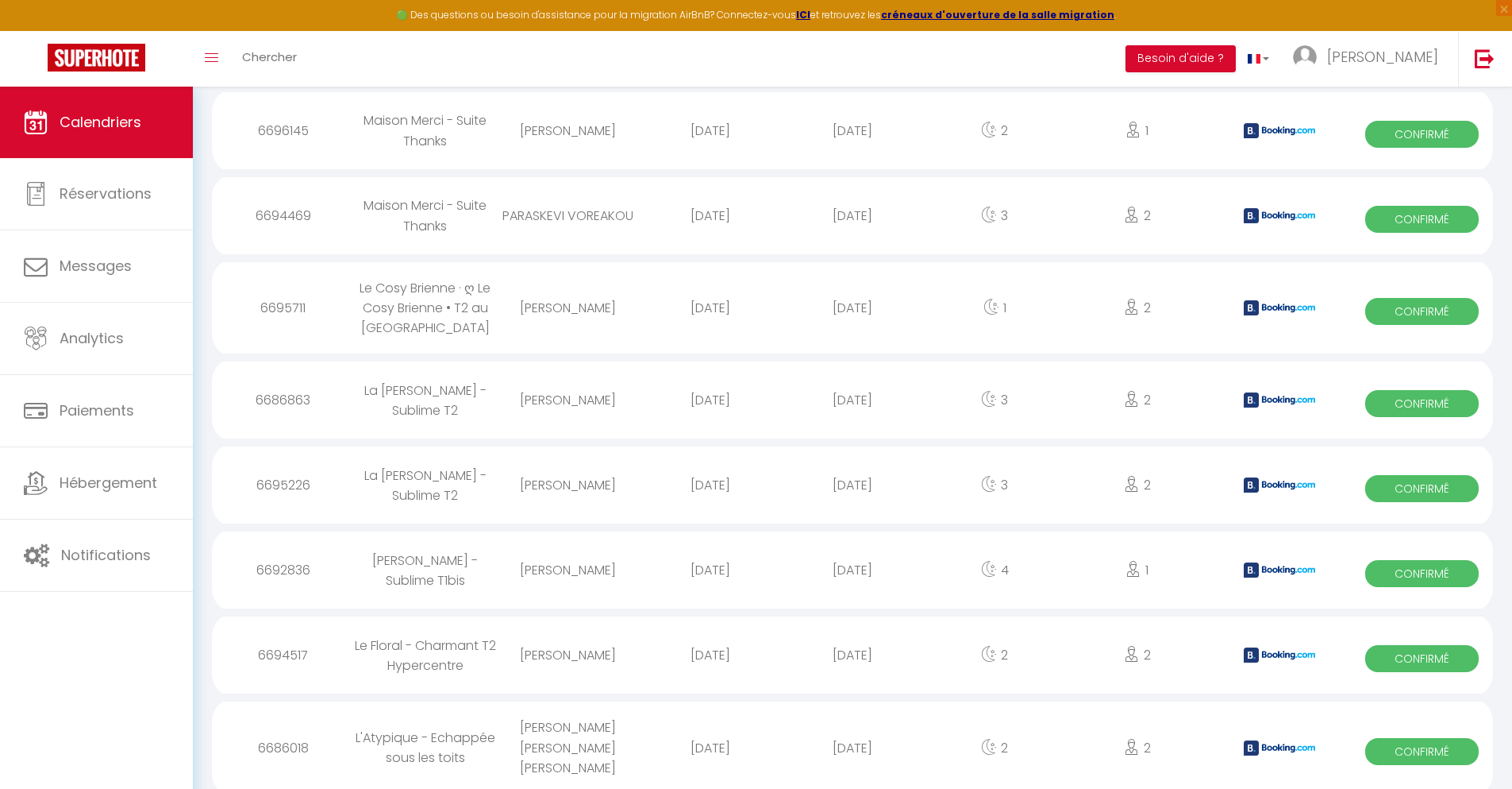
scroll to position [1993, 0]
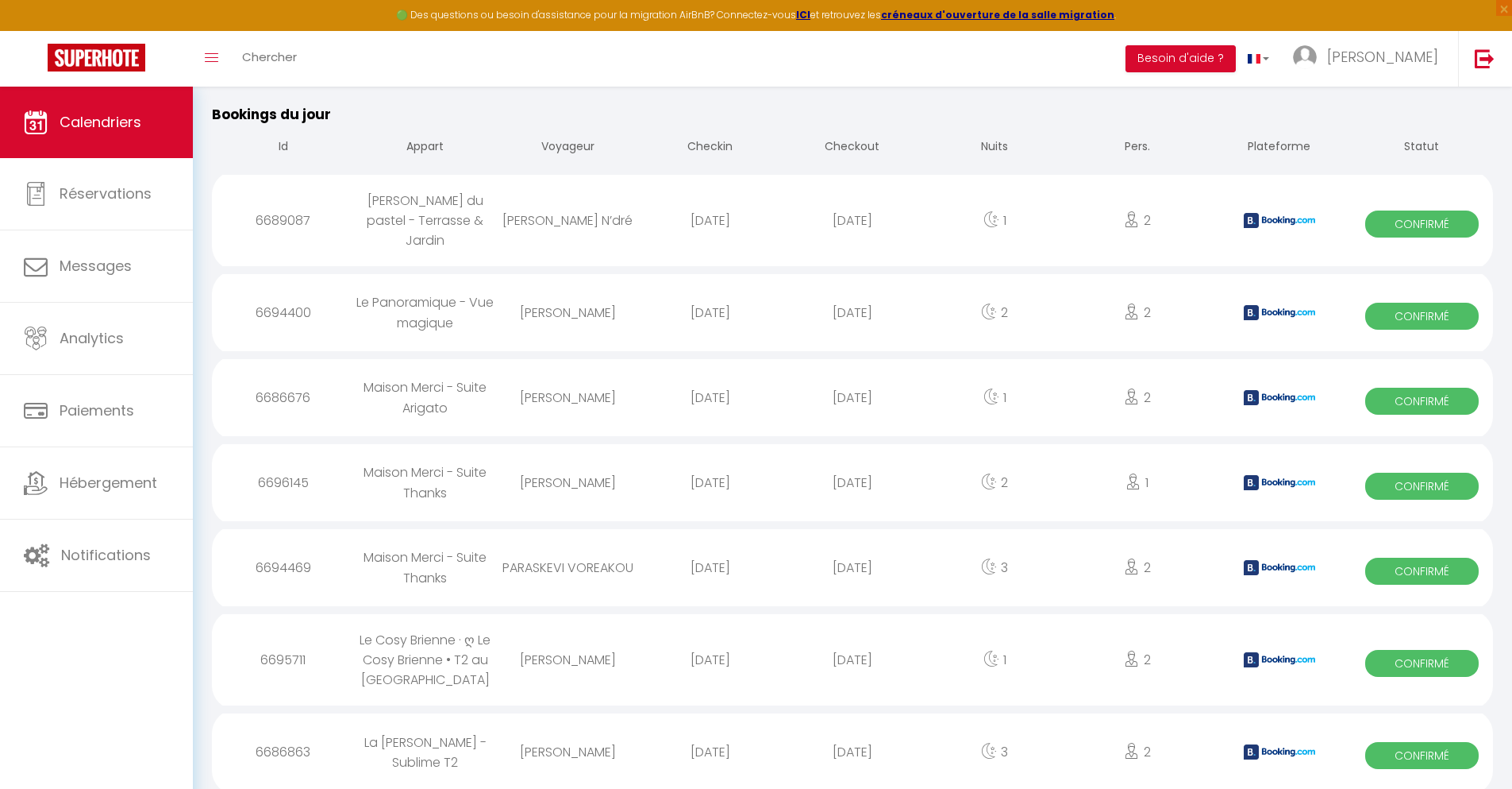
click at [853, 746] on div "[DATE]" at bounding box center [852, 752] width 142 height 52
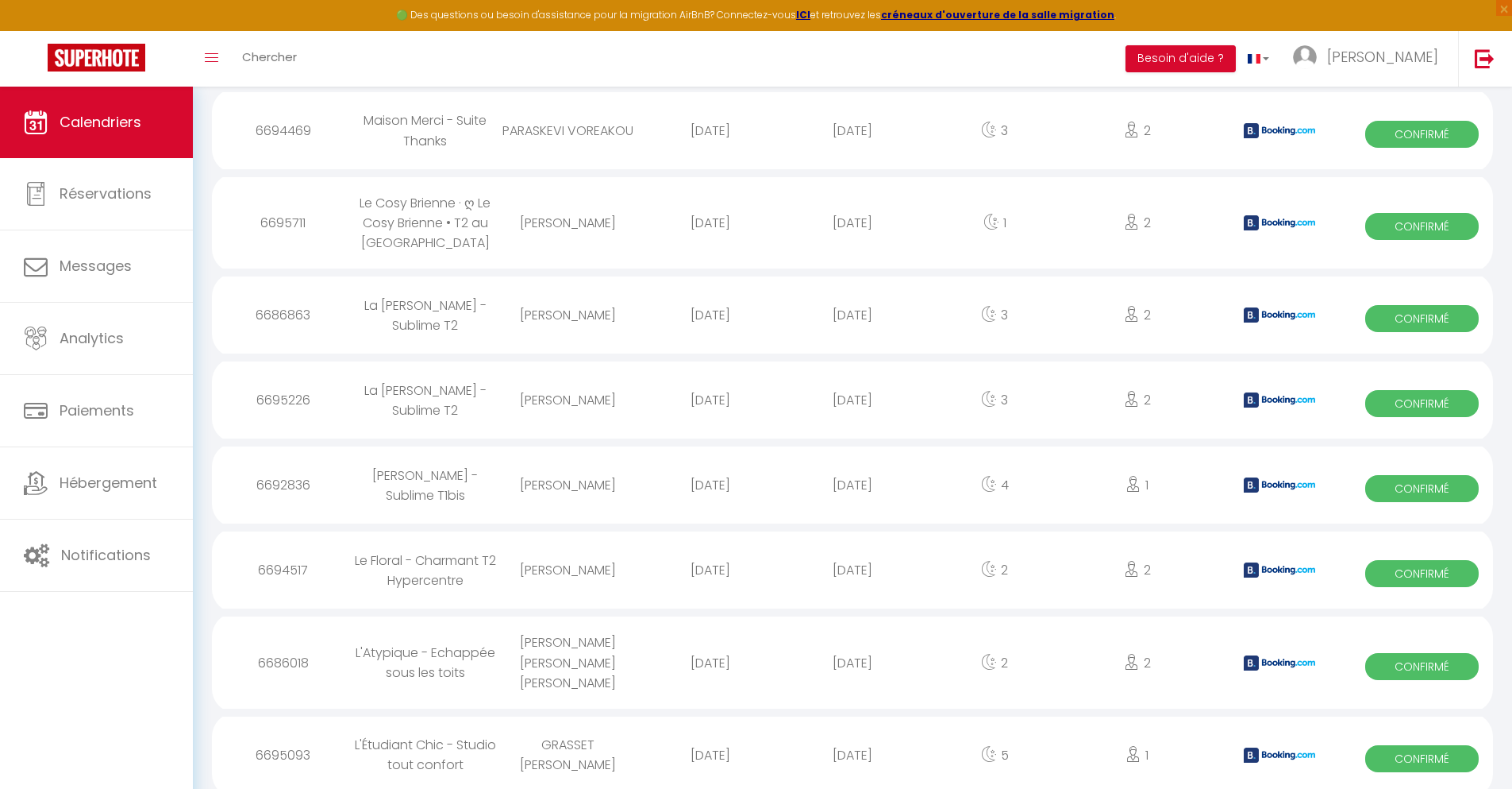
scroll to position [2078, 0]
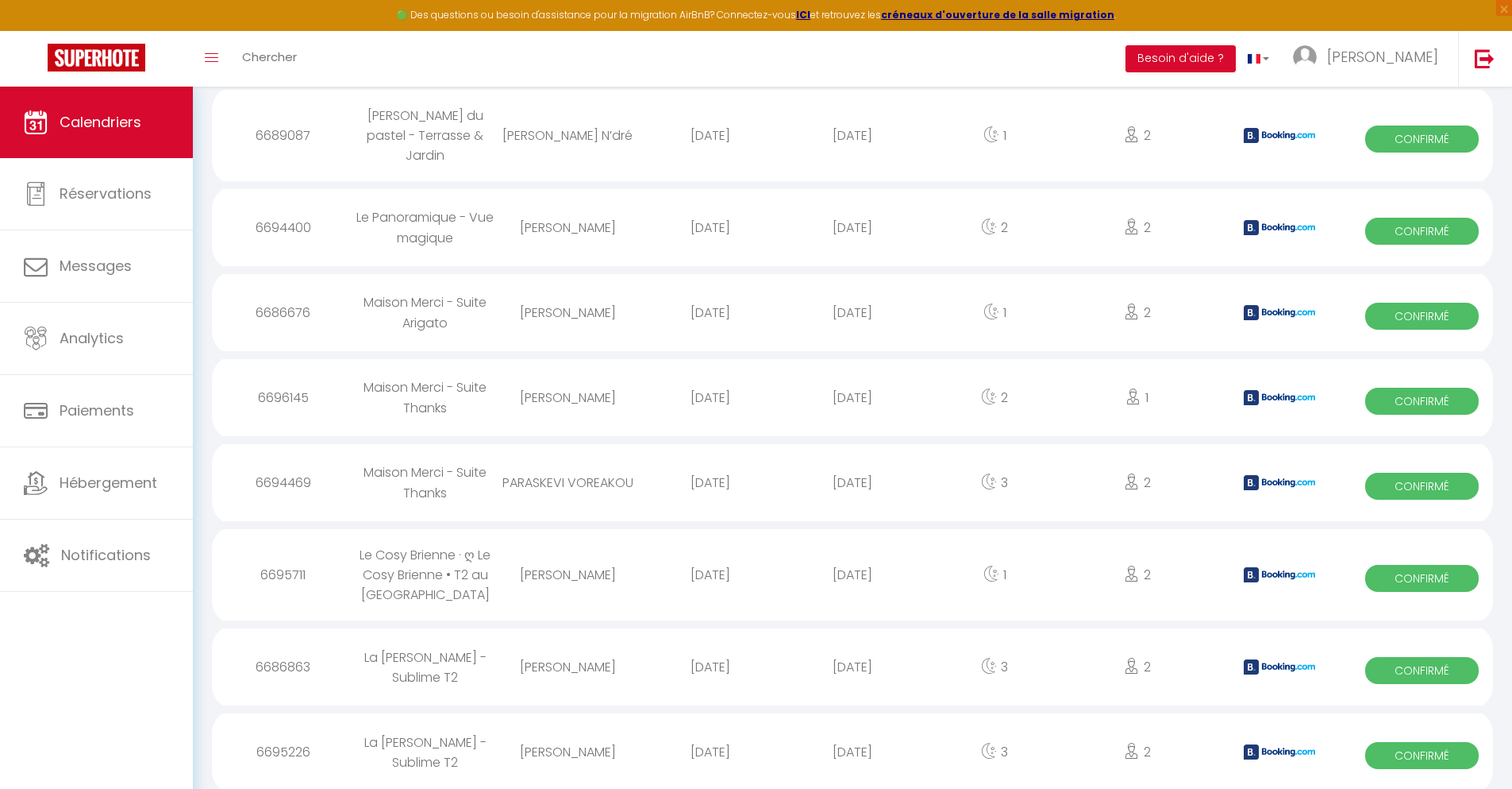
click at [853, 746] on div "[DATE]" at bounding box center [852, 752] width 142 height 52
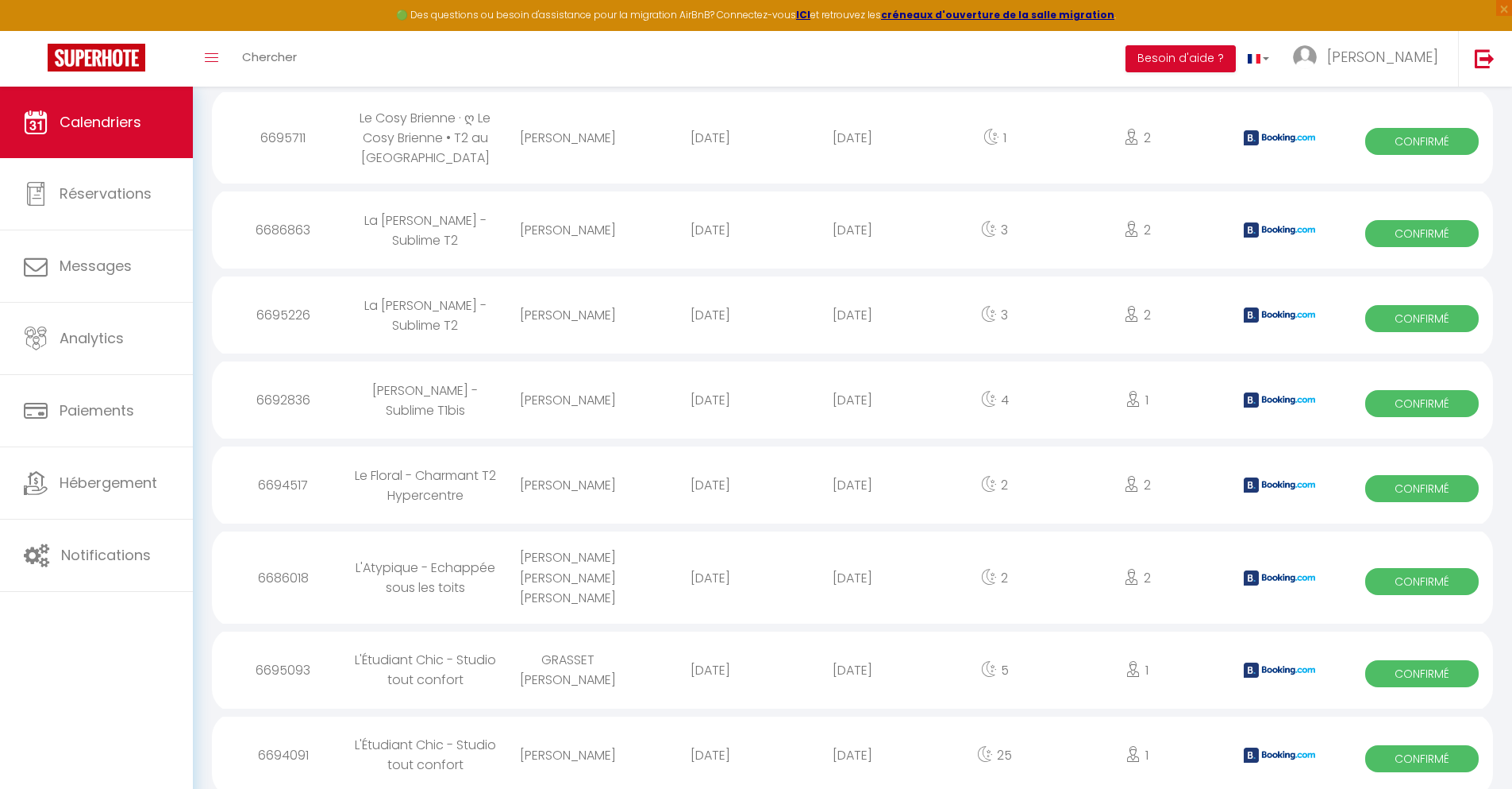
scroll to position [2164, 0]
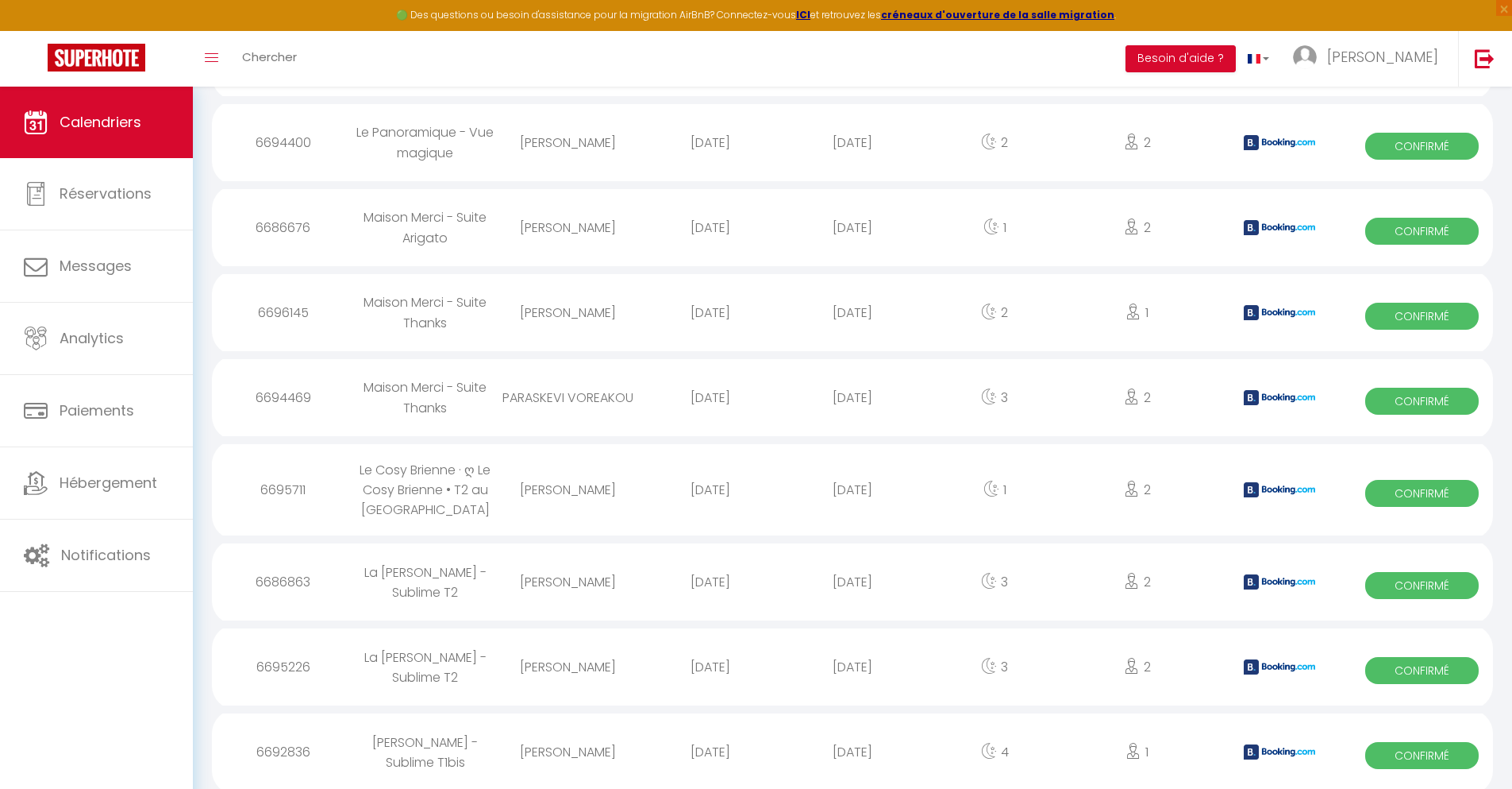
click at [853, 746] on div "[DATE]" at bounding box center [852, 752] width 142 height 52
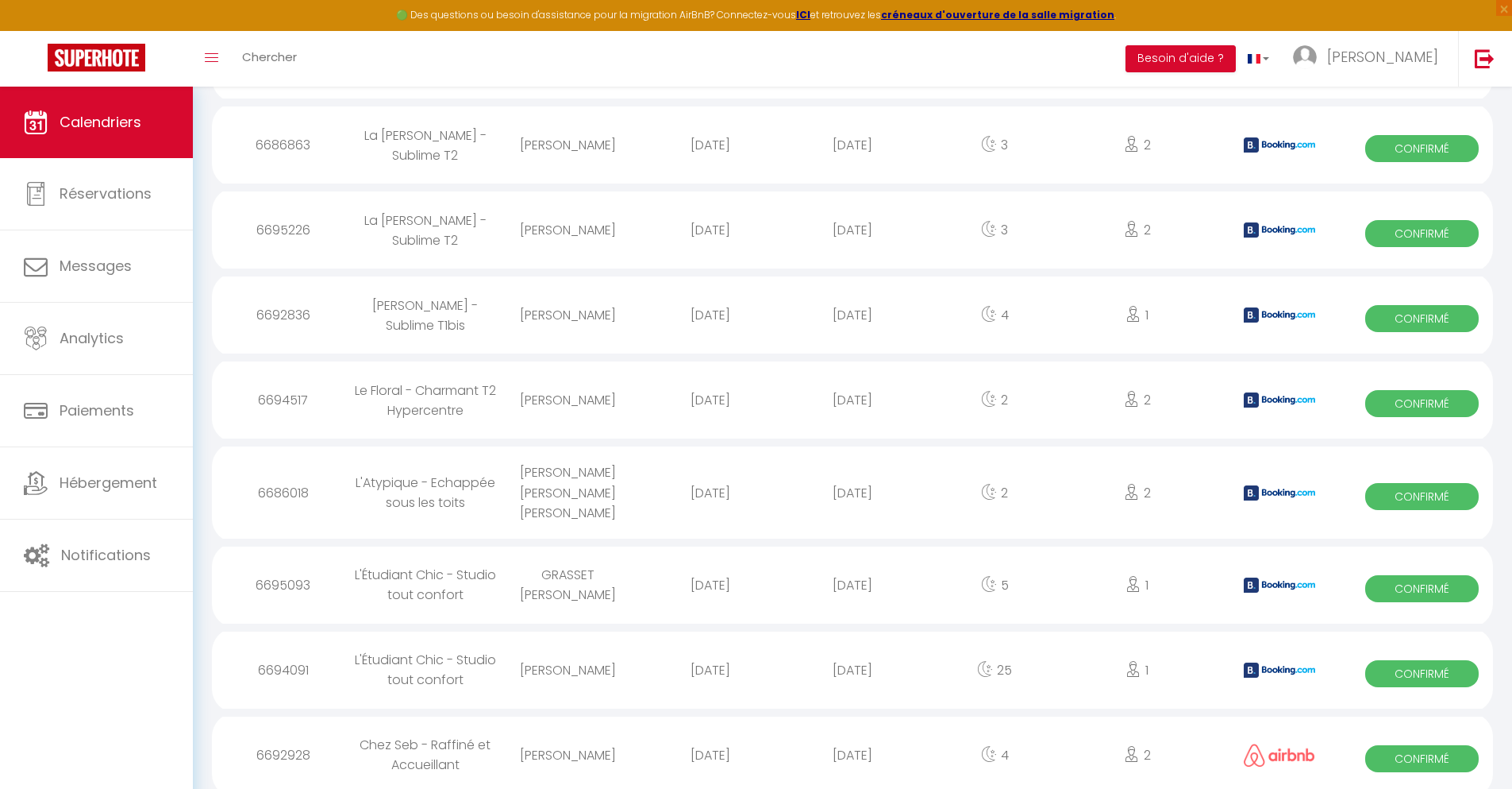
scroll to position [2248, 0]
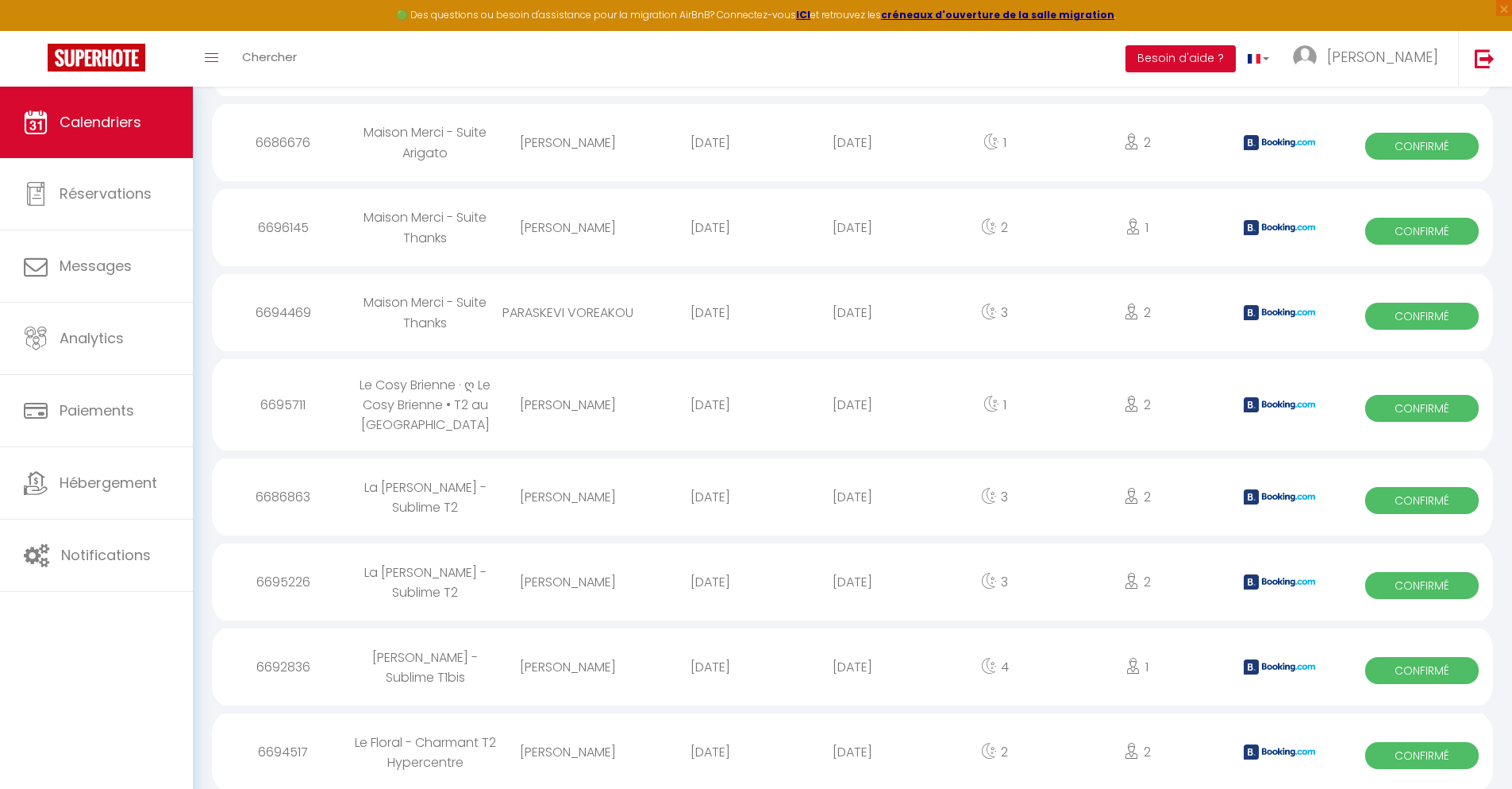
click at [853, 746] on div "[DATE]" at bounding box center [852, 752] width 142 height 52
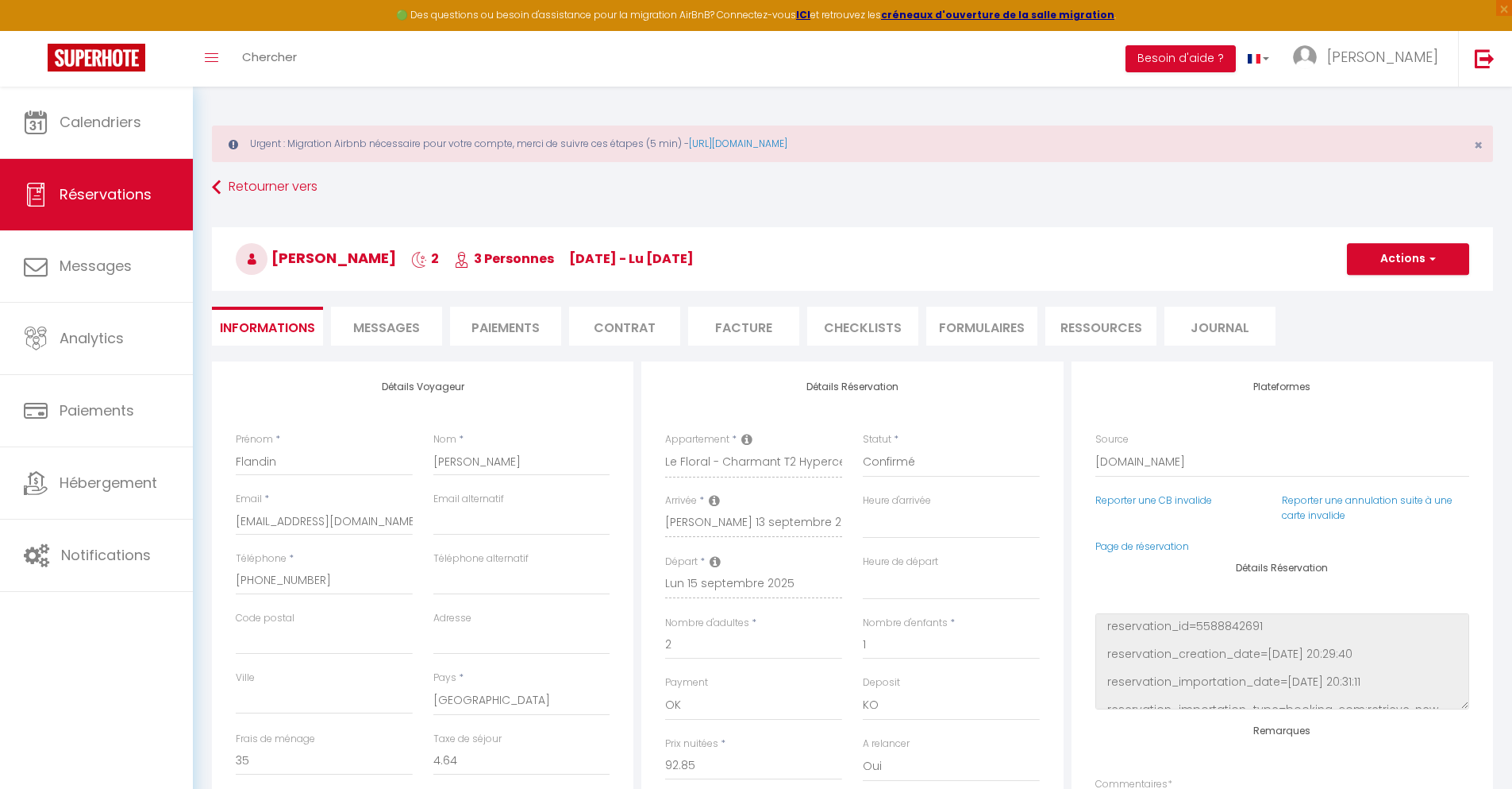
scroll to position [86, 0]
